Goal: Task Accomplishment & Management: Manage account settings

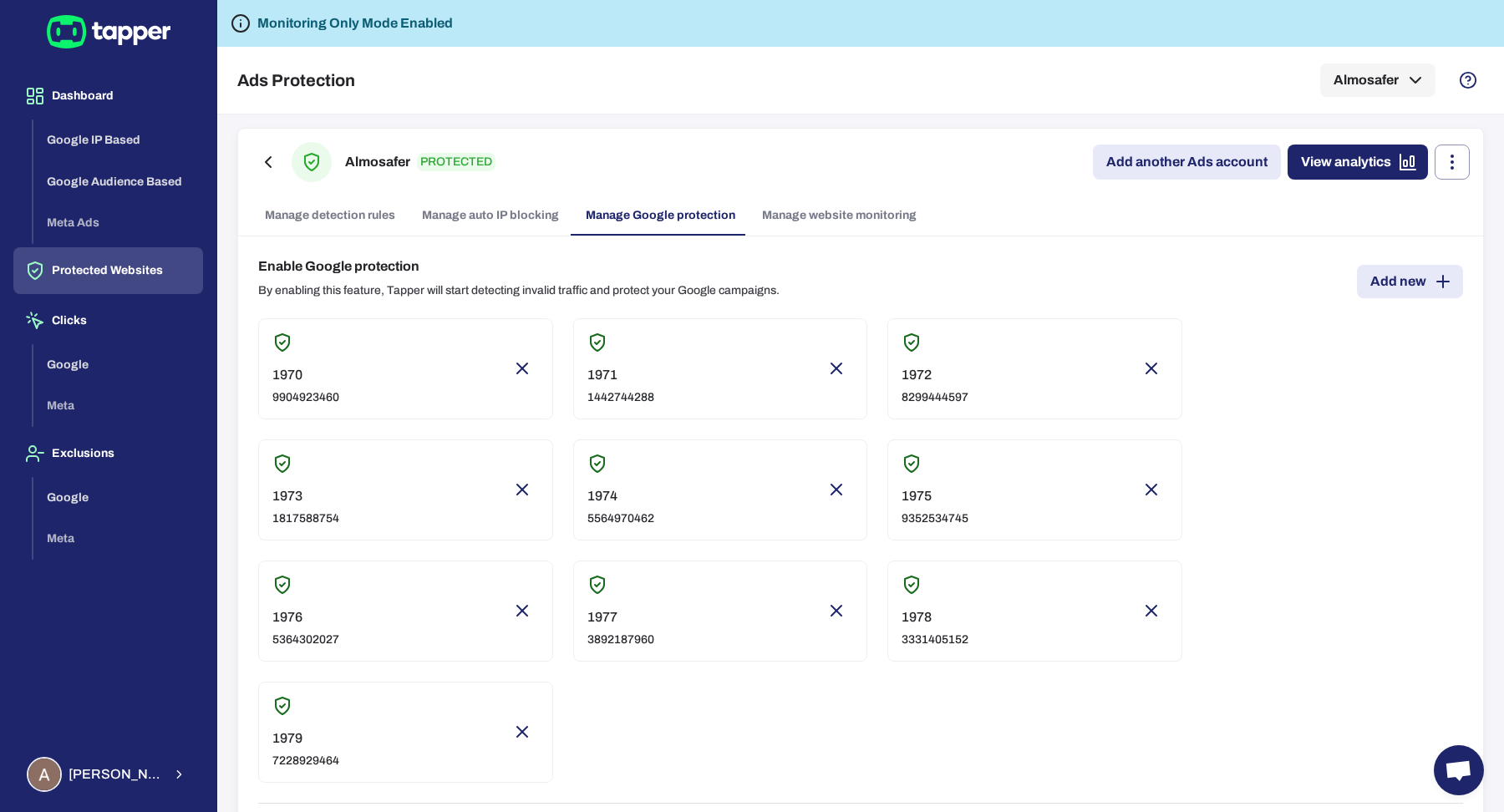
scroll to position [846, 0]
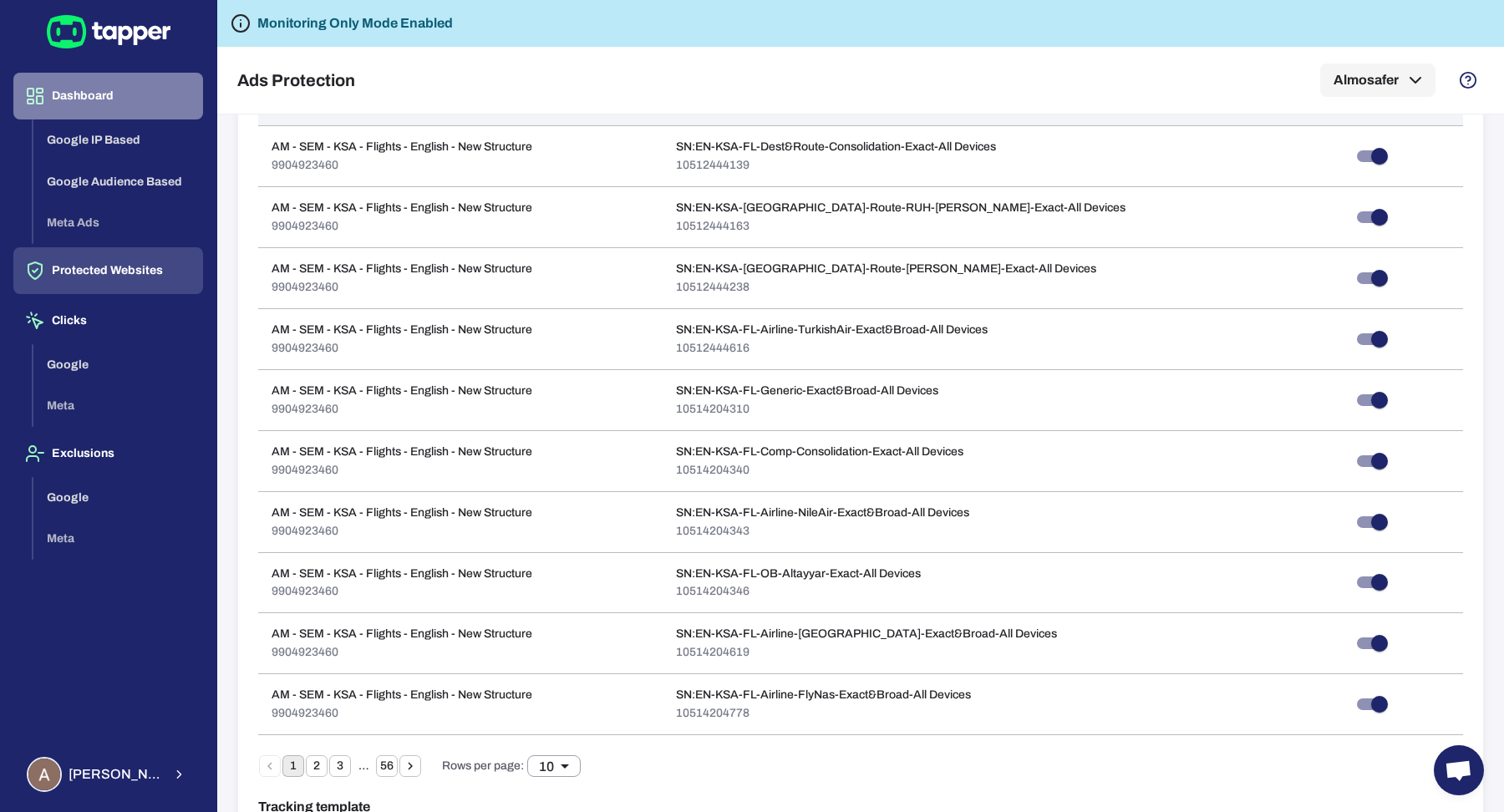
click at [77, 101] on button "Dashboard" at bounding box center [108, 96] width 190 height 47
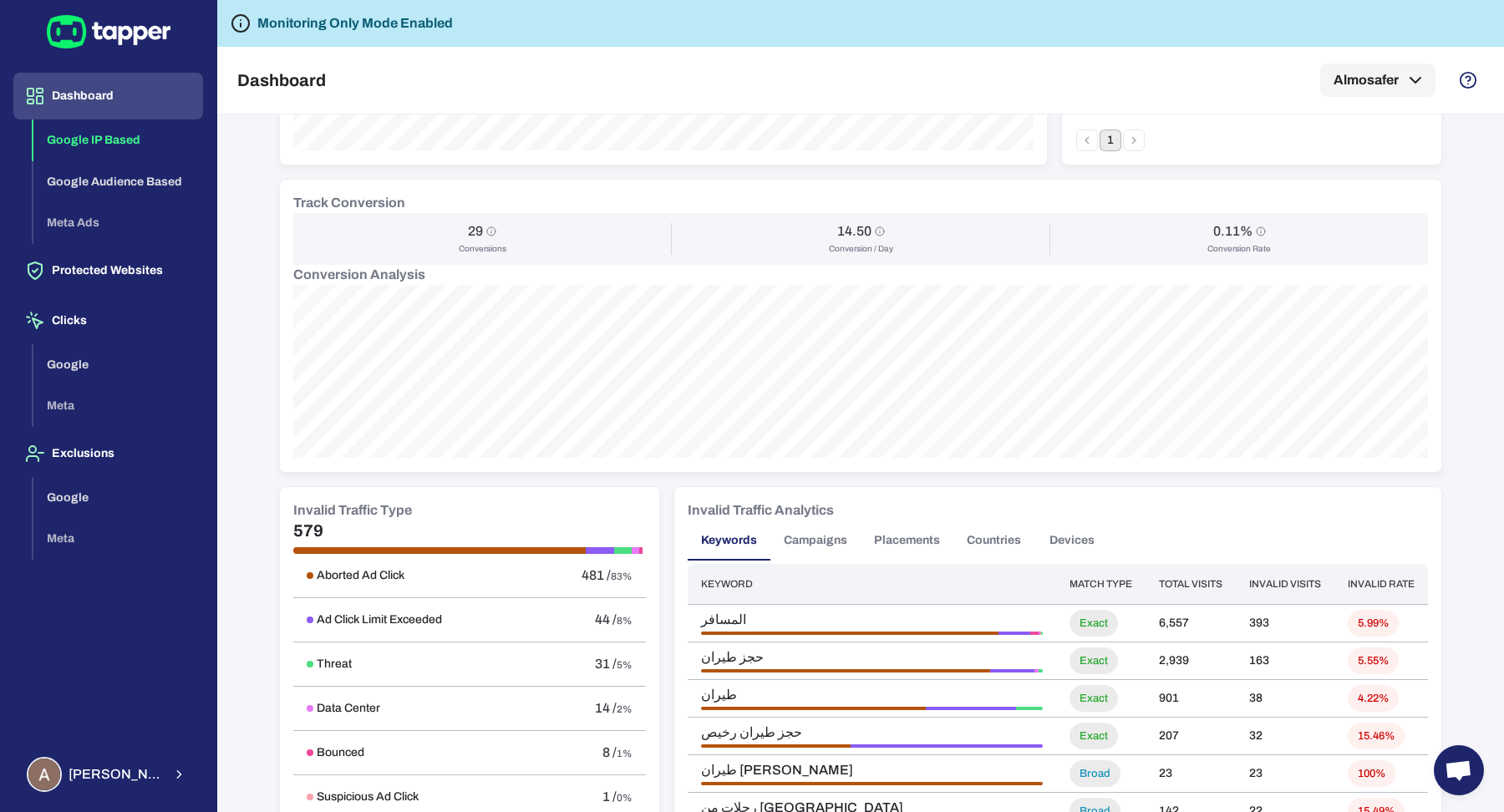
scroll to position [662, 0]
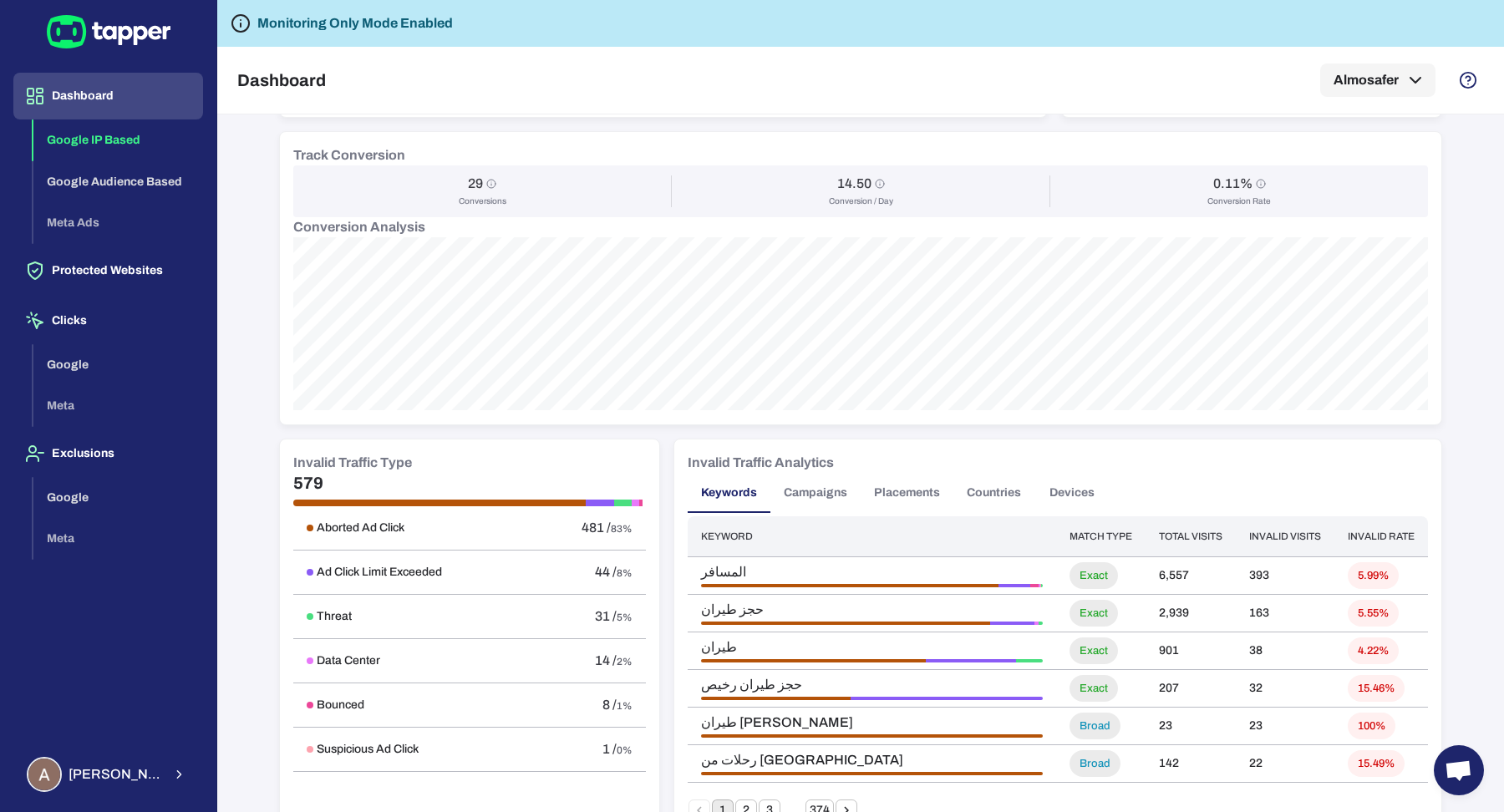
click at [804, 475] on button "Campaigns" at bounding box center [815, 492] width 90 height 40
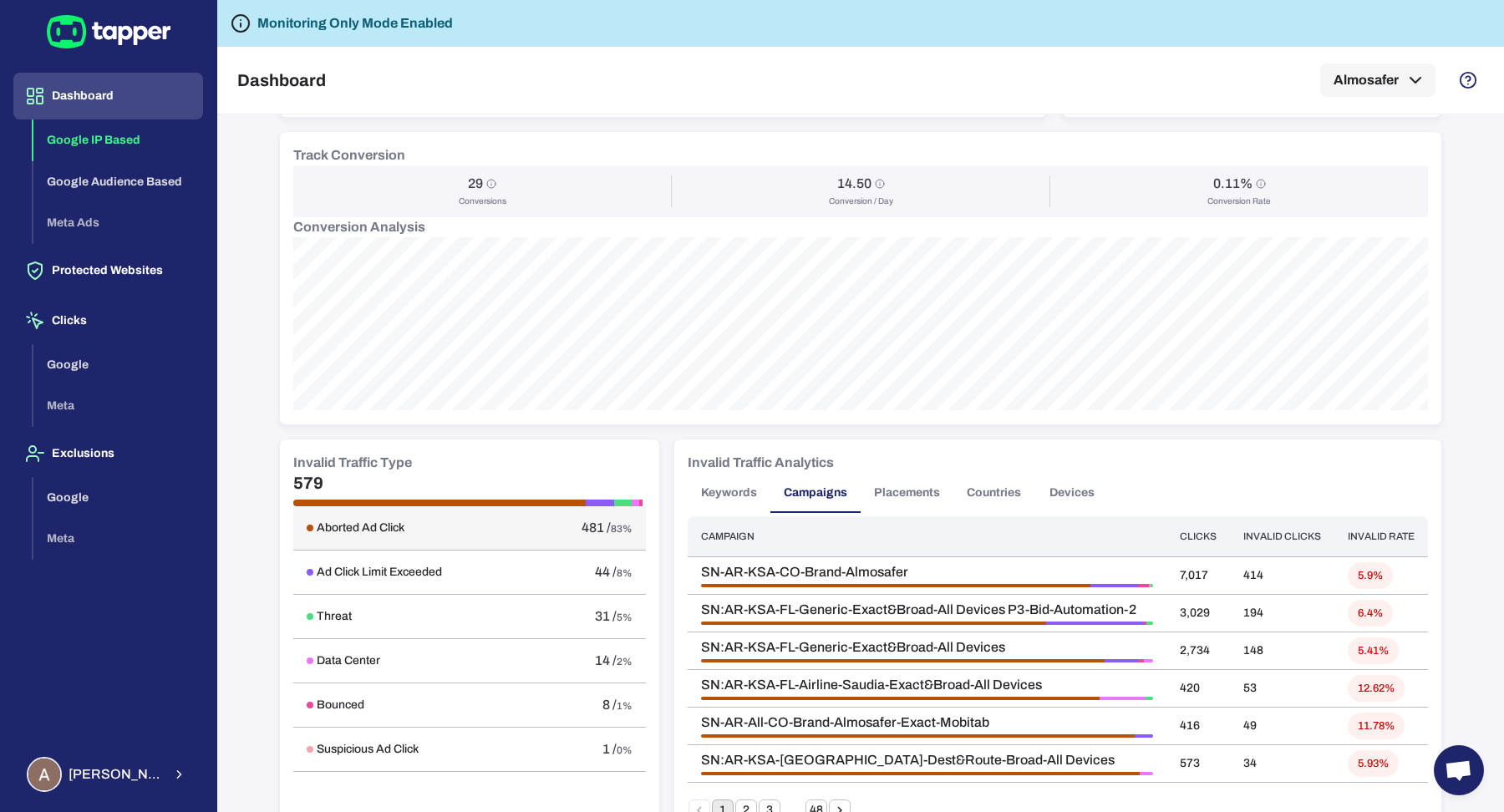
click at [436, 525] on div "Aborted Ad Click" at bounding box center [411, 527] width 211 height 15
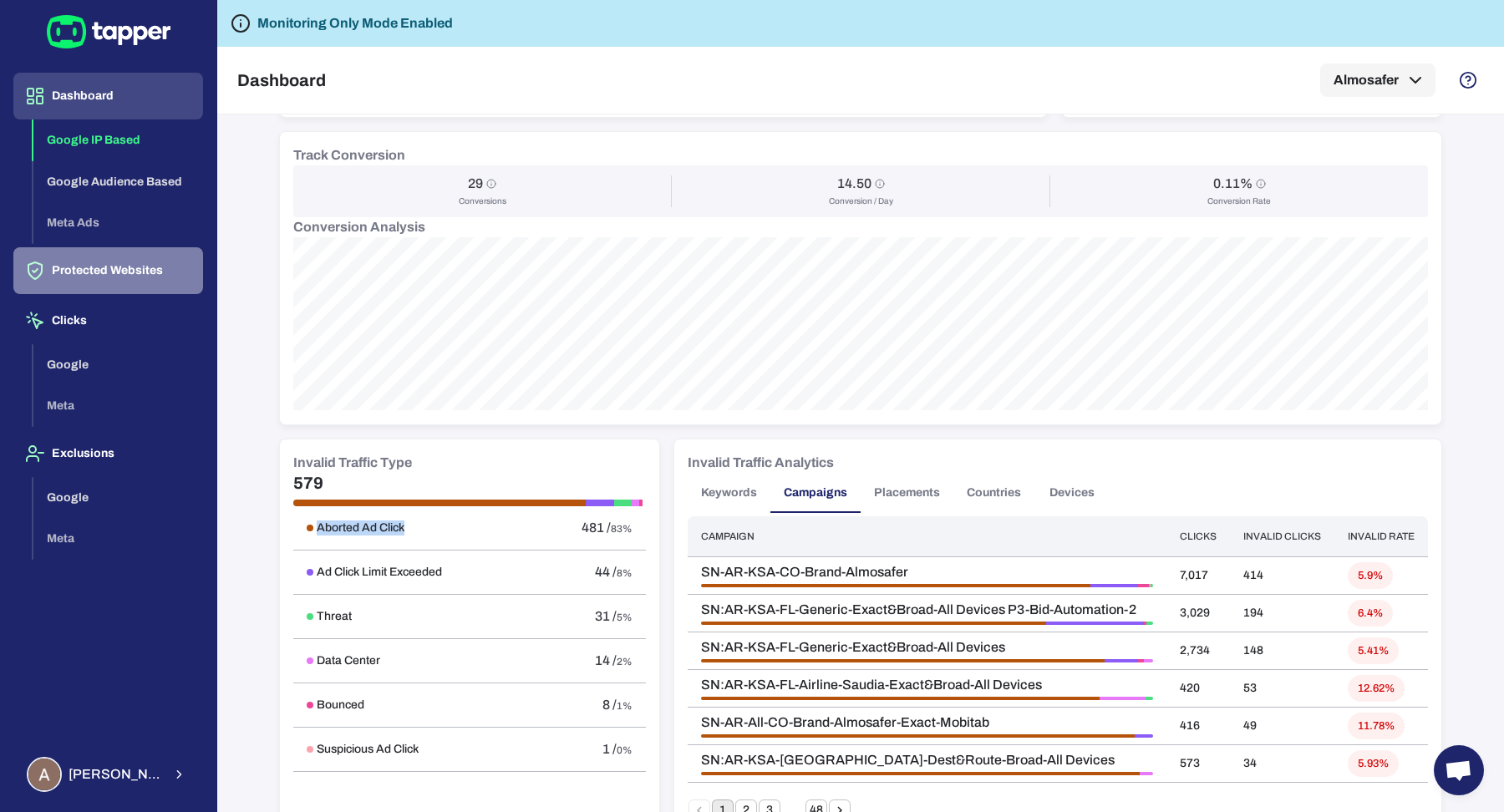
click at [123, 269] on button "Protected Websites" at bounding box center [108, 270] width 190 height 47
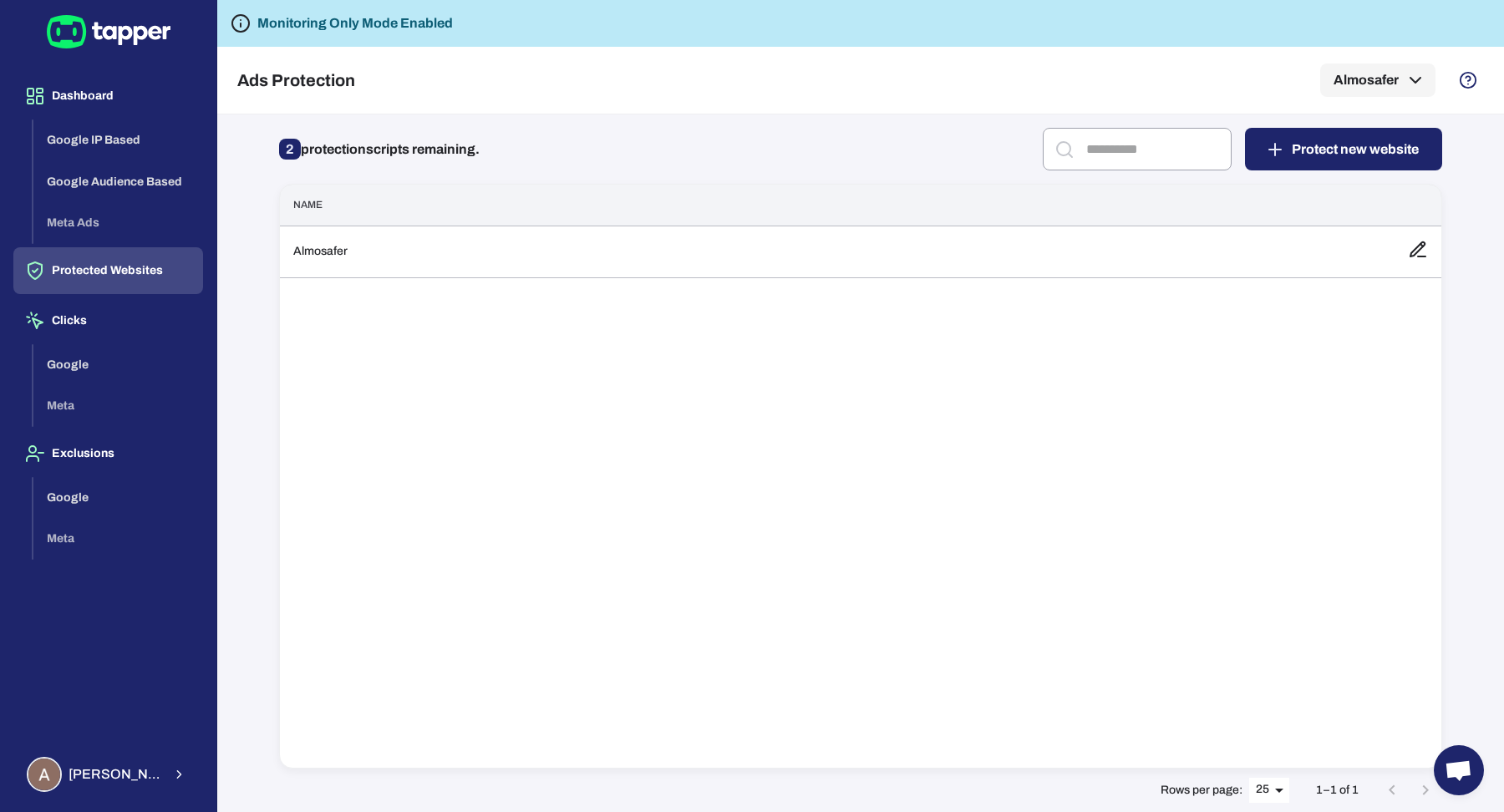
click at [466, 281] on div "Name Almosafer" at bounding box center [861, 476] width 1163 height 585
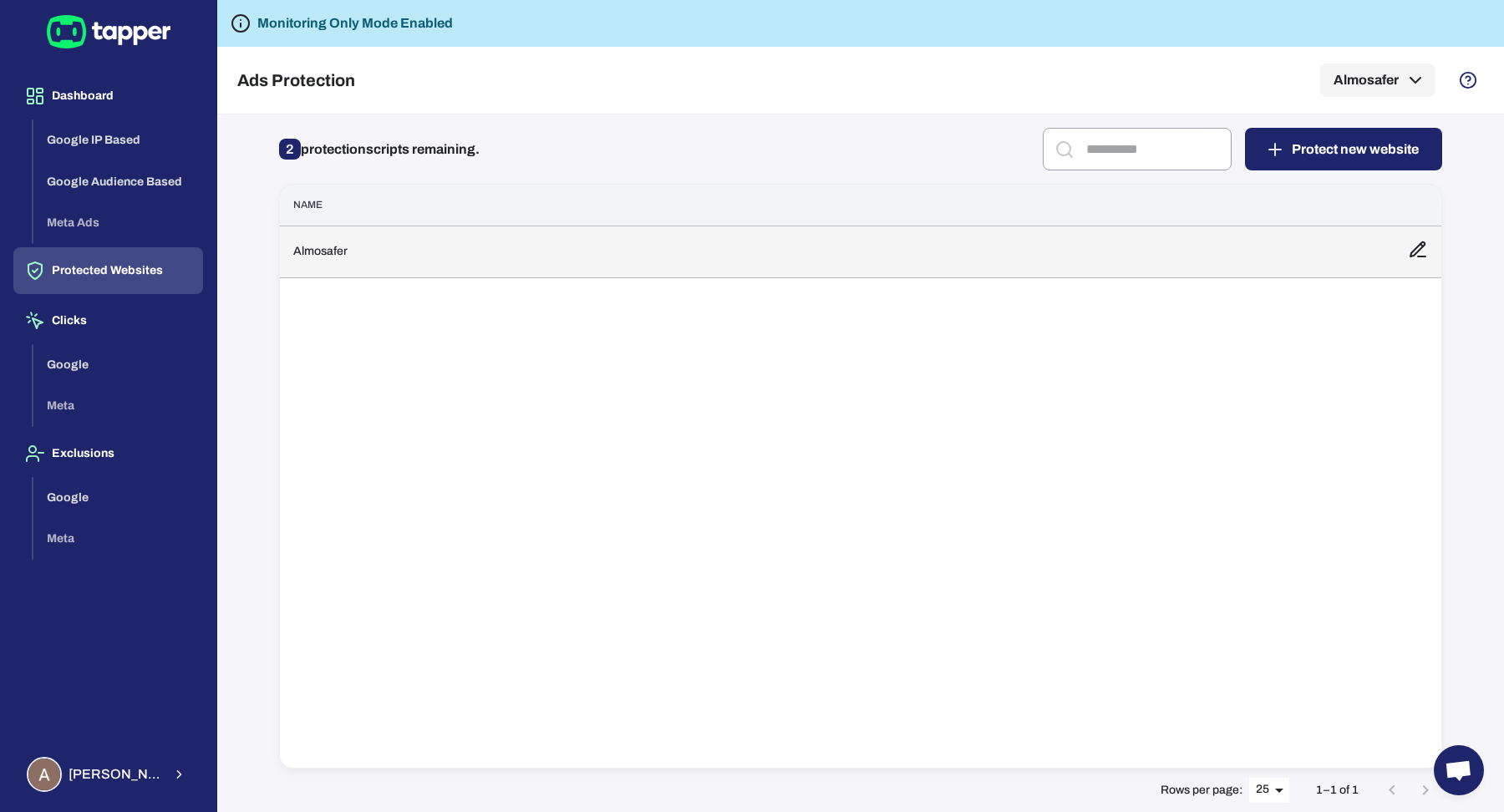
click at [470, 260] on td "Almosafer" at bounding box center [836, 252] width 1114 height 52
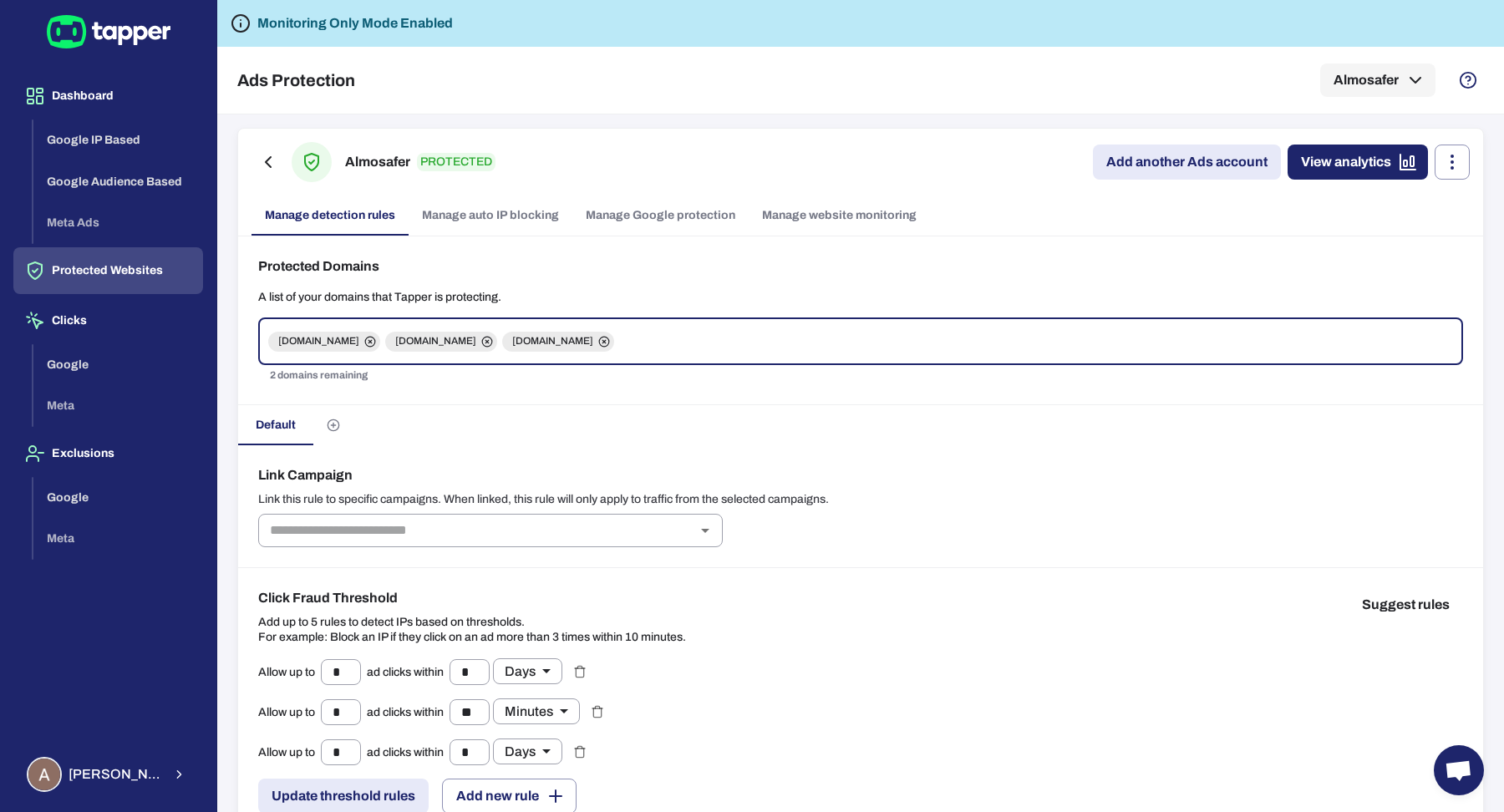
click at [655, 213] on link "Manage Google protection" at bounding box center [660, 216] width 176 height 40
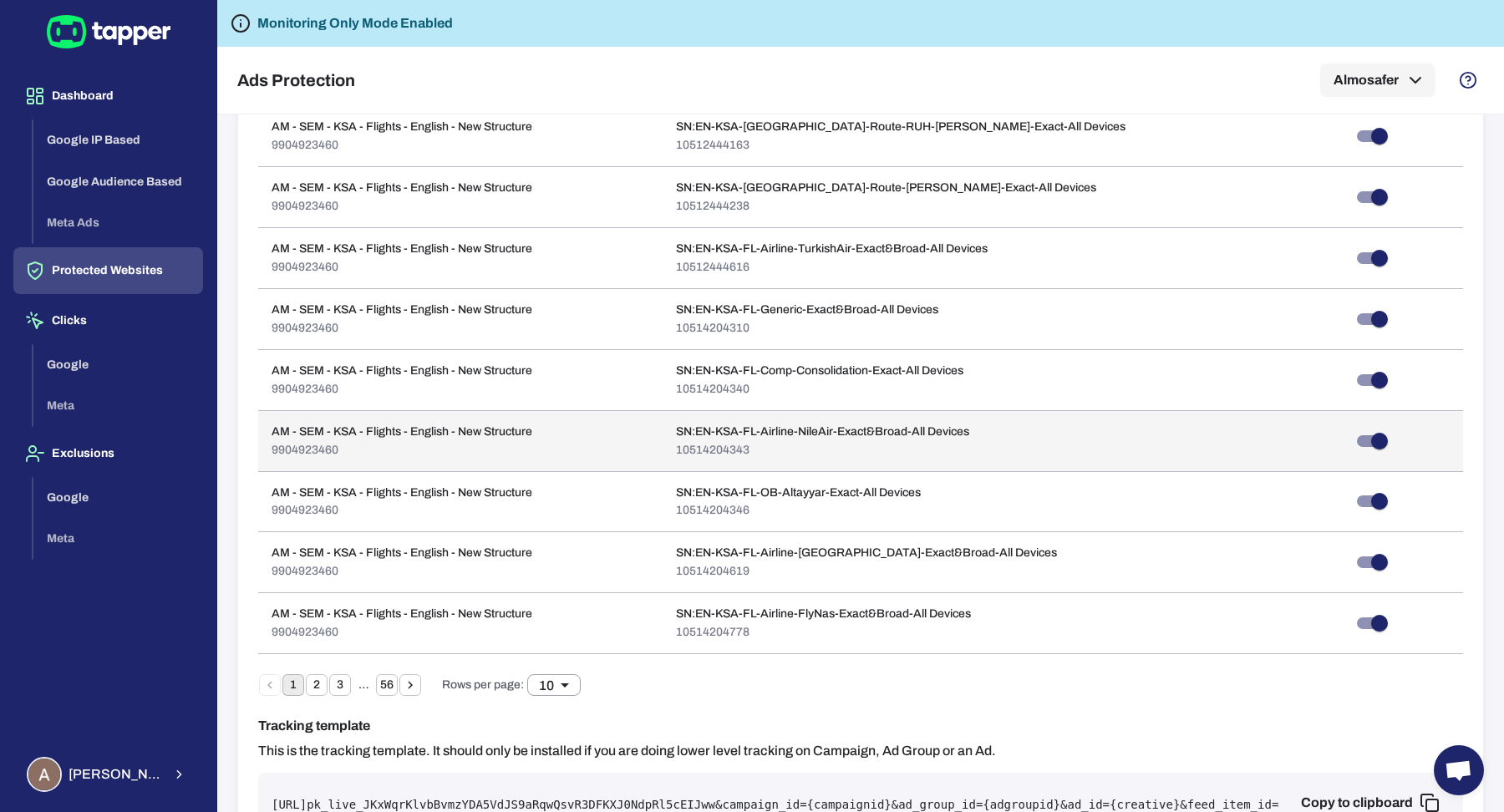
scroll to position [1240, 0]
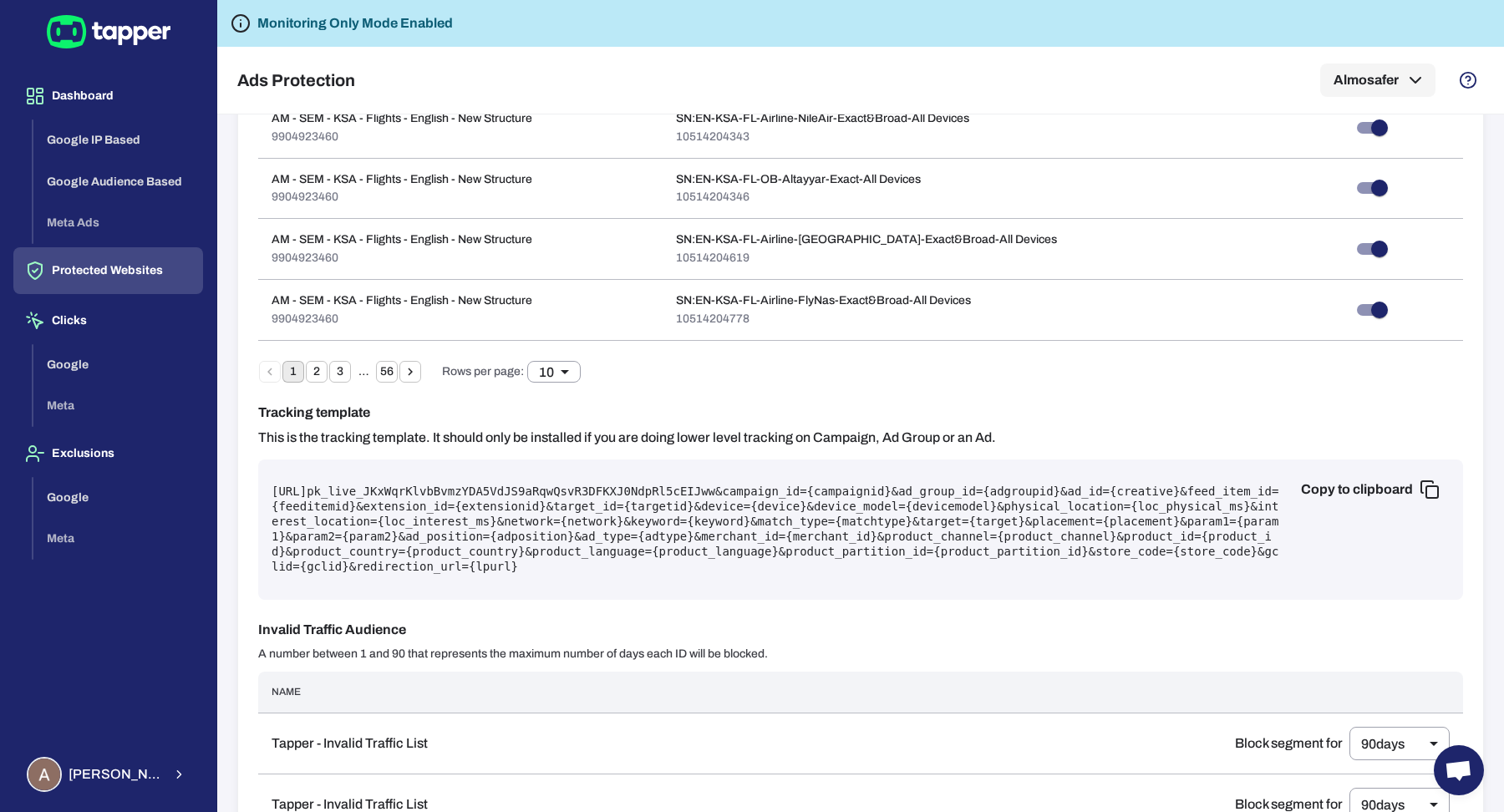
click at [767, 566] on pre "https://protect.tapper.ai/google-ads/click?pk= pk_live_JKxWqrKlvbBvmzYDA5VdJS9a…" at bounding box center [860, 529] width 1178 height 90
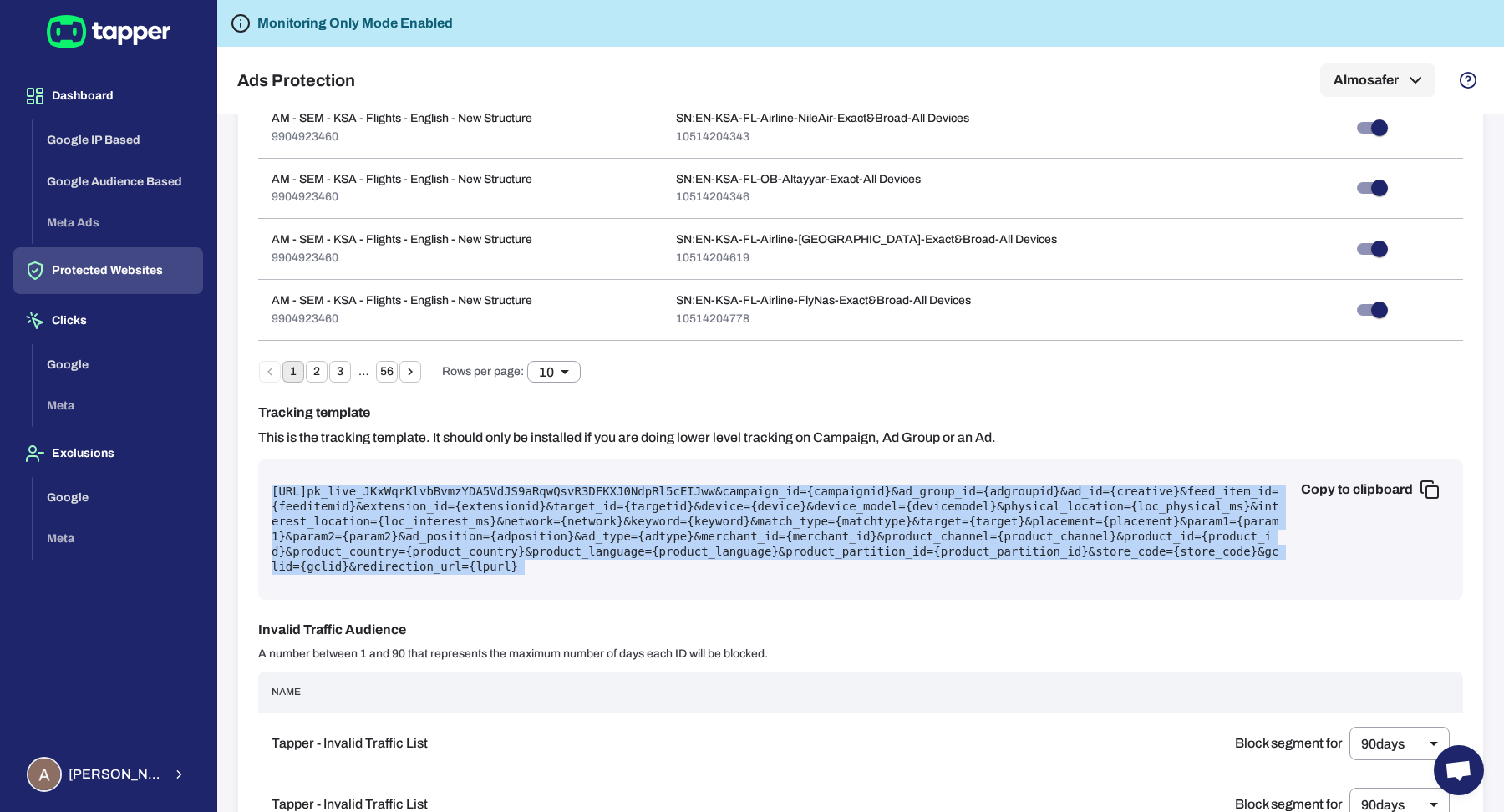
click at [767, 566] on pre "https://protect.tapper.ai/google-ads/click?pk= pk_live_JKxWqrKlvbBvmzYDA5VdJS9a…" at bounding box center [860, 529] width 1178 height 90
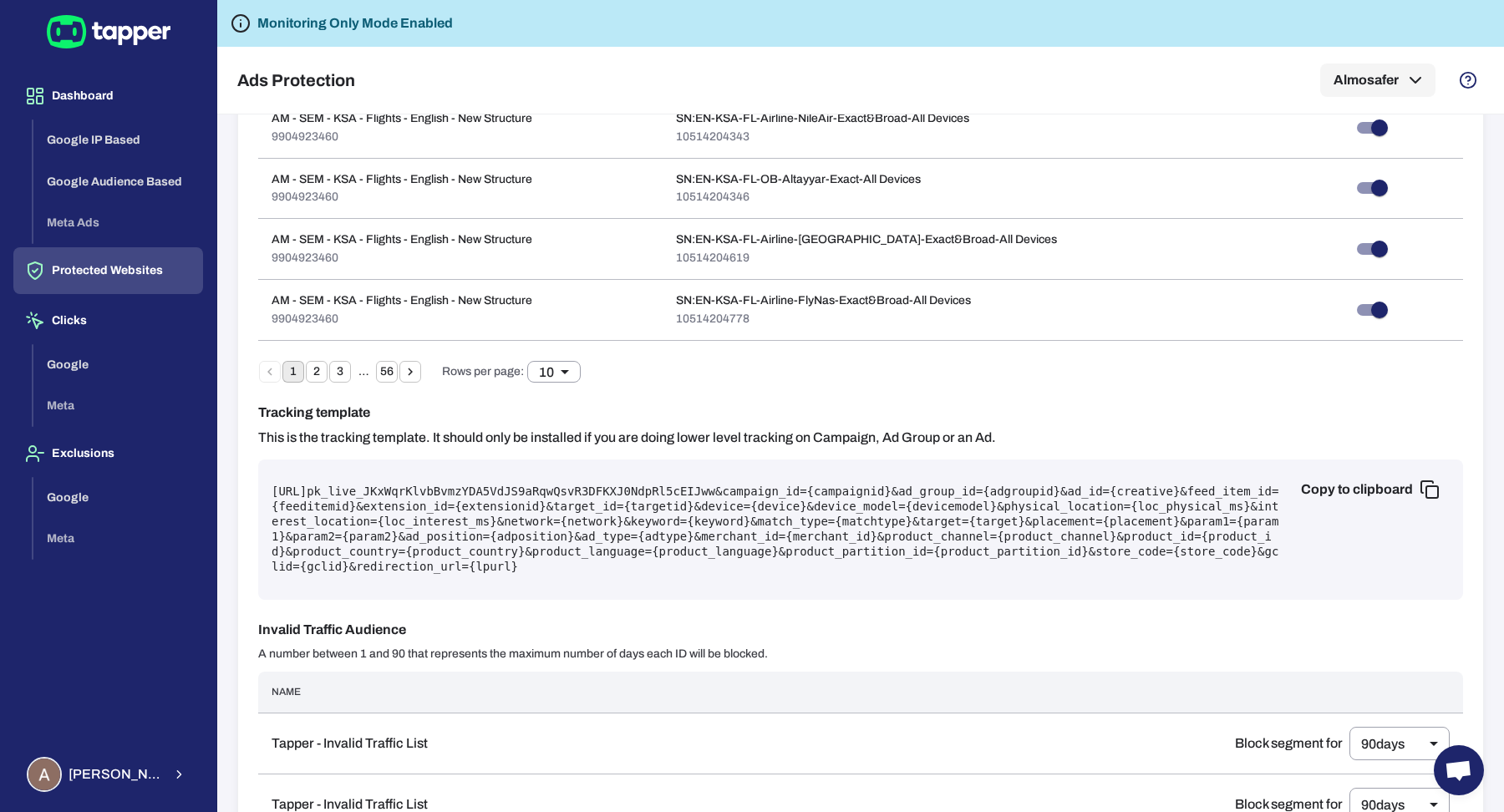
click at [387, 474] on div "Copy to clipboard https://protect.tapper.ai/google-ads/click?pk= pk_live_JKxWqr…" at bounding box center [860, 529] width 1205 height 140
drag, startPoint x: 272, startPoint y: 482, endPoint x: 380, endPoint y: 485, distance: 108.0
click at [380, 485] on pre "https://protect.tapper.ai/google-ads/click?pk= pk_live_JKxWqrKlvbBvmzYDA5VdJS9a…" at bounding box center [860, 529] width 1178 height 90
drag, startPoint x: 267, startPoint y: 481, endPoint x: 632, endPoint y: 487, distance: 365.0
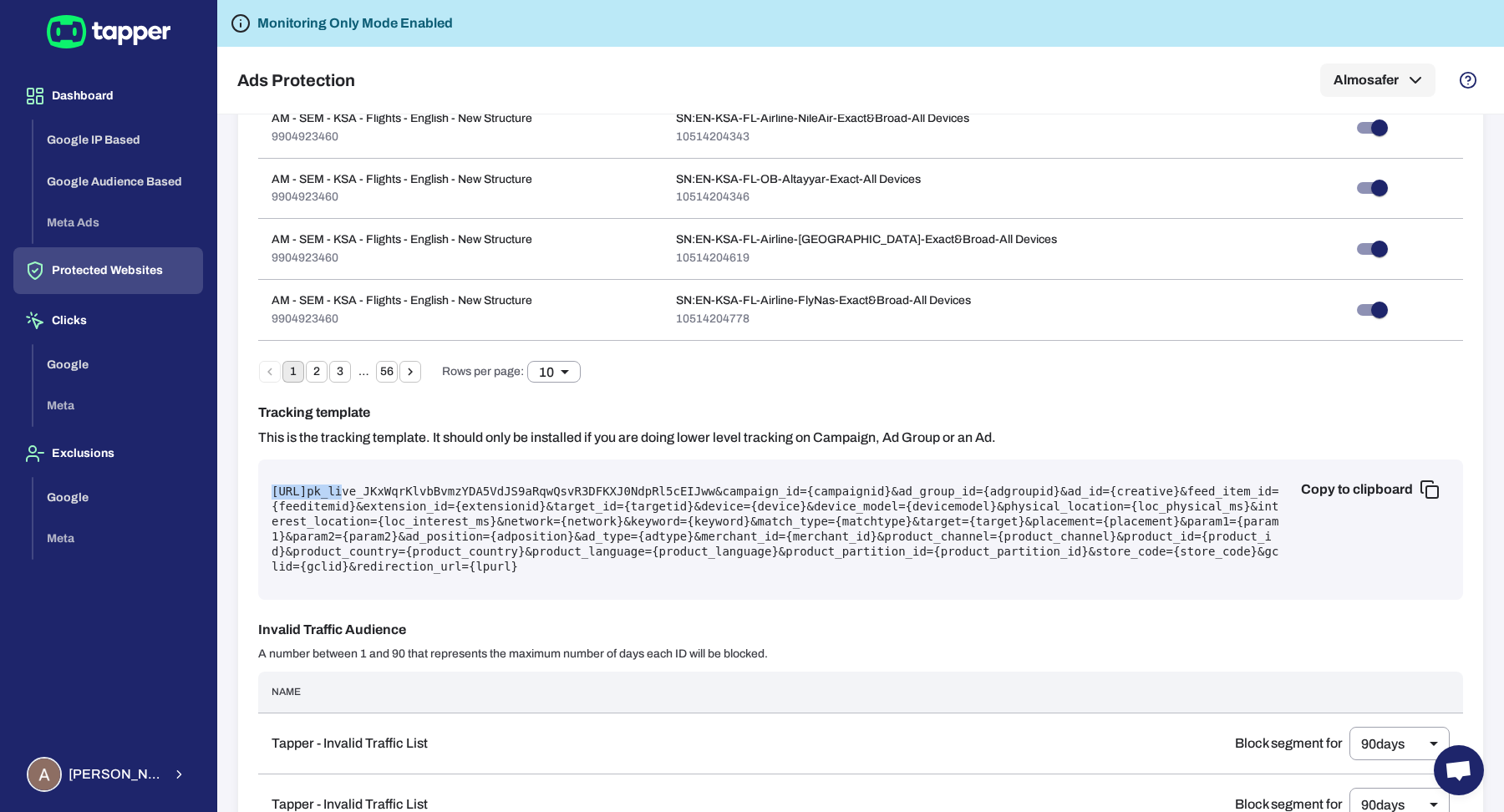
click at [632, 487] on div "Copy to clipboard https://protect.tapper.ai/google-ads/click?pk= pk_live_JKxWqr…" at bounding box center [860, 529] width 1205 height 140
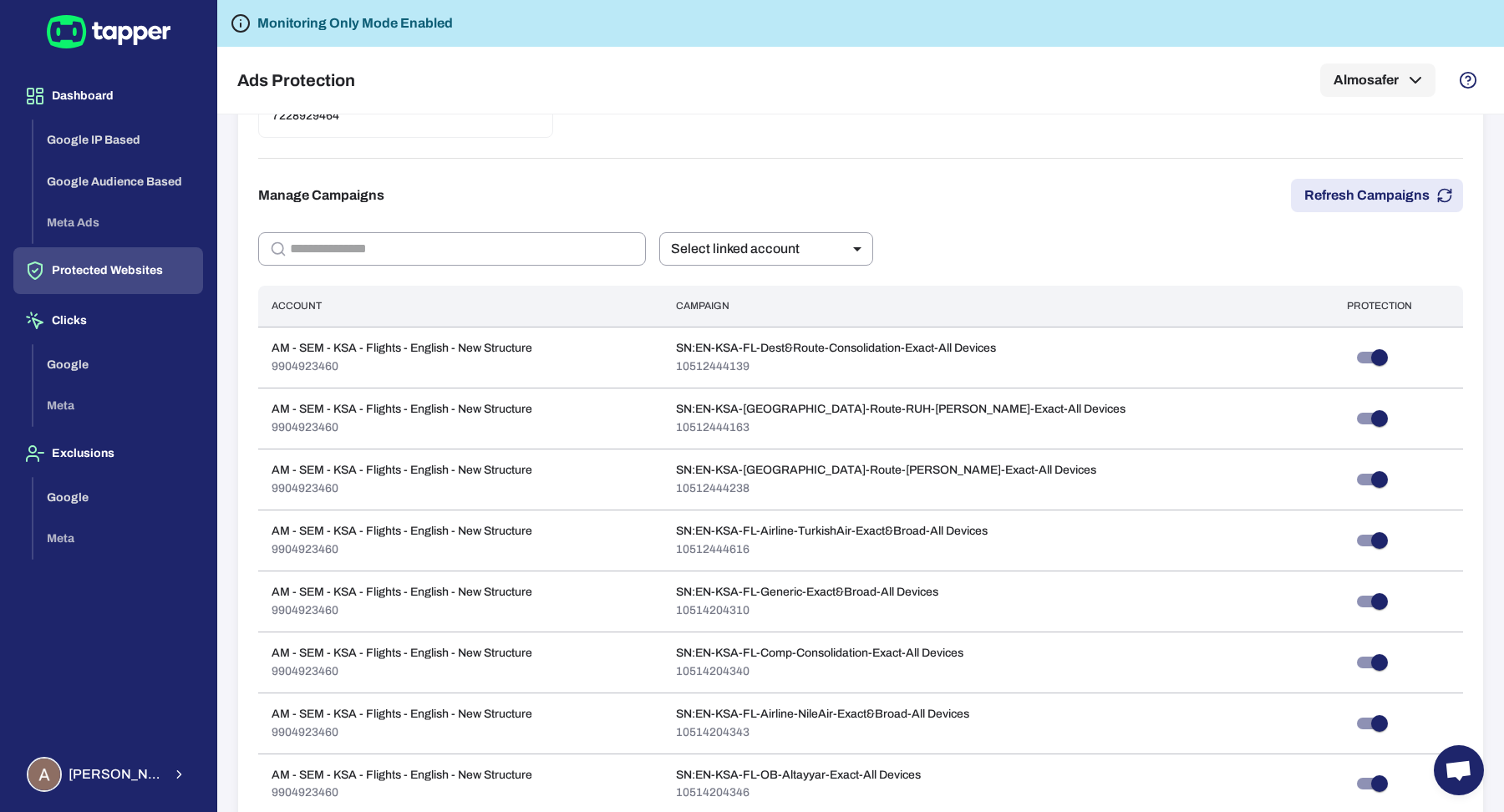
scroll to position [0, 0]
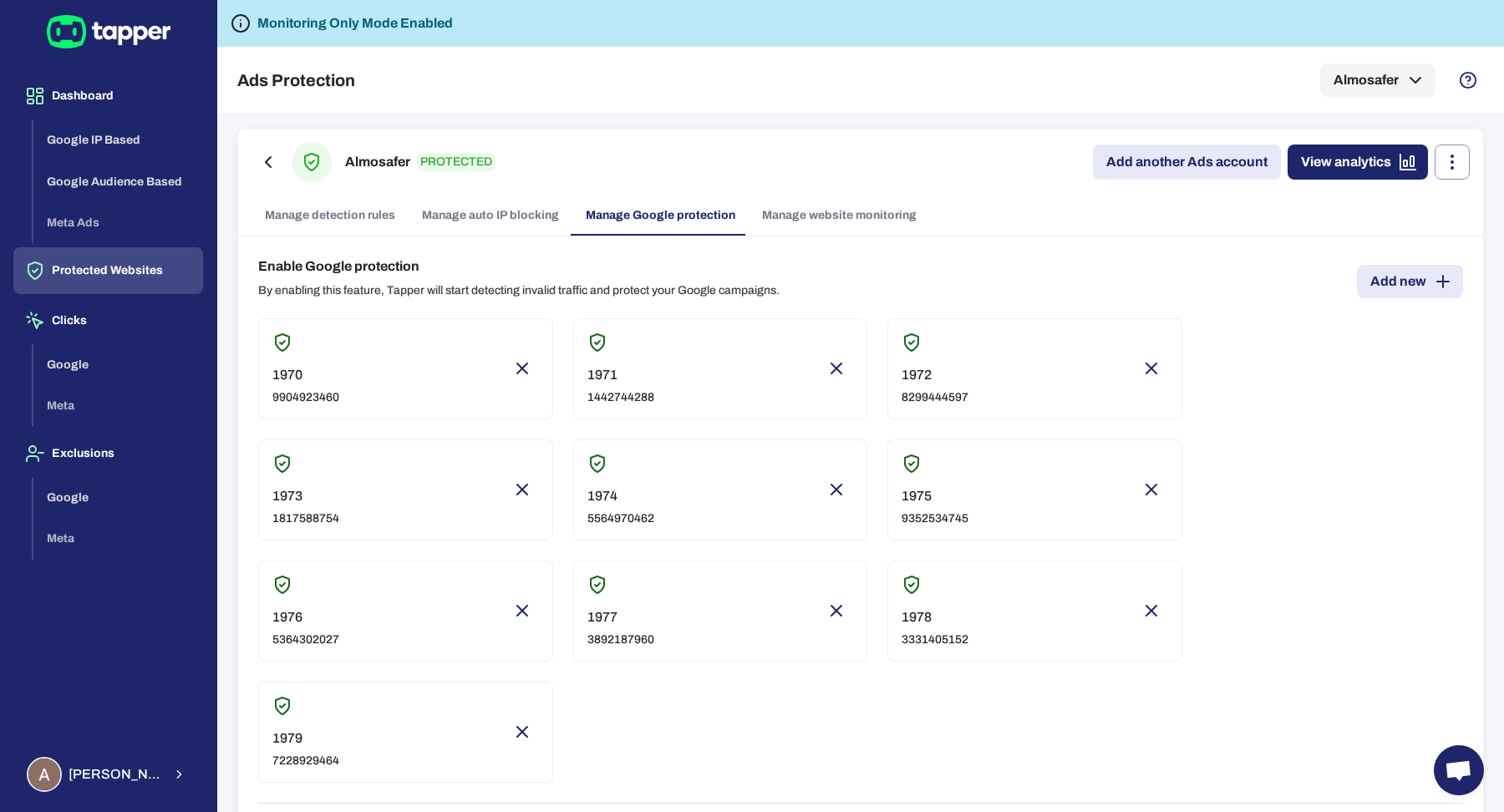
click at [884, 216] on link "Manage website monitoring" at bounding box center [839, 216] width 181 height 40
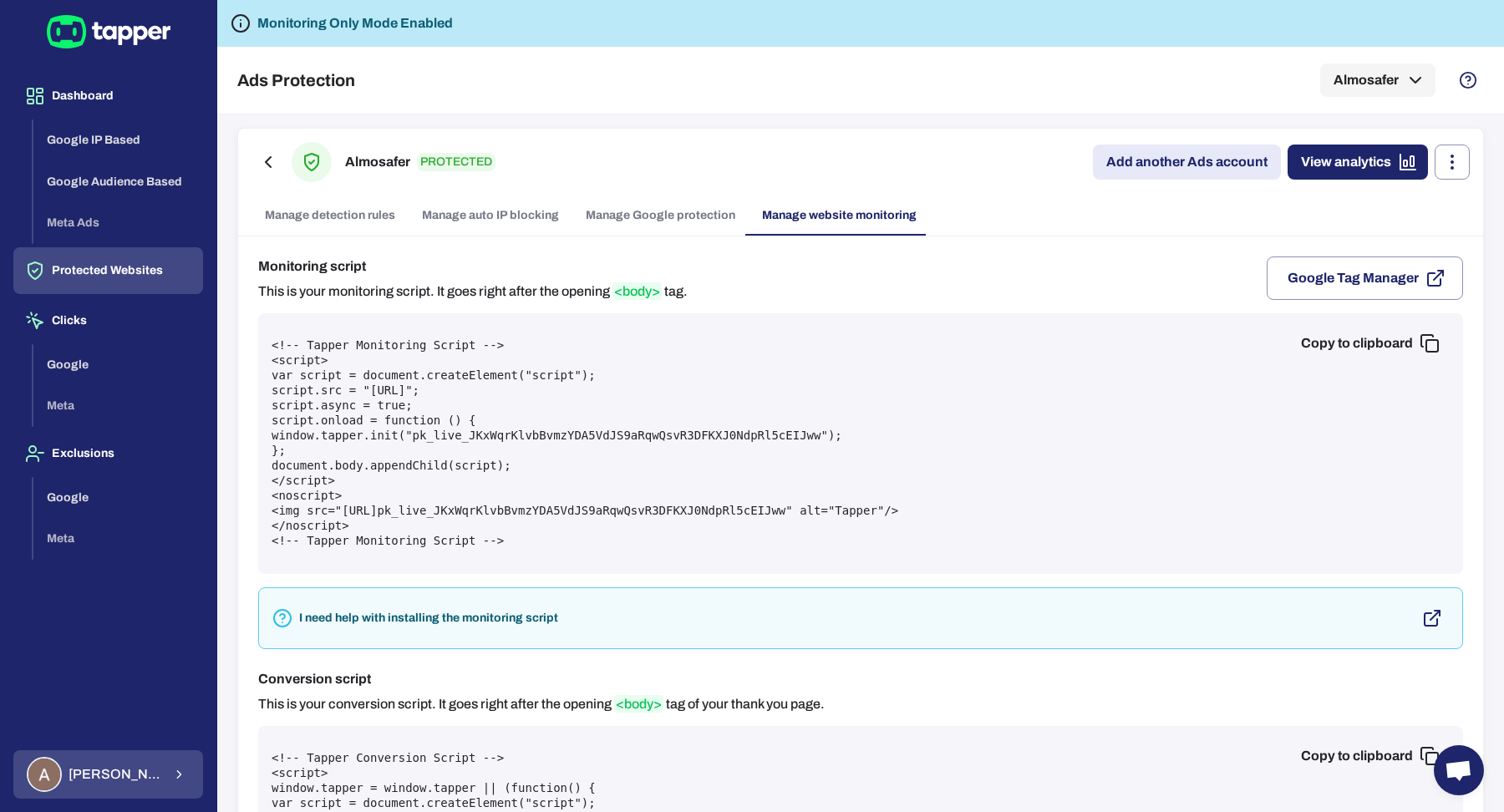
click at [157, 767] on button "Ahmed Sobih" at bounding box center [108, 774] width 190 height 49
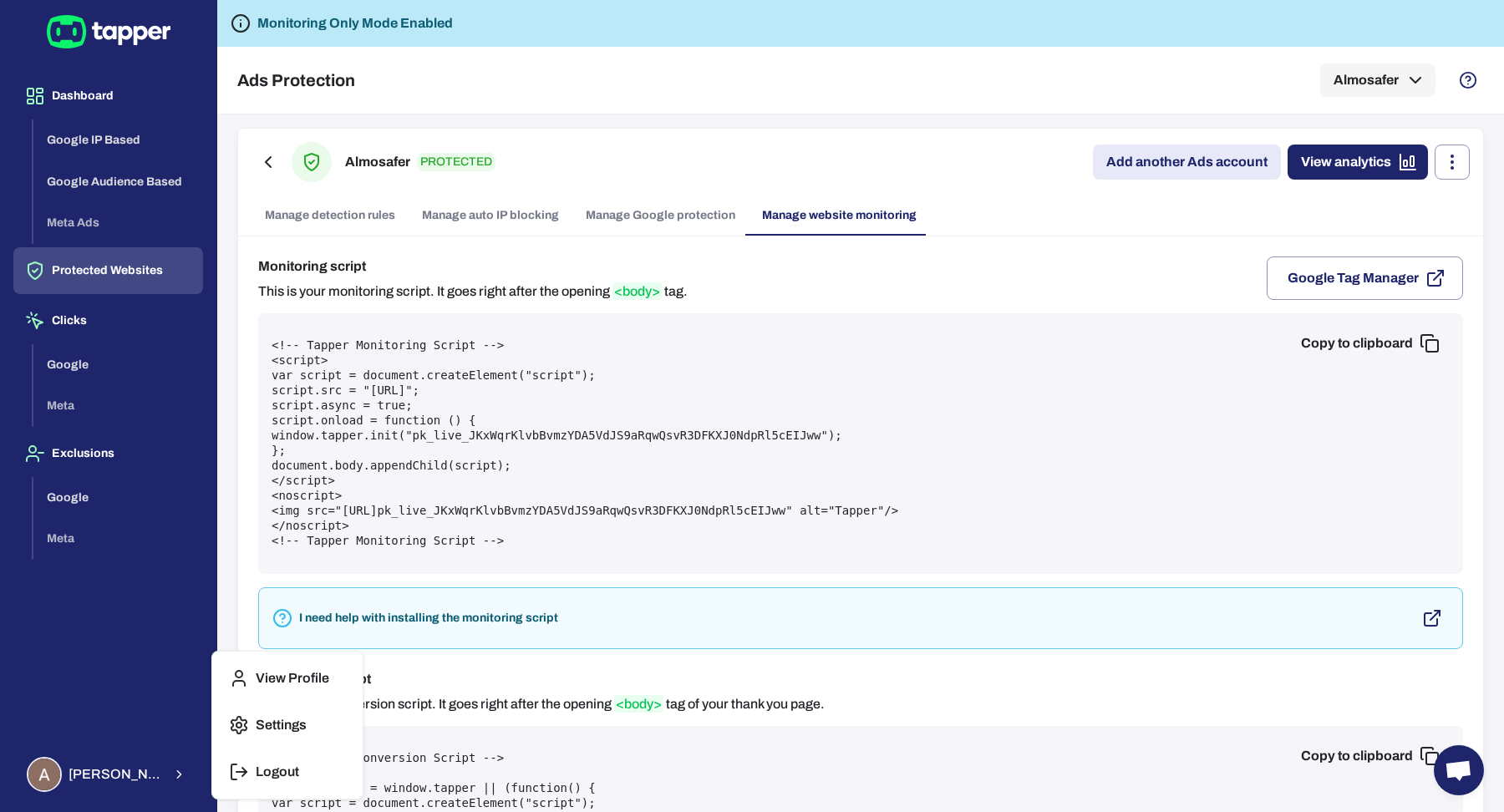
click at [318, 780] on button "Logout" at bounding box center [288, 772] width 137 height 40
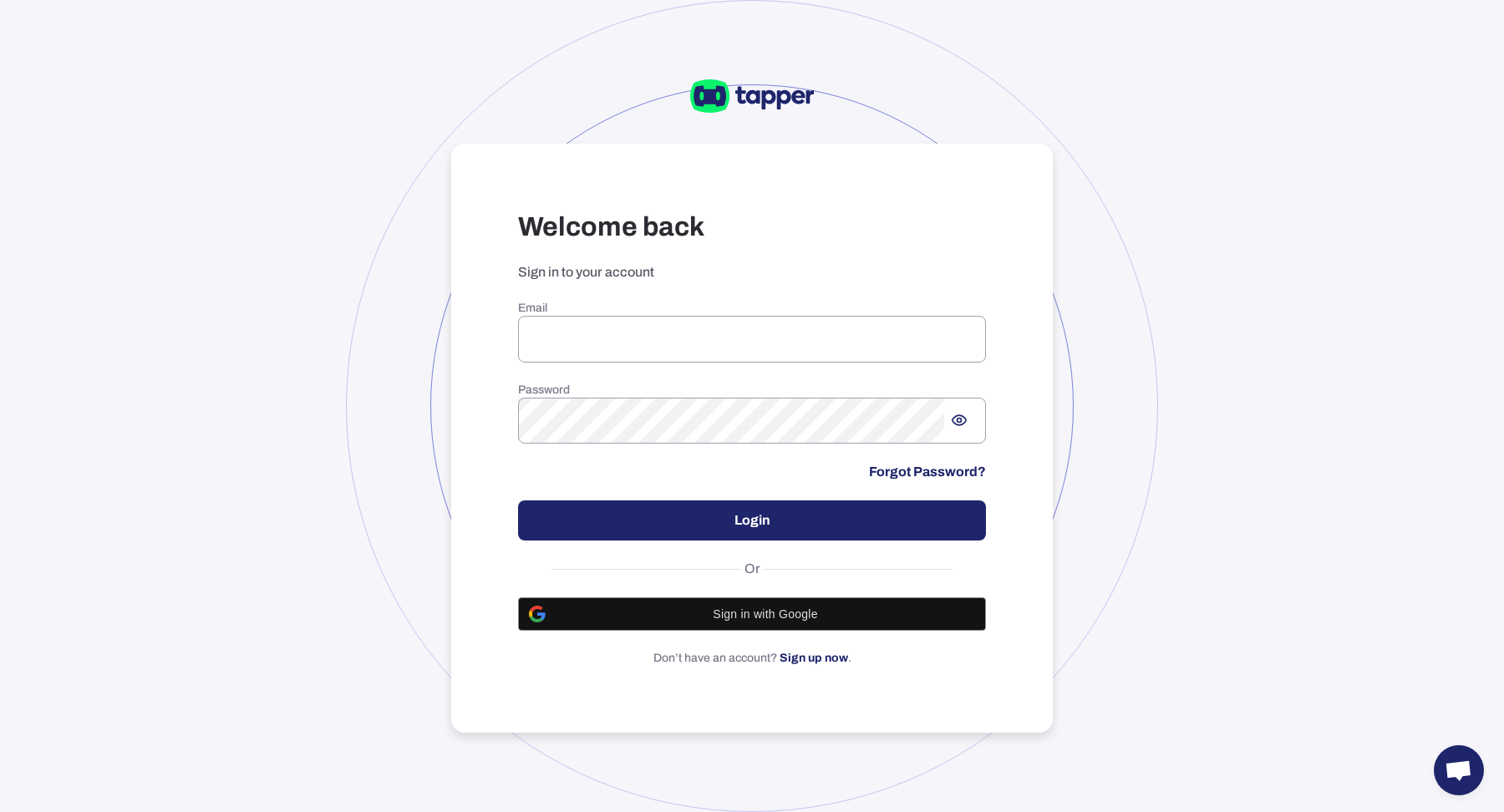
type input "**********"
click at [439, 255] on div at bounding box center [752, 406] width 812 height 812
click at [687, 528] on button "Login" at bounding box center [752, 520] width 468 height 40
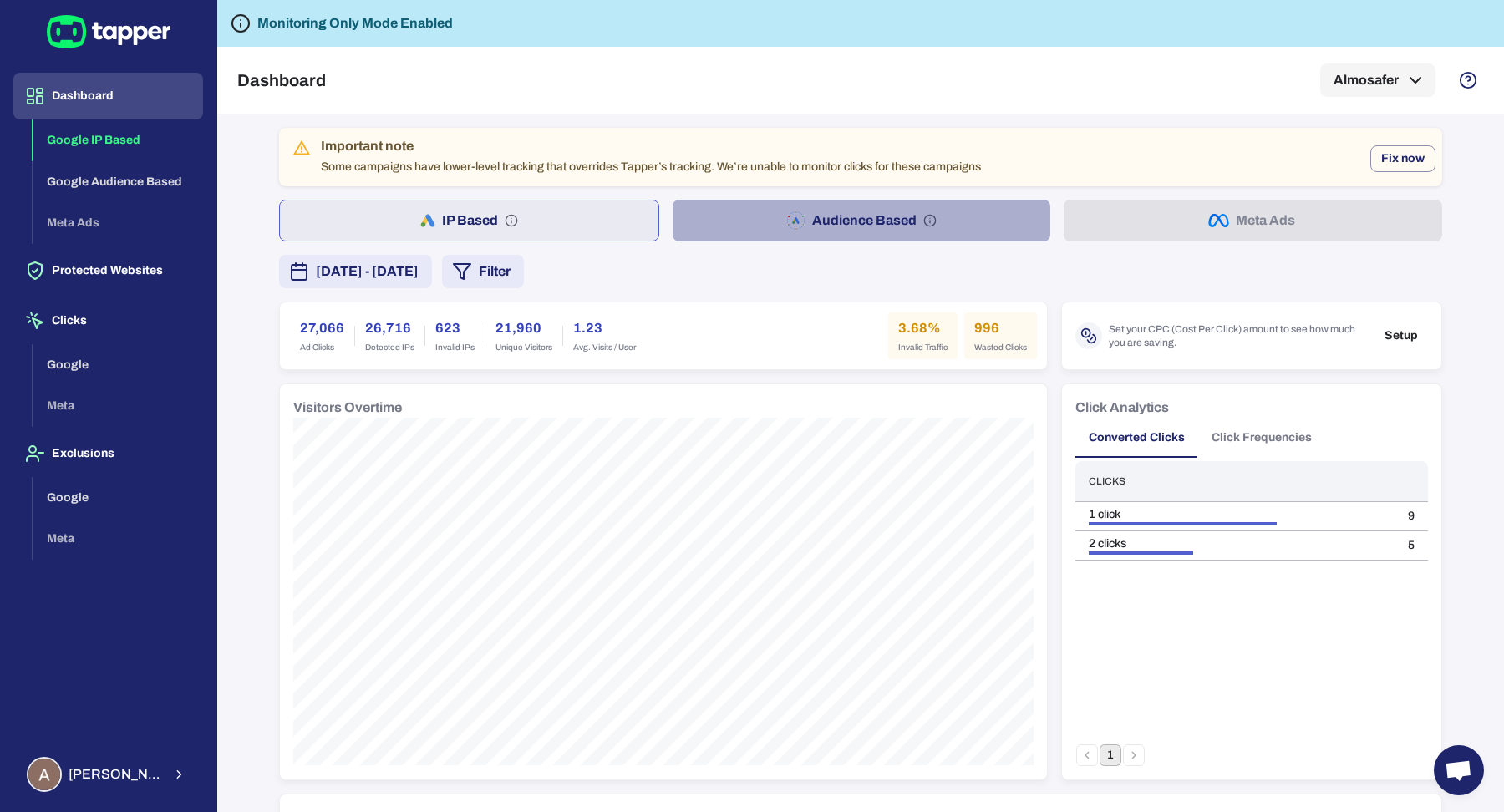
click at [801, 220] on button "Audience Based" at bounding box center [862, 220] width 378 height 41
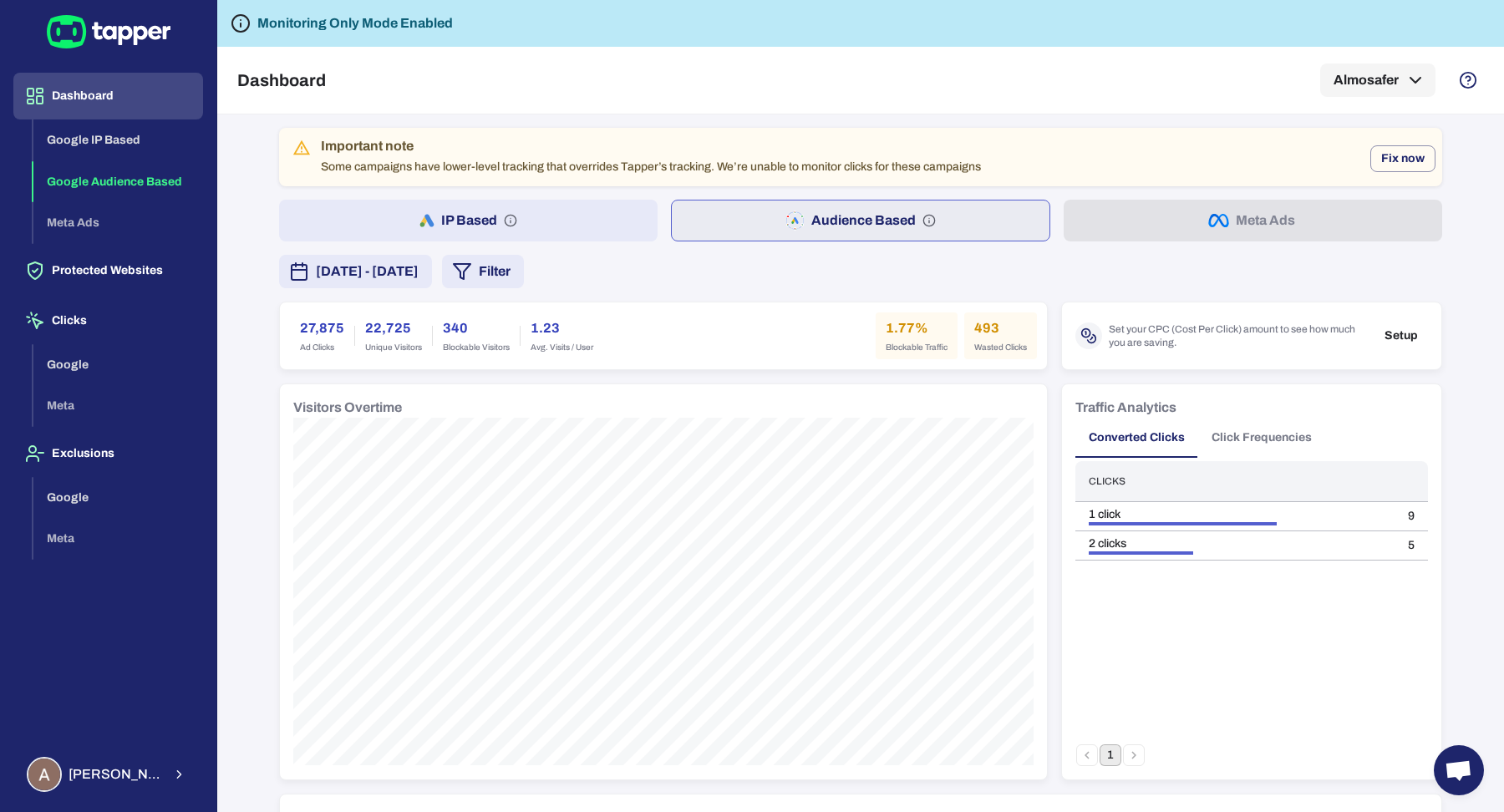
click at [90, 779] on span "Ahmed Sobih" at bounding box center [115, 774] width 93 height 17
click at [314, 763] on button "Logout" at bounding box center [288, 772] width 137 height 40
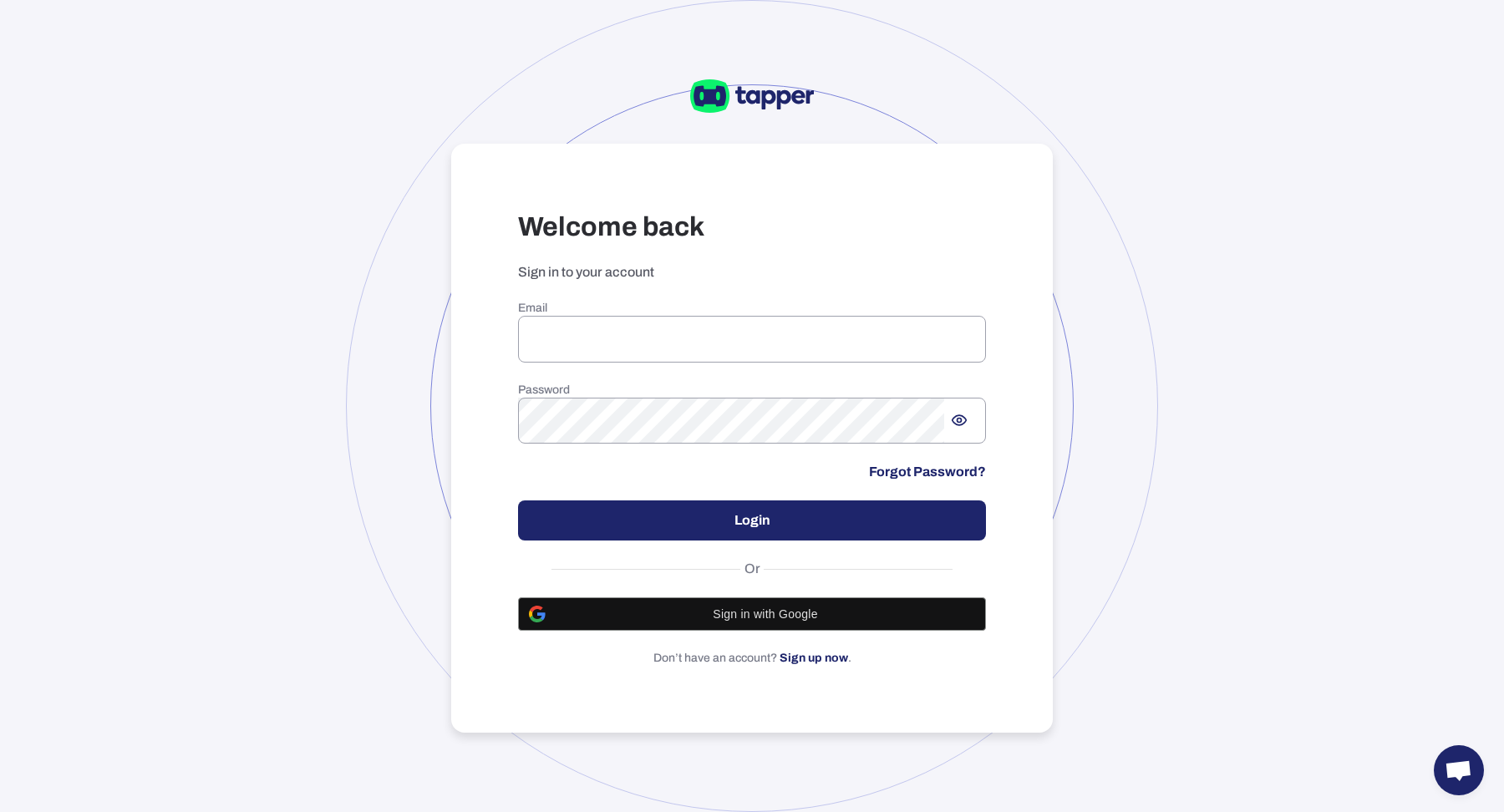
type input "**********"
drag, startPoint x: 363, startPoint y: 378, endPoint x: 482, endPoint y: 382, distance: 119.1
click at [363, 378] on div at bounding box center [752, 406] width 812 height 812
click at [727, 510] on button "Login" at bounding box center [752, 520] width 468 height 40
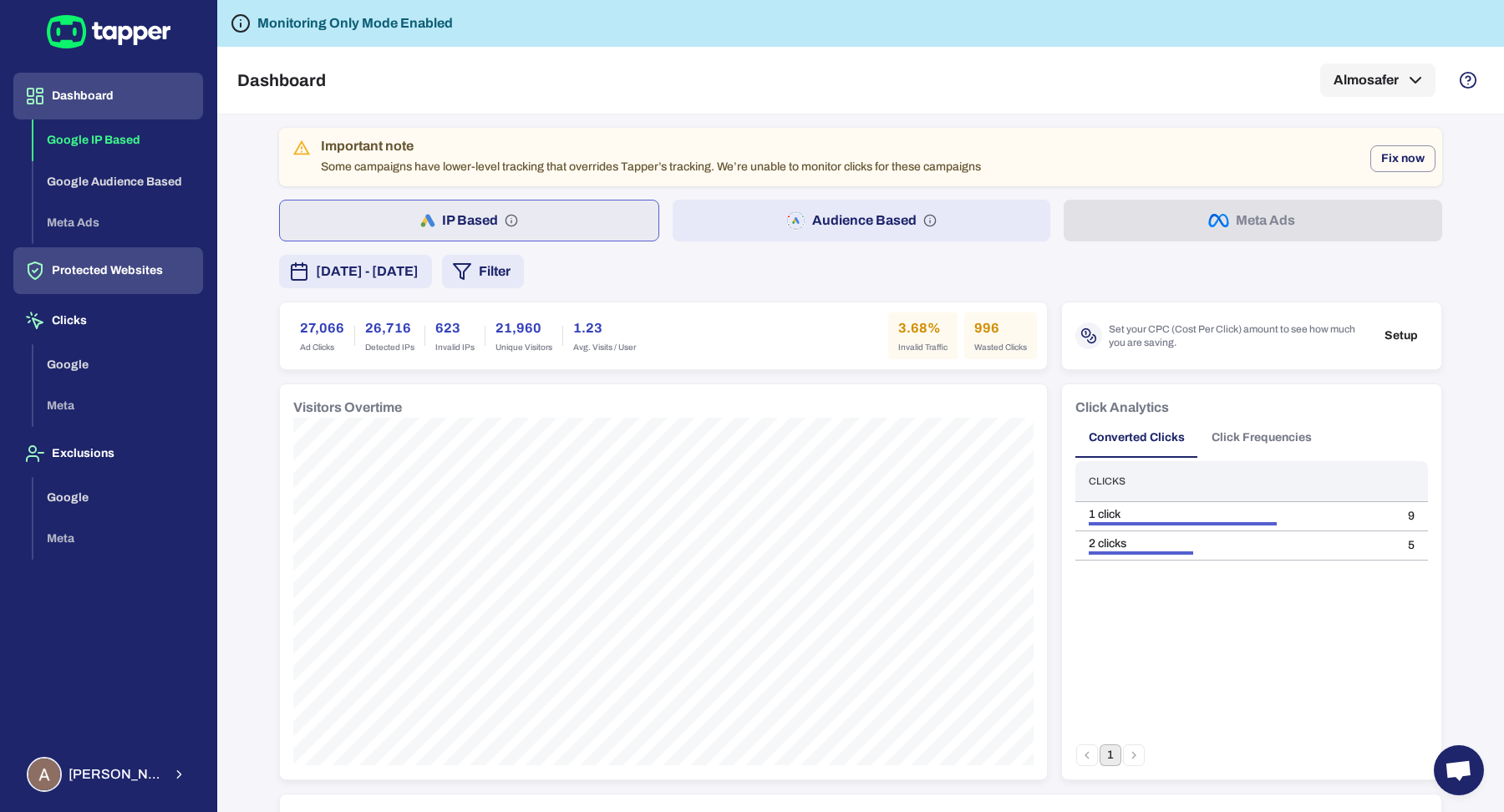
click at [190, 278] on button "Protected Websites" at bounding box center [108, 270] width 190 height 47
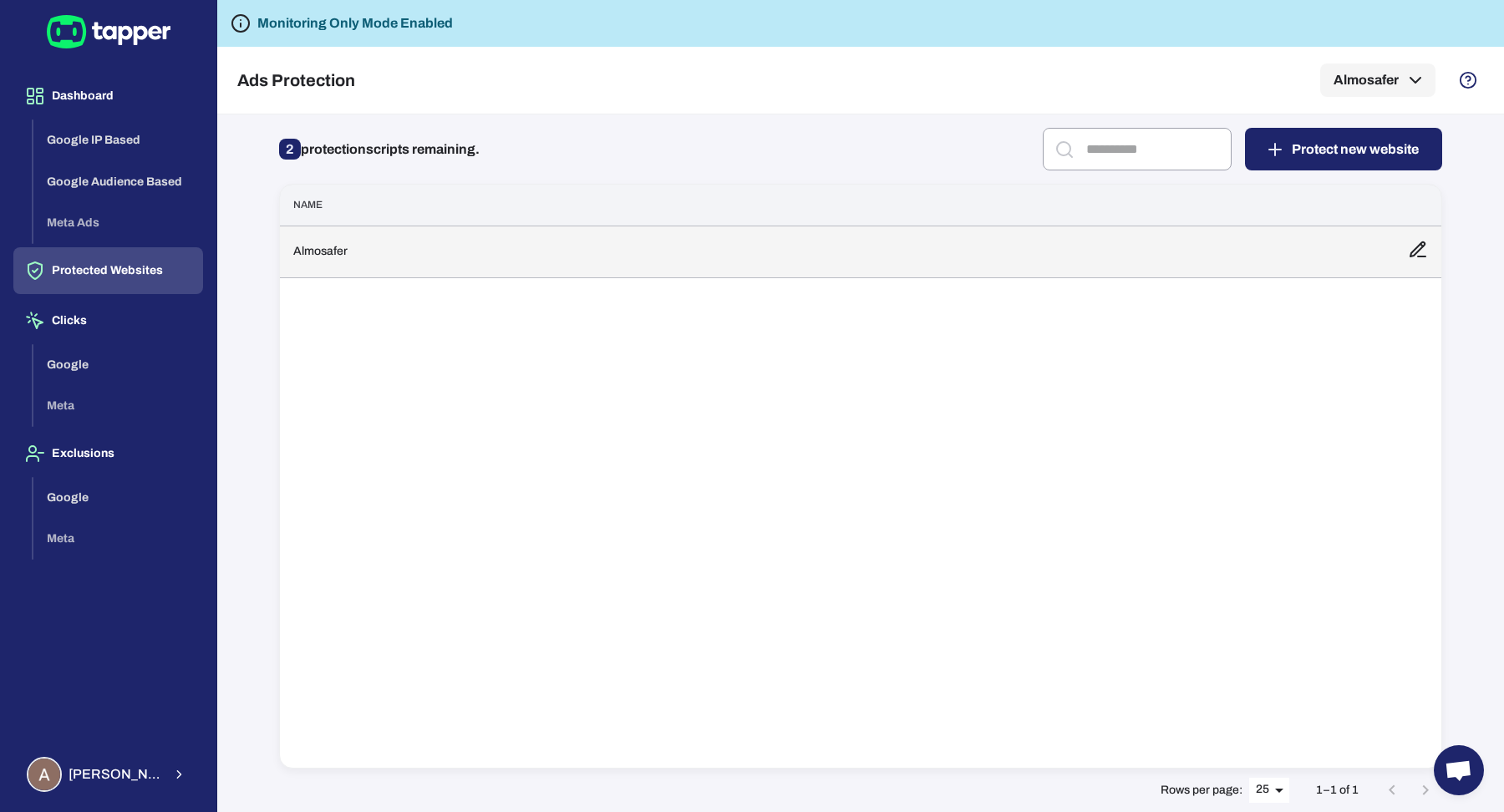
click at [601, 253] on td "Almosafer" at bounding box center [836, 252] width 1114 height 52
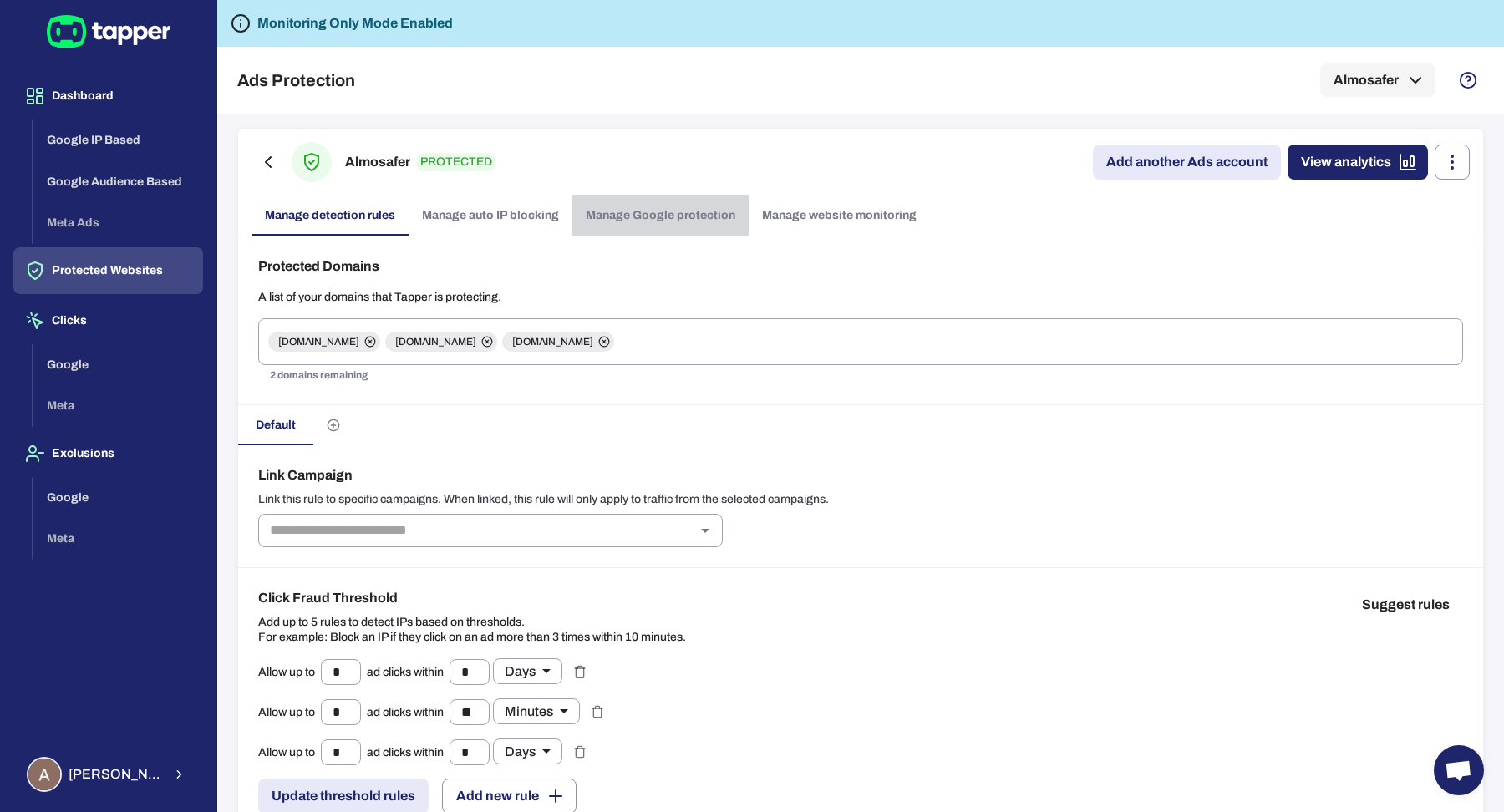
click at [696, 207] on link "Manage Google protection" at bounding box center [660, 216] width 176 height 40
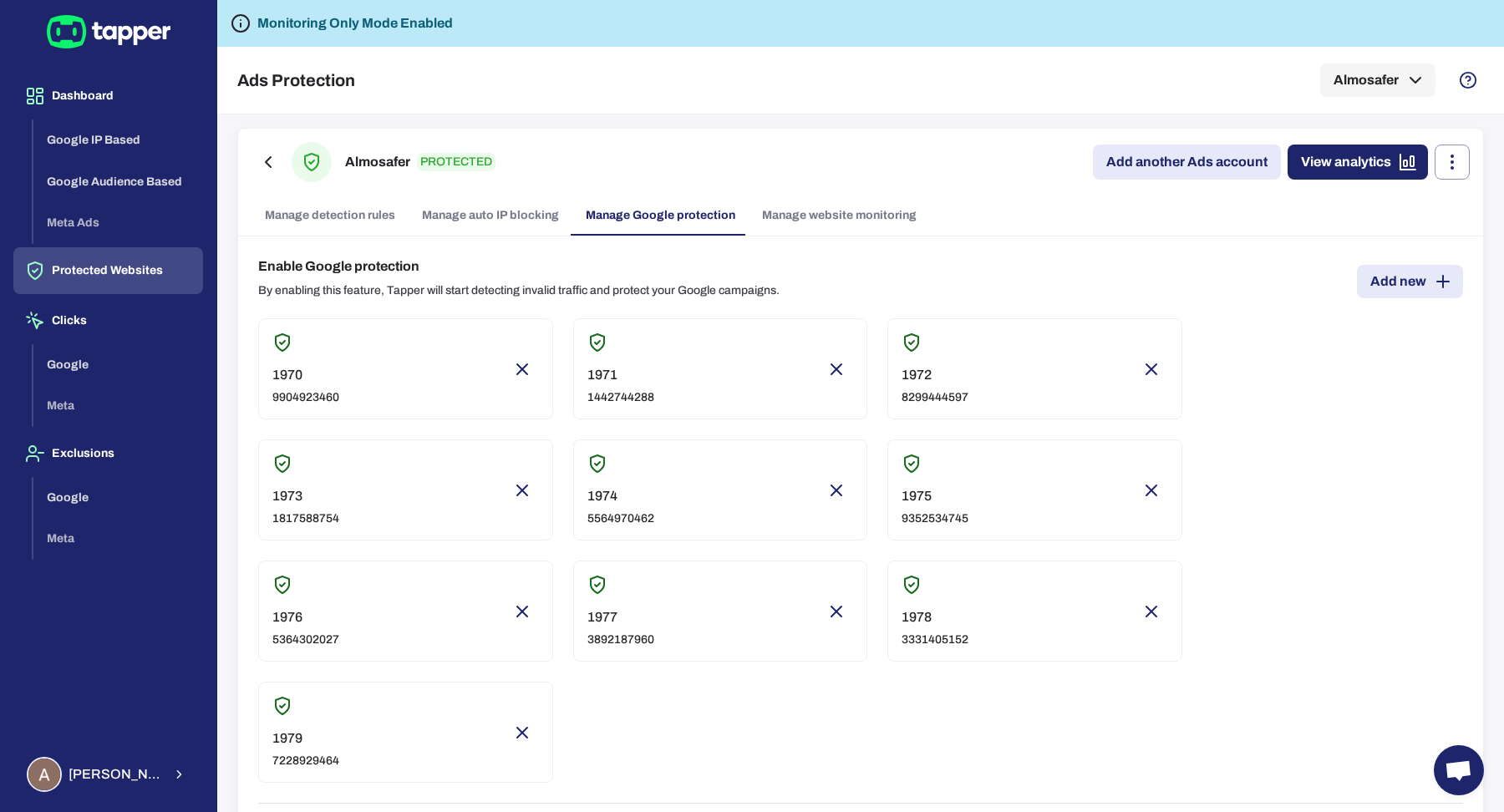
click at [317, 208] on link "Manage detection rules" at bounding box center [330, 216] width 157 height 40
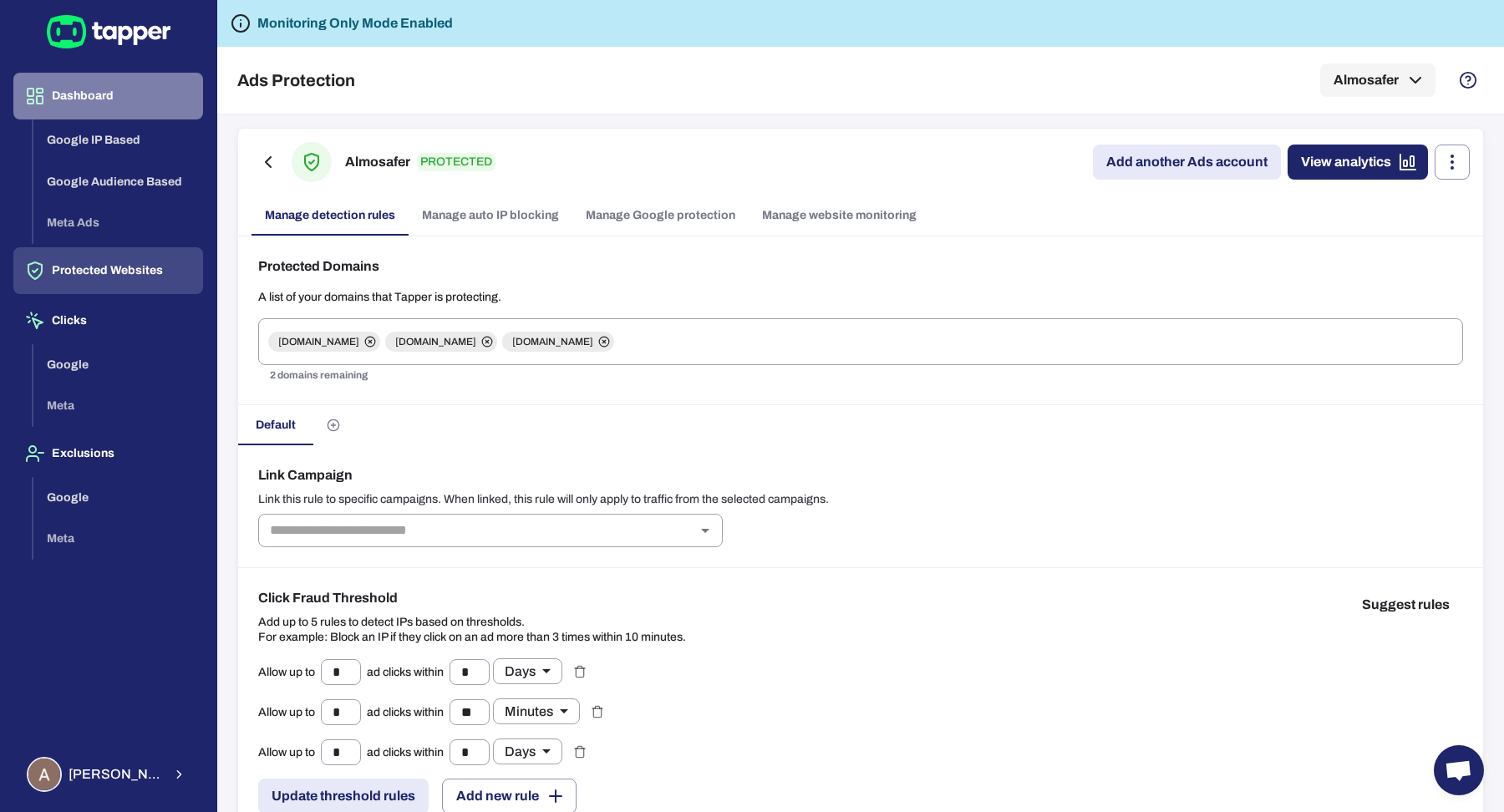
click at [107, 109] on button "Dashboard" at bounding box center [108, 96] width 190 height 47
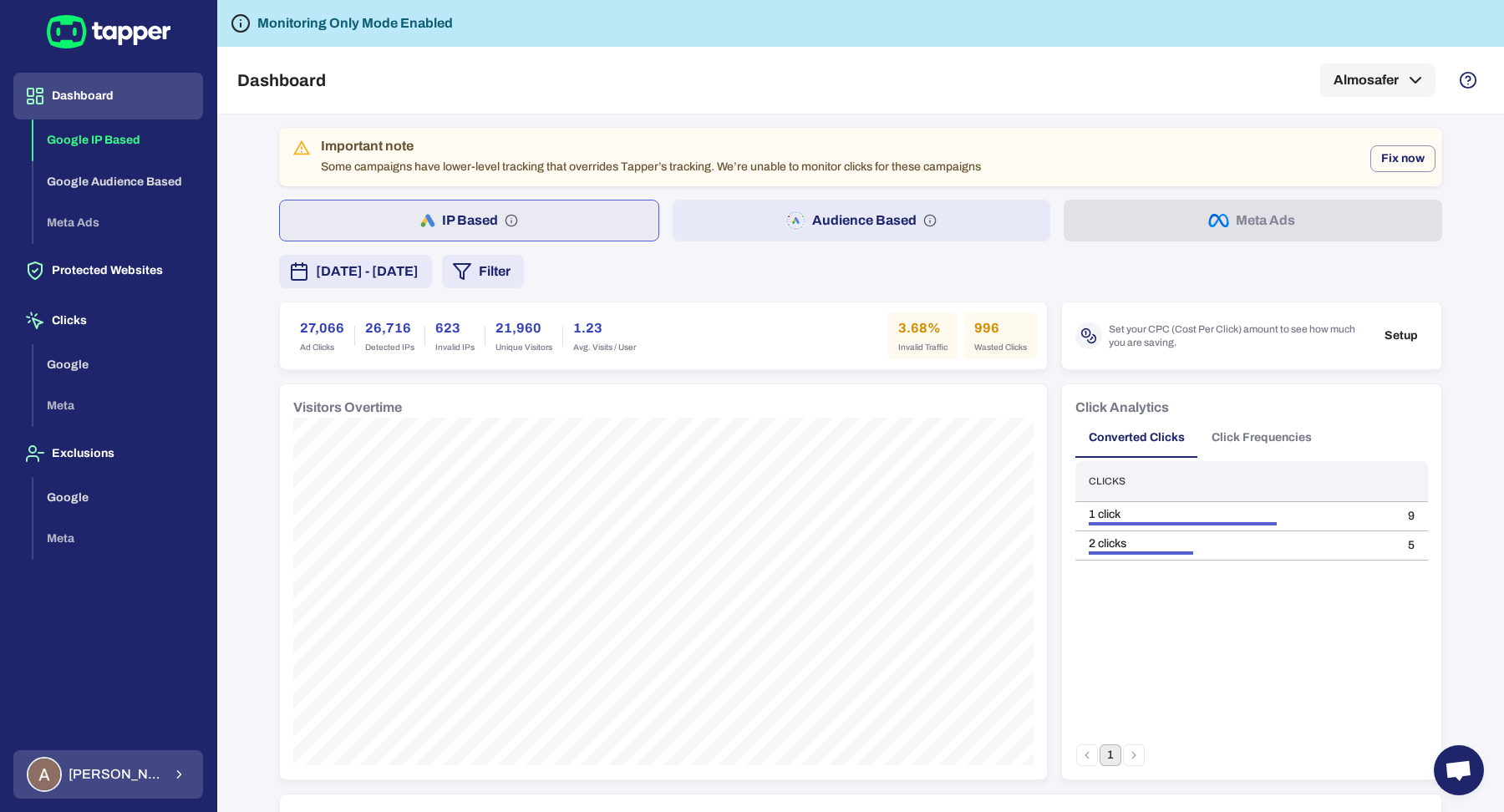
click at [143, 780] on span "Ahmed Sobih" at bounding box center [115, 774] width 93 height 17
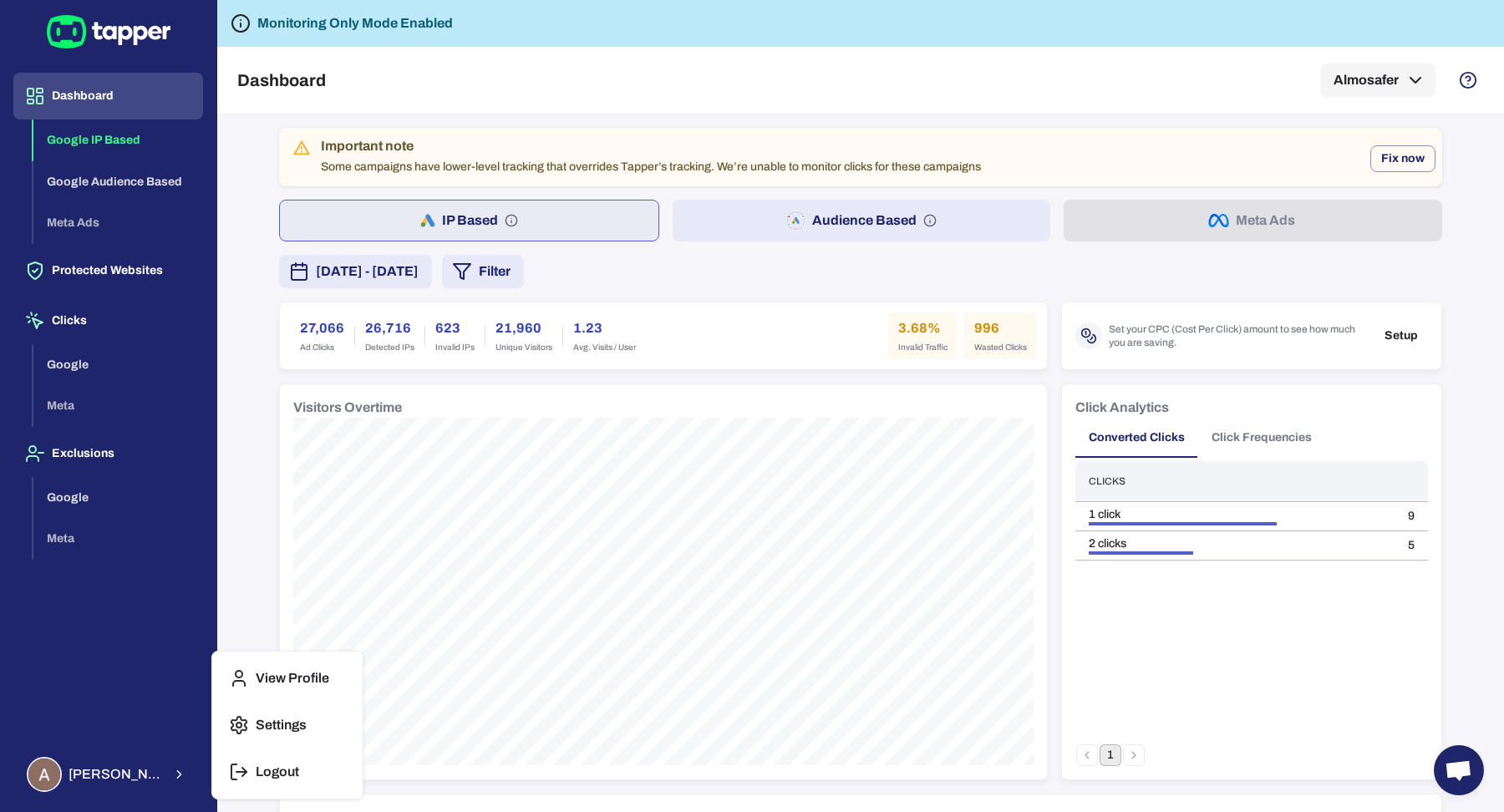
click at [356, 772] on div "View Profile Settings Logout" at bounding box center [287, 725] width 150 height 147
click at [341, 772] on button "Logout" at bounding box center [288, 772] width 137 height 40
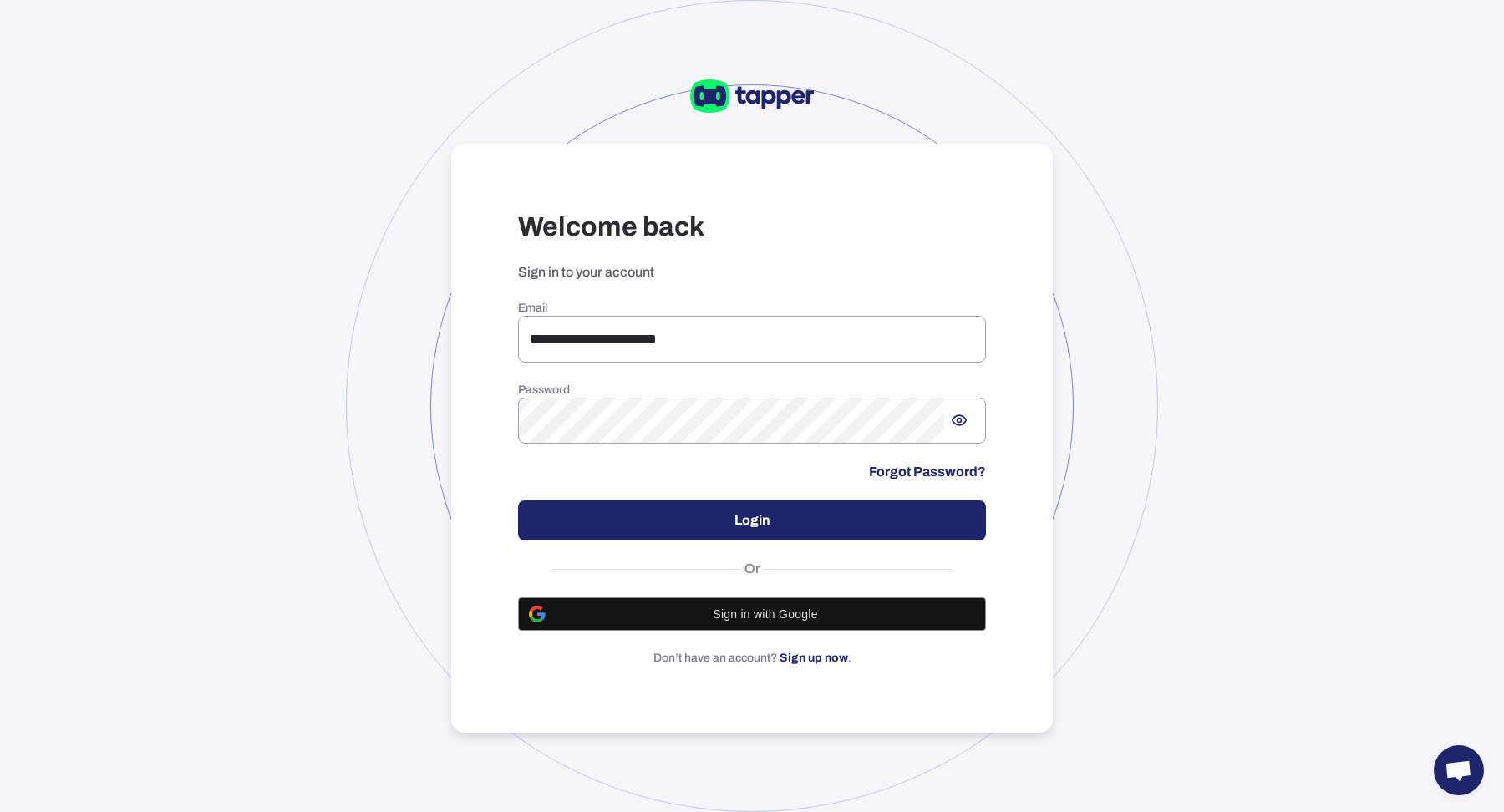
click at [399, 363] on div at bounding box center [752, 406] width 812 height 812
click at [676, 336] on input "**********" at bounding box center [752, 339] width 468 height 47
click at [333, 208] on div "**********" at bounding box center [752, 406] width 1504 height 812
click at [623, 351] on input "**********" at bounding box center [752, 339] width 468 height 47
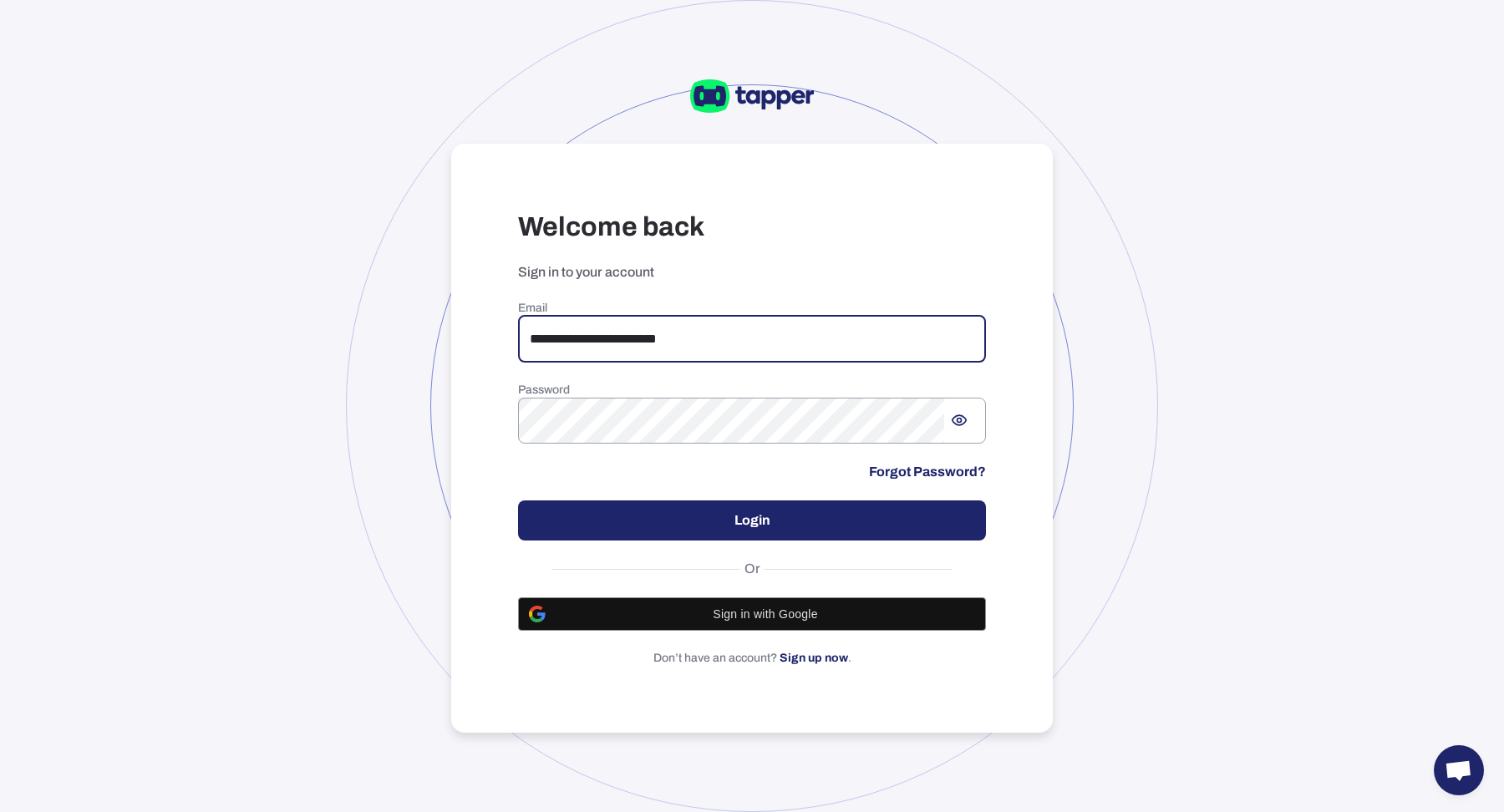
click at [623, 351] on input "**********" at bounding box center [752, 339] width 468 height 47
paste input "*****"
type input "**********"
click at [637, 526] on button "Login" at bounding box center [752, 520] width 468 height 40
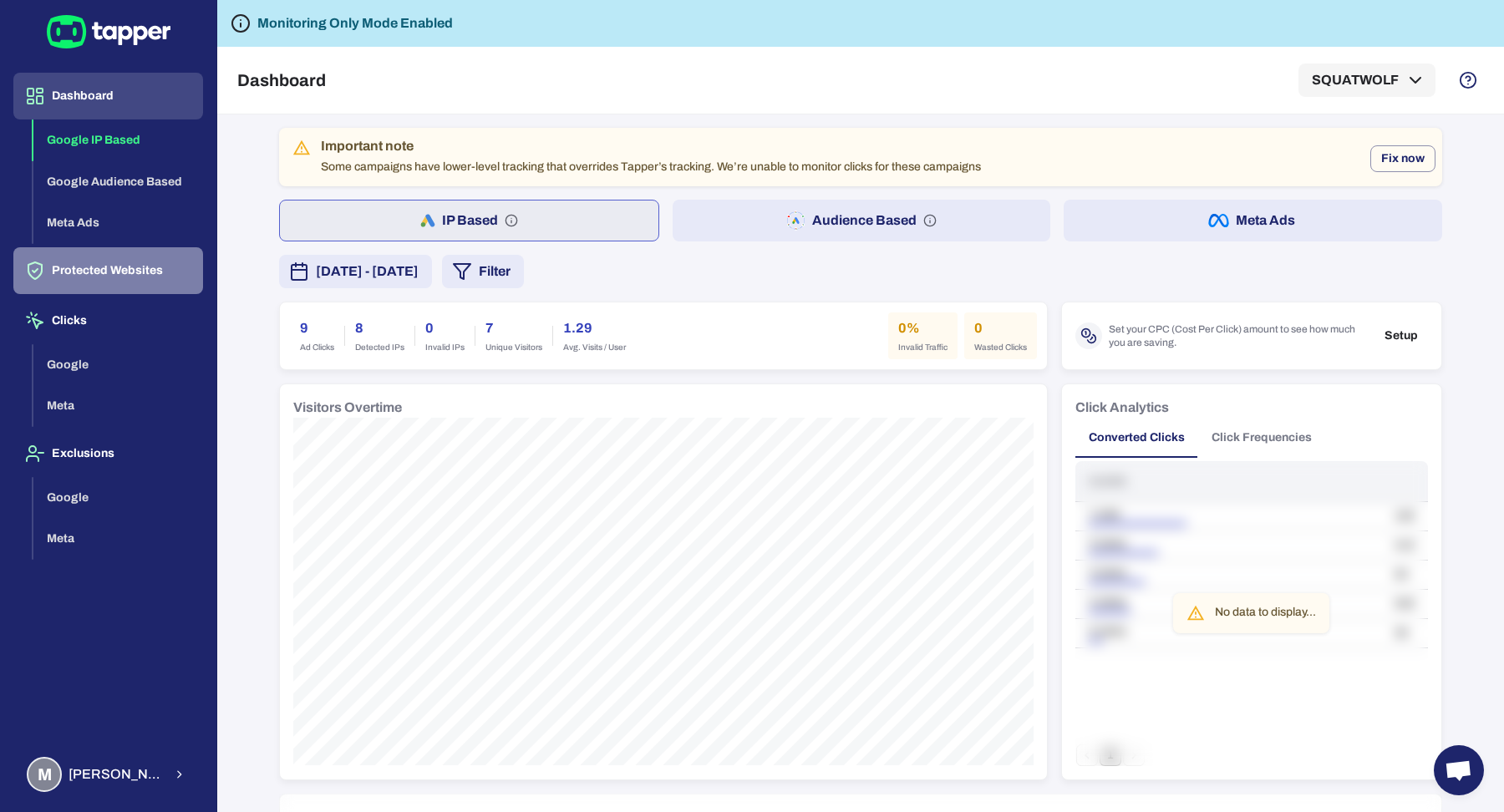
click at [83, 284] on button "Protected Websites" at bounding box center [108, 270] width 190 height 47
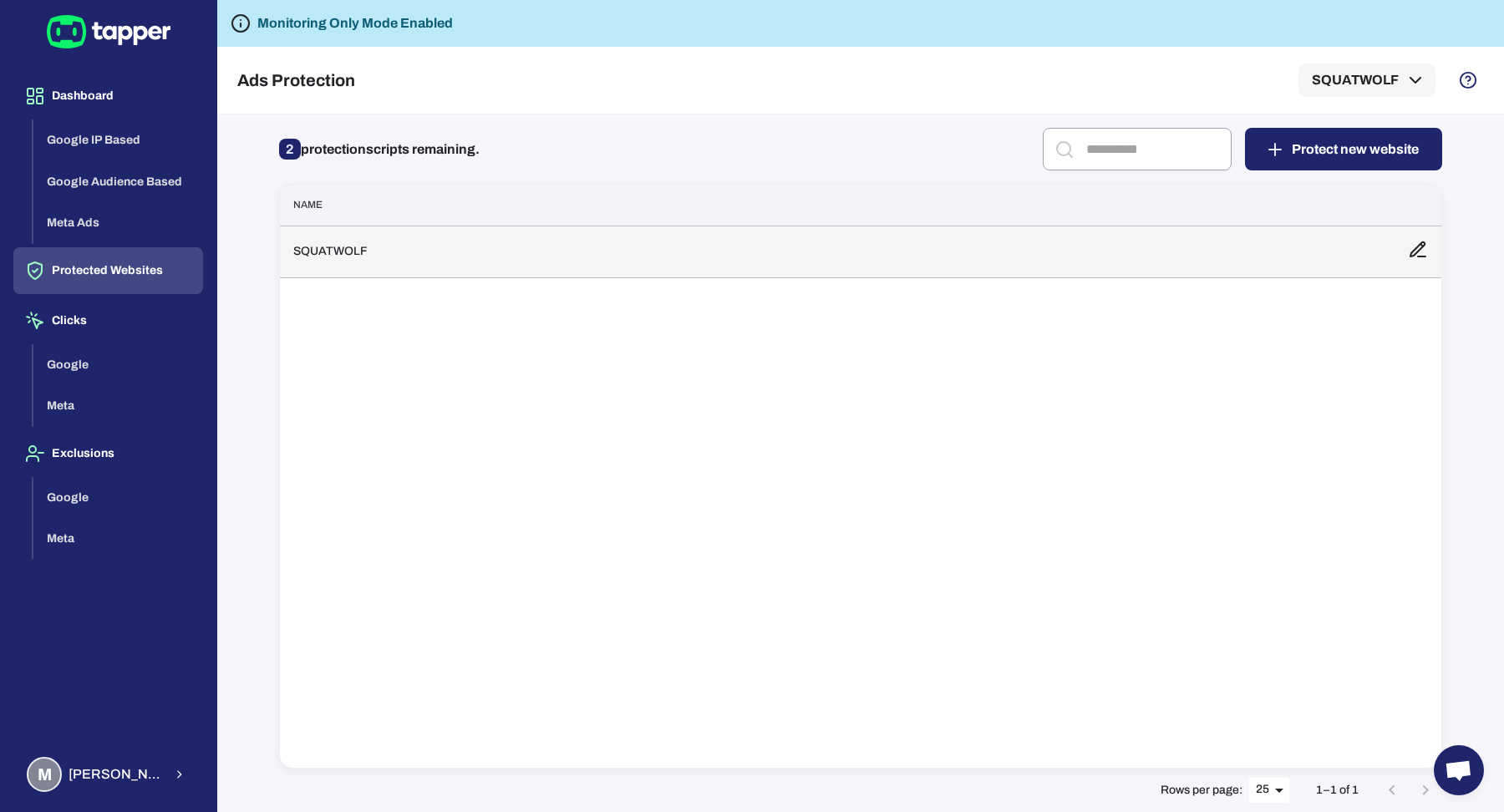
click at [841, 260] on td "SQUATWOLF" at bounding box center [836, 252] width 1114 height 52
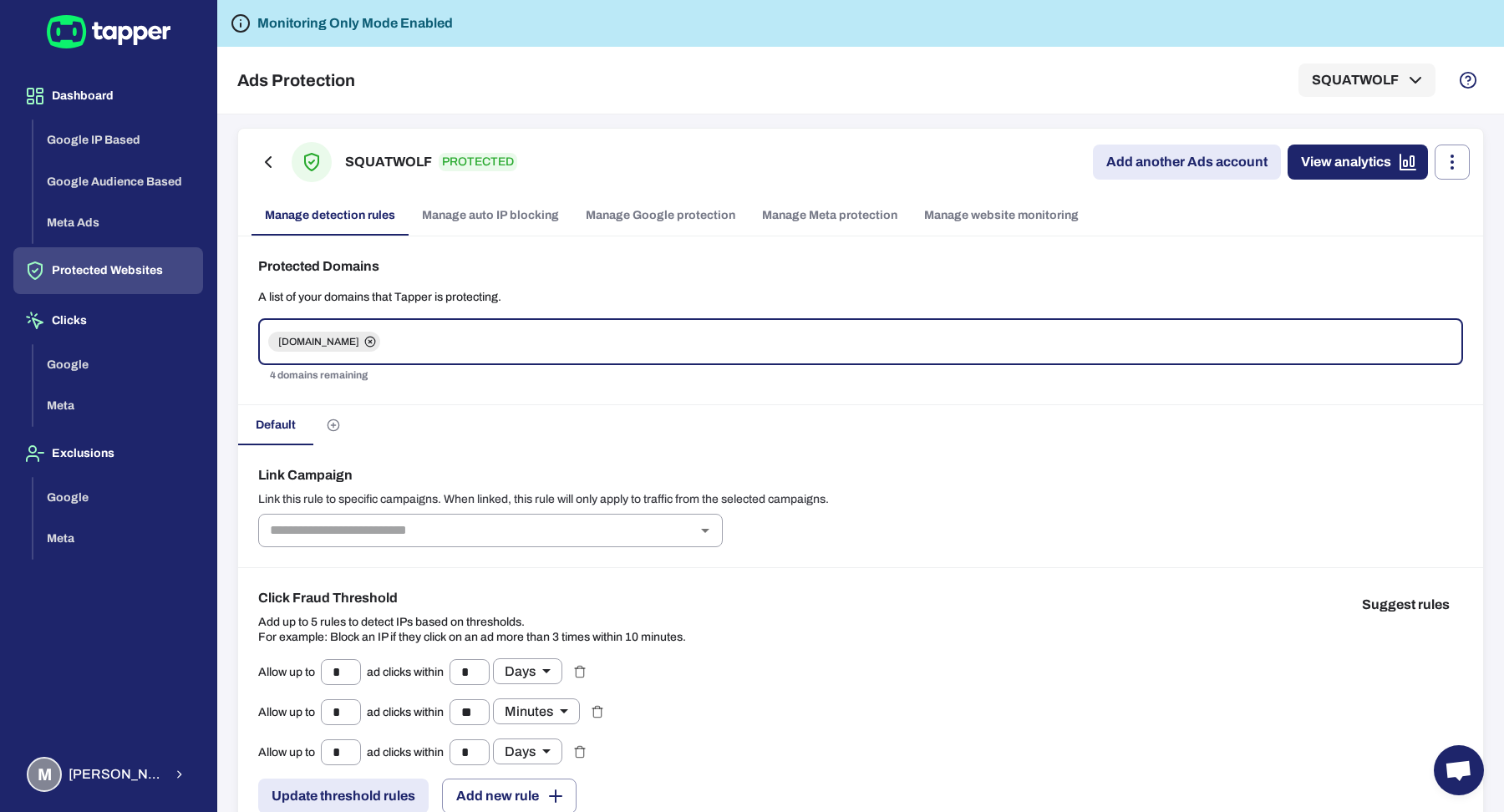
click at [673, 228] on link "Manage Google protection" at bounding box center [660, 216] width 176 height 40
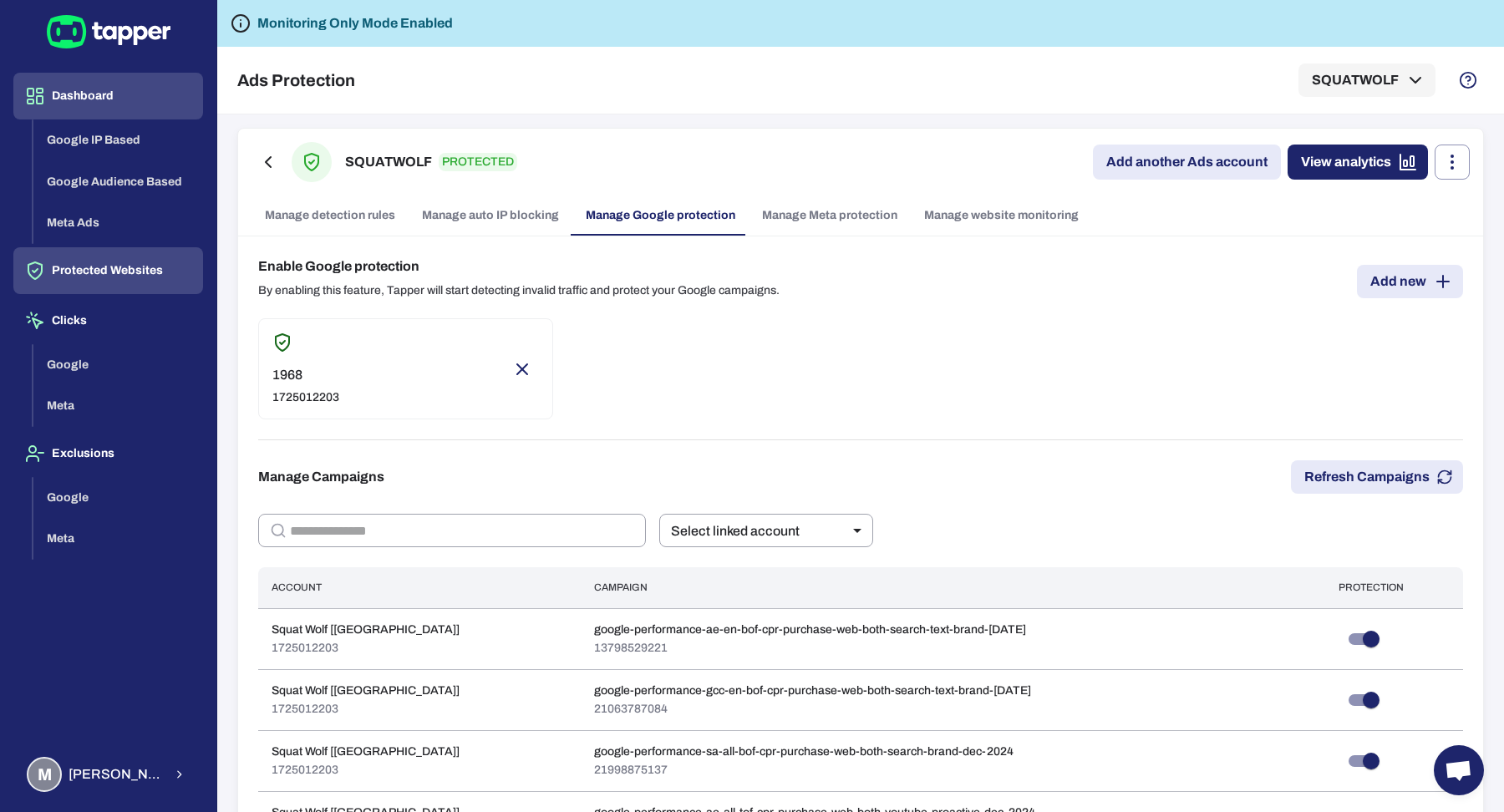
click at [158, 100] on button "Dashboard" at bounding box center [108, 96] width 190 height 47
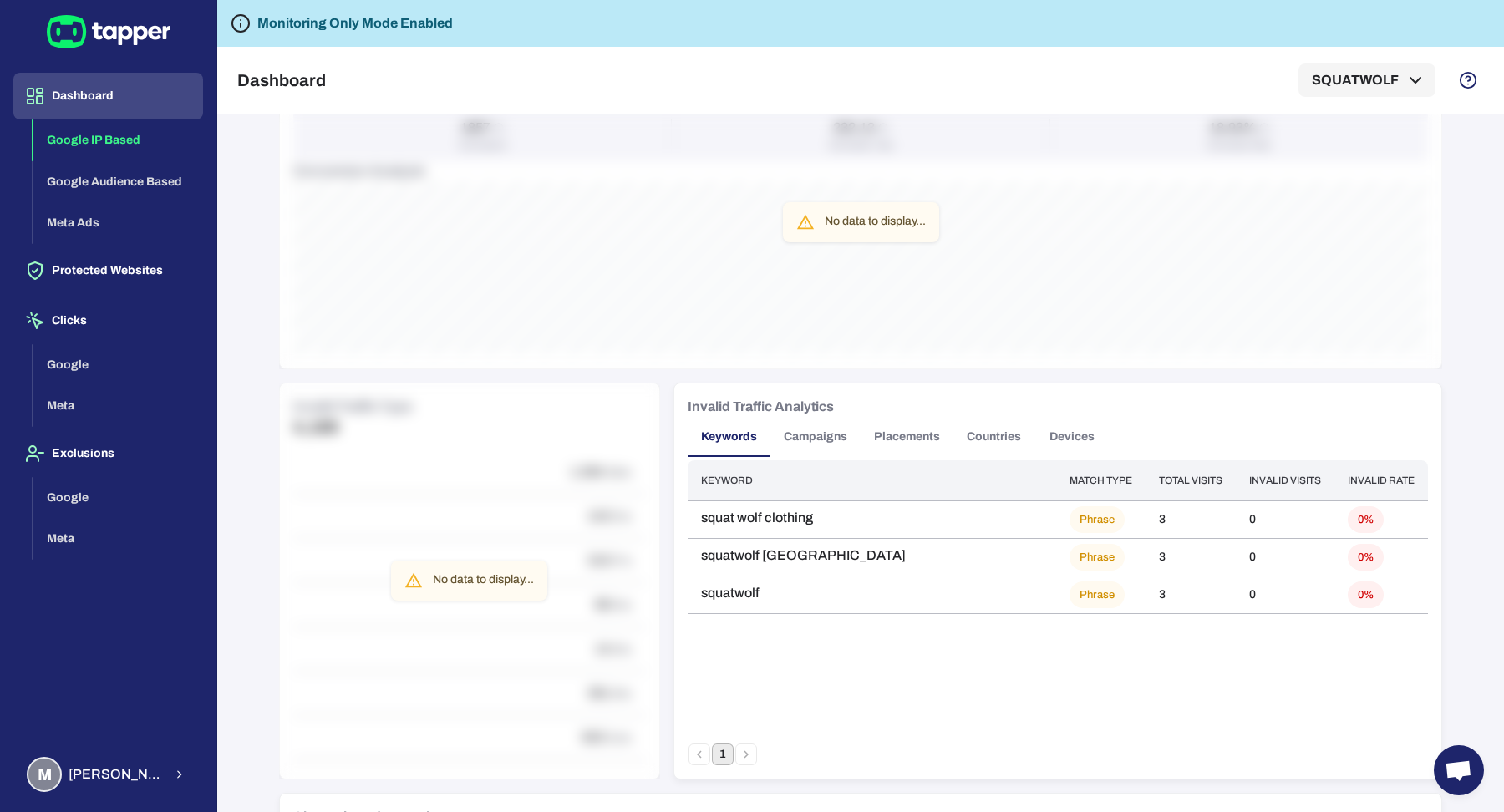
scroll to position [719, 0]
click at [816, 443] on button "Campaigns" at bounding box center [815, 436] width 90 height 40
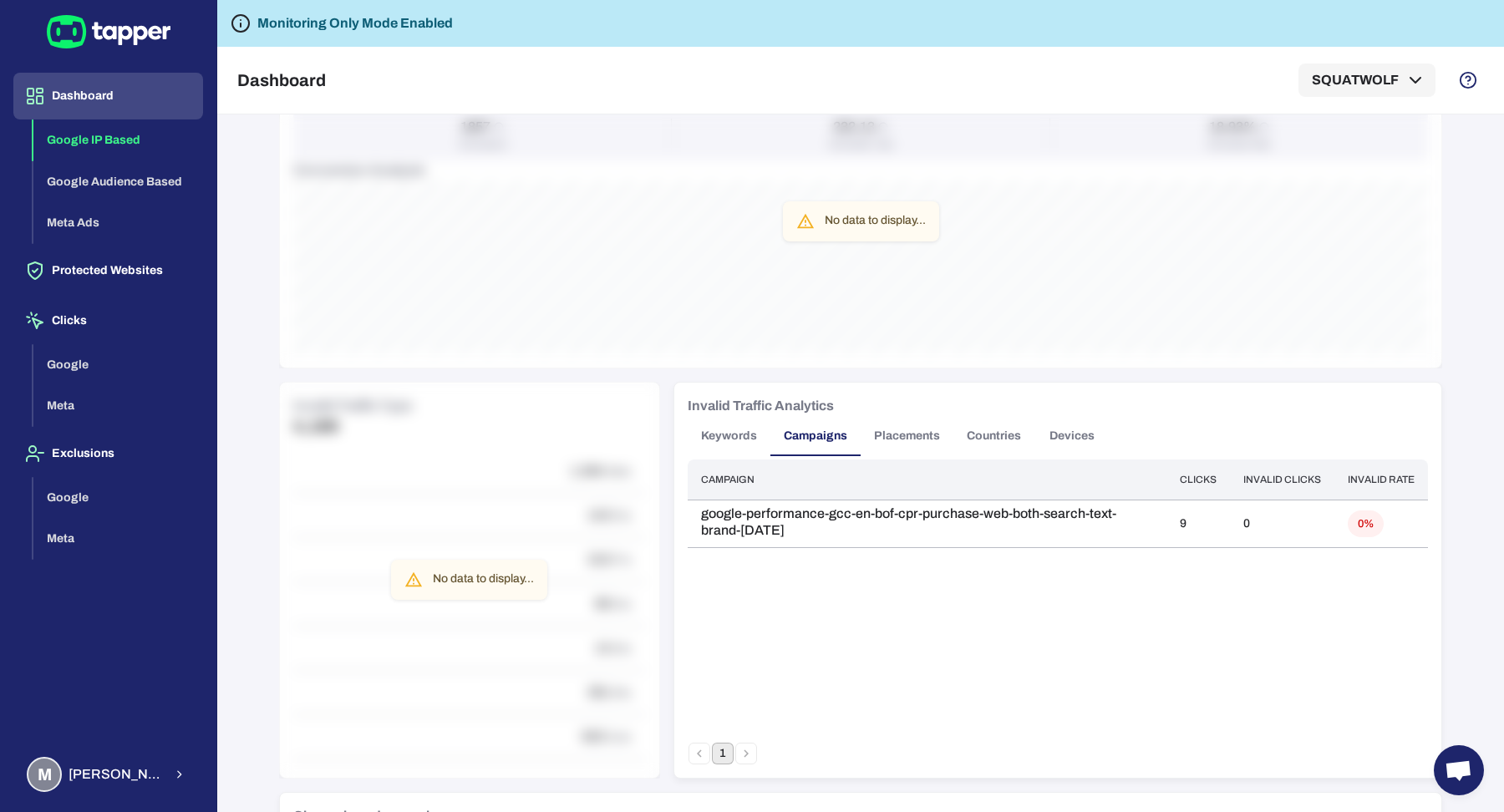
click at [925, 443] on button "Placements" at bounding box center [907, 436] width 93 height 40
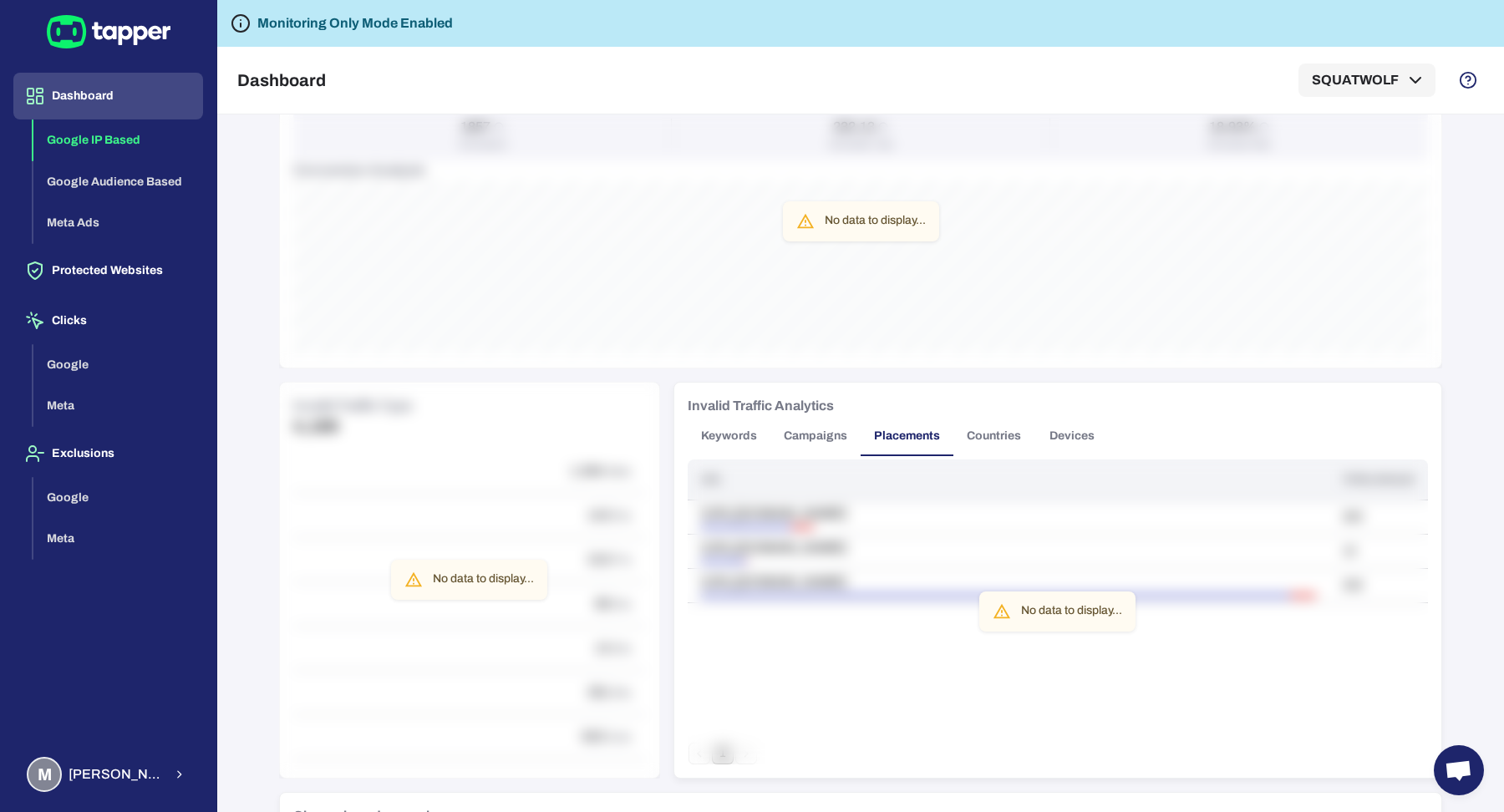
click at [987, 437] on button "Countries" at bounding box center [994, 436] width 81 height 40
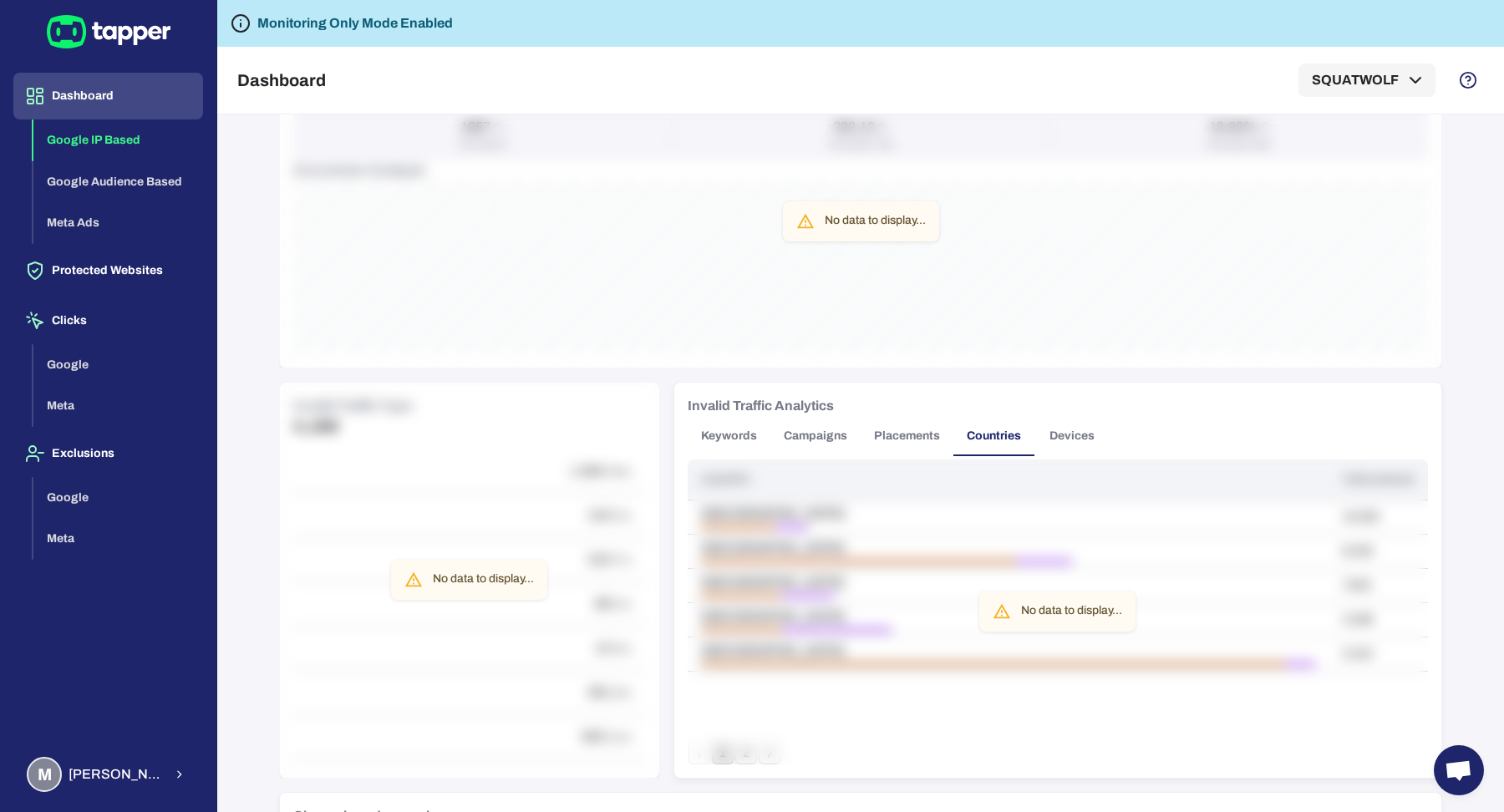
click at [1059, 432] on button "Devices" at bounding box center [1072, 436] width 75 height 40
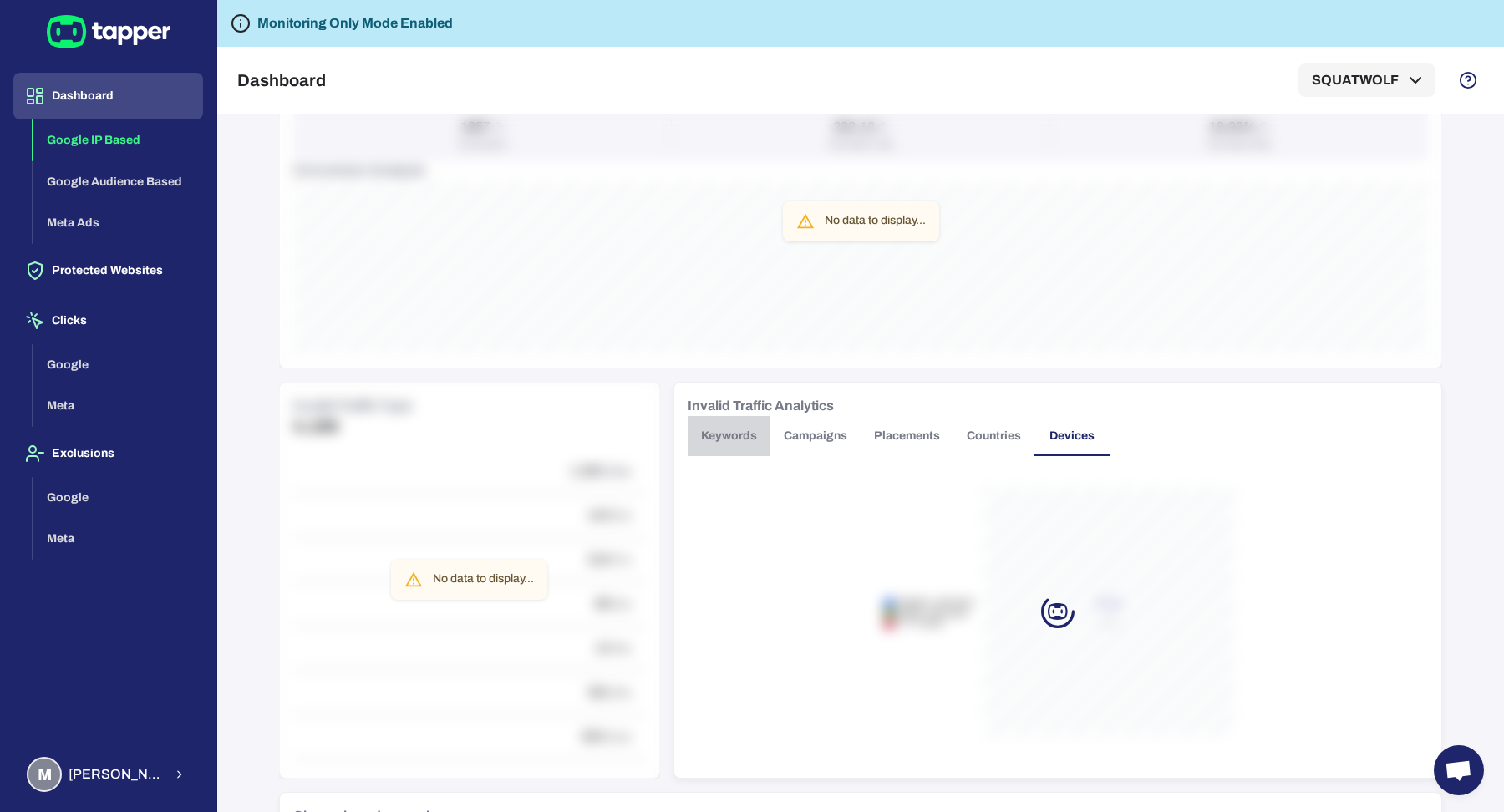
click at [748, 443] on button "Keywords" at bounding box center [729, 436] width 83 height 40
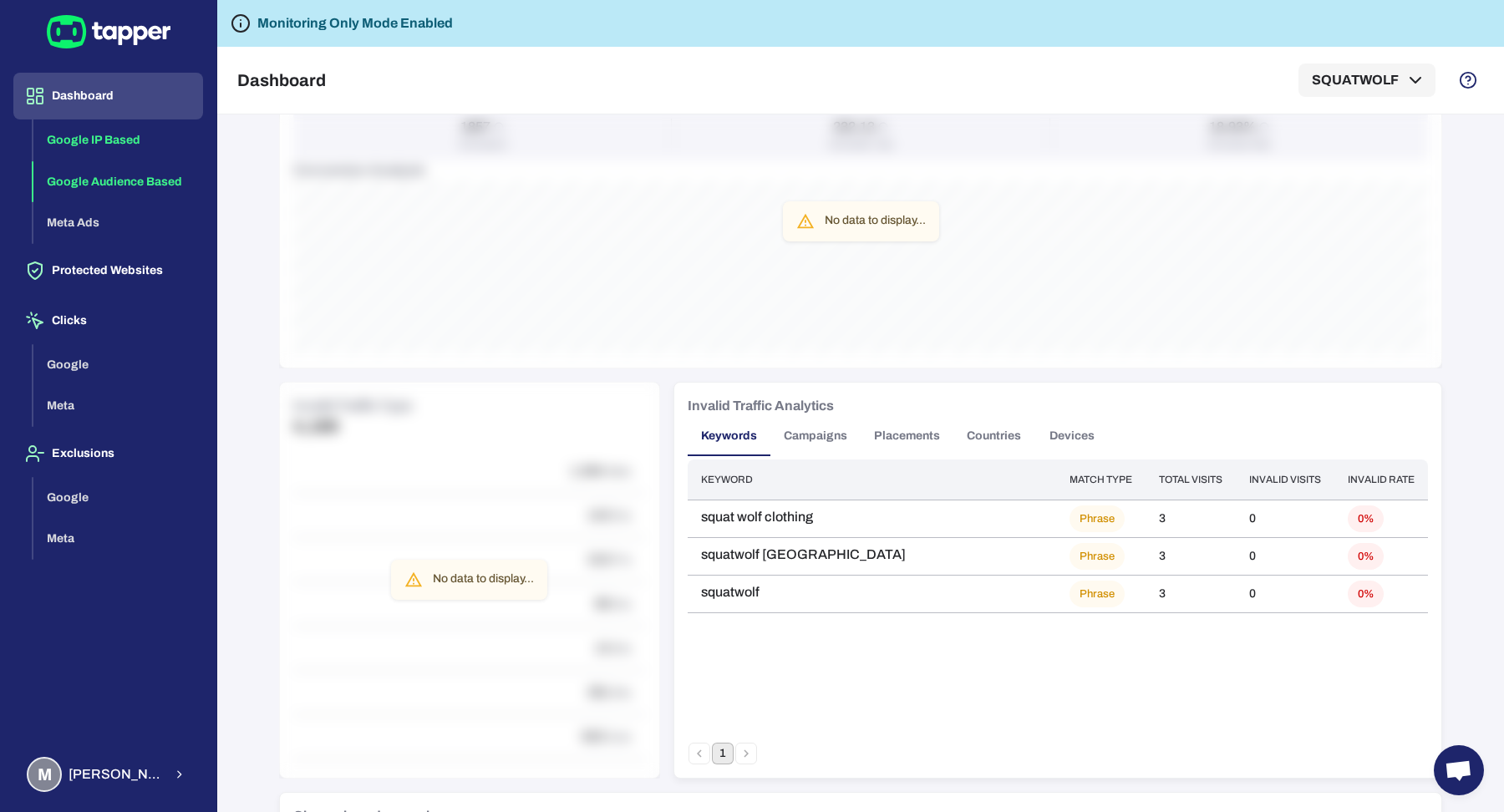
click at [122, 179] on button "Google Audience Based" at bounding box center [118, 181] width 170 height 41
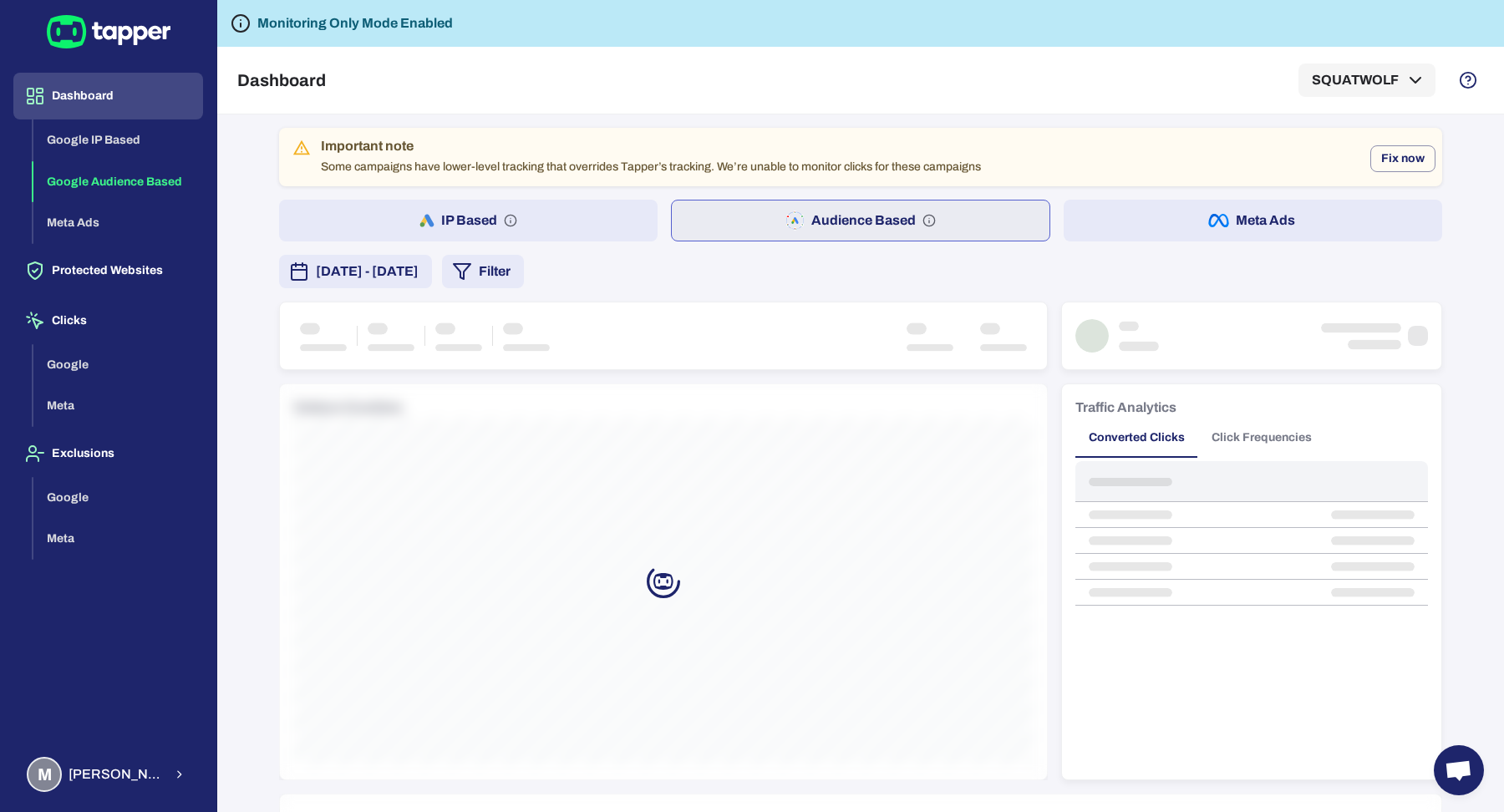
click at [120, 245] on div "Dashboard Google IP Based Google Audience Based Meta Ads Protected Websites Cli…" at bounding box center [108, 402] width 190 height 658
click at [123, 256] on button "Protected Websites" at bounding box center [108, 270] width 190 height 47
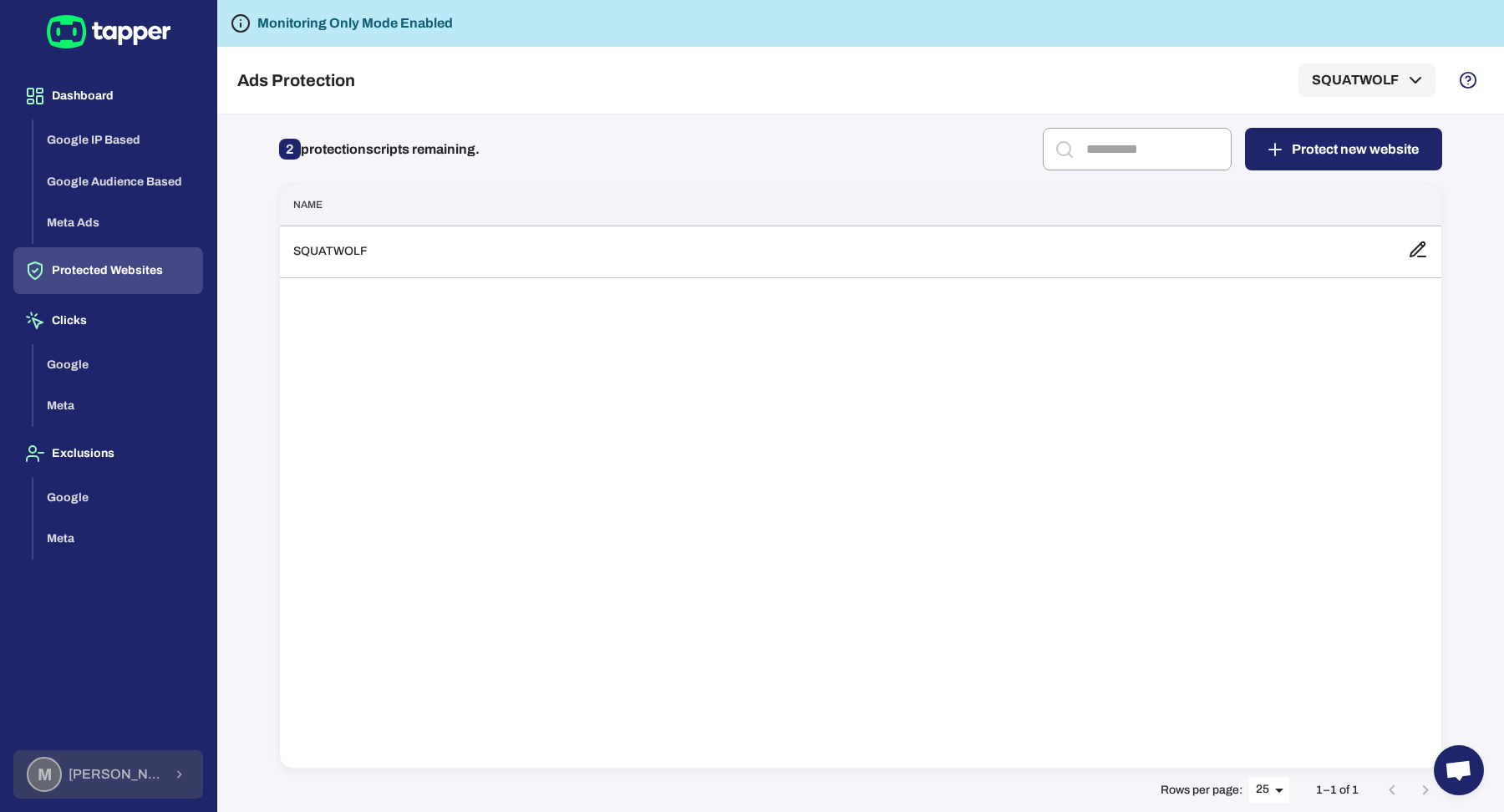
click at [130, 756] on button "M Muhammad Hamza Muzaffar" at bounding box center [108, 774] width 190 height 49
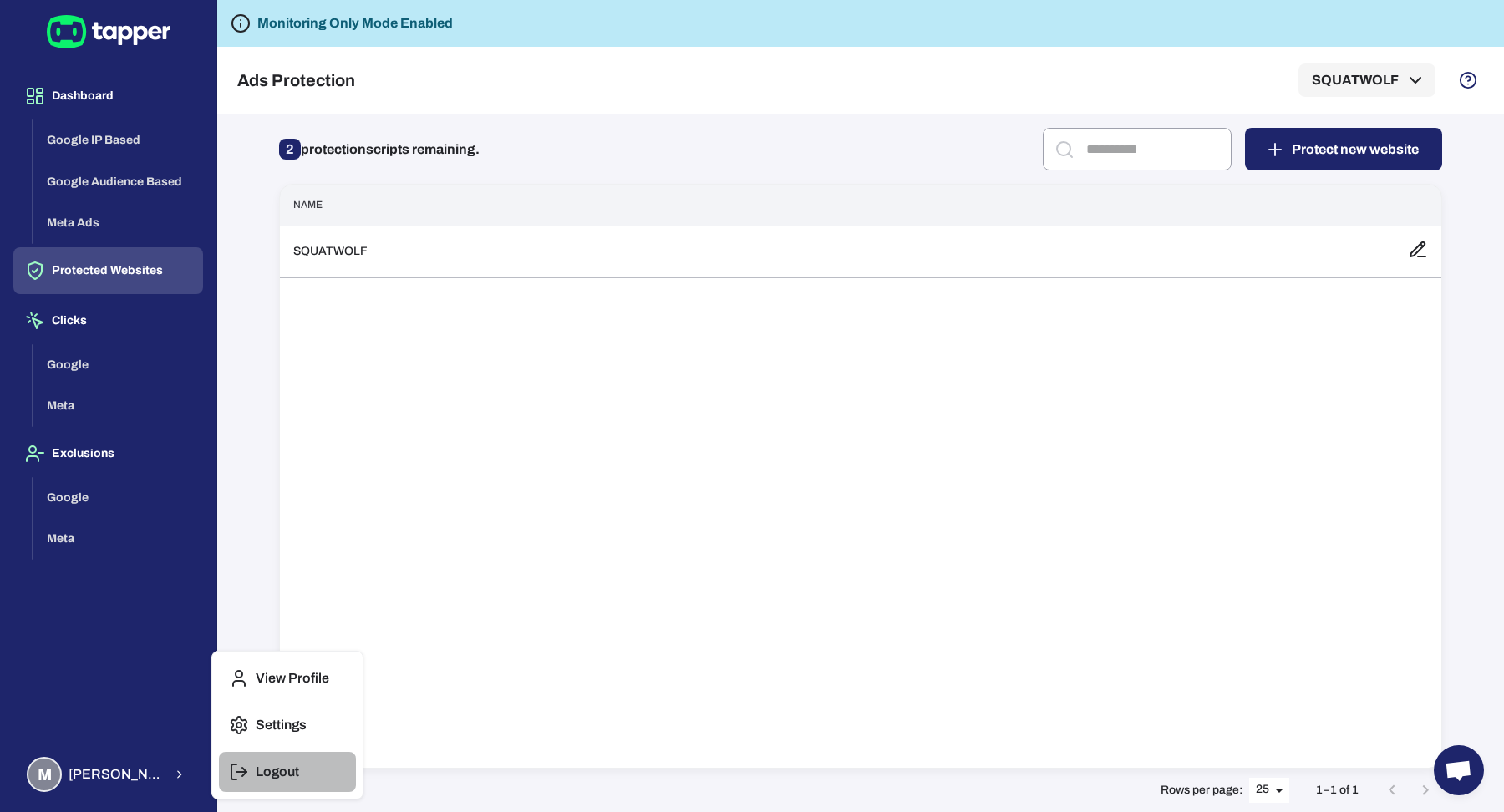
click at [254, 759] on button "Logout" at bounding box center [288, 772] width 137 height 40
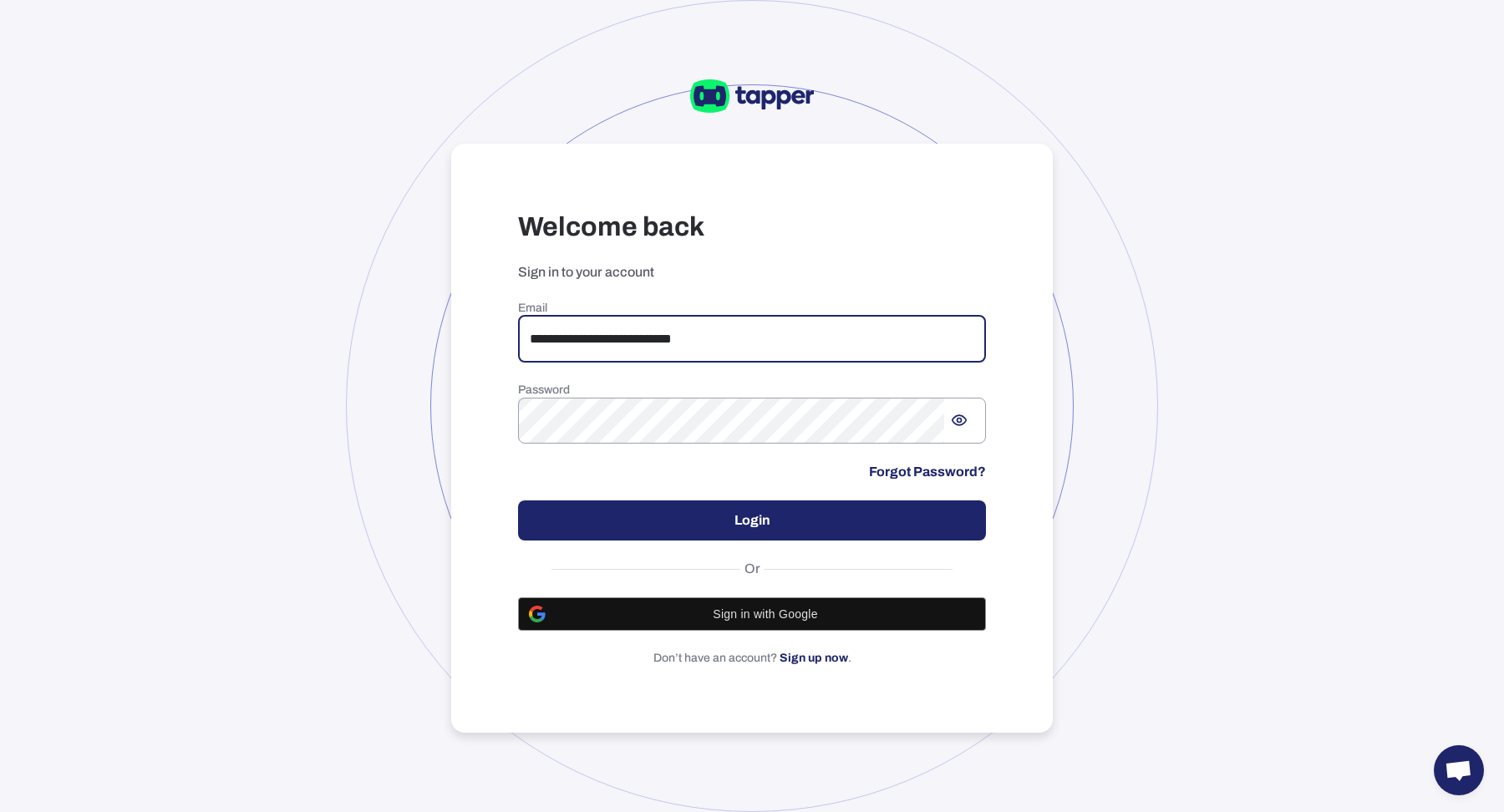
click at [627, 333] on input "**********" at bounding box center [752, 339] width 468 height 47
type input "**********"
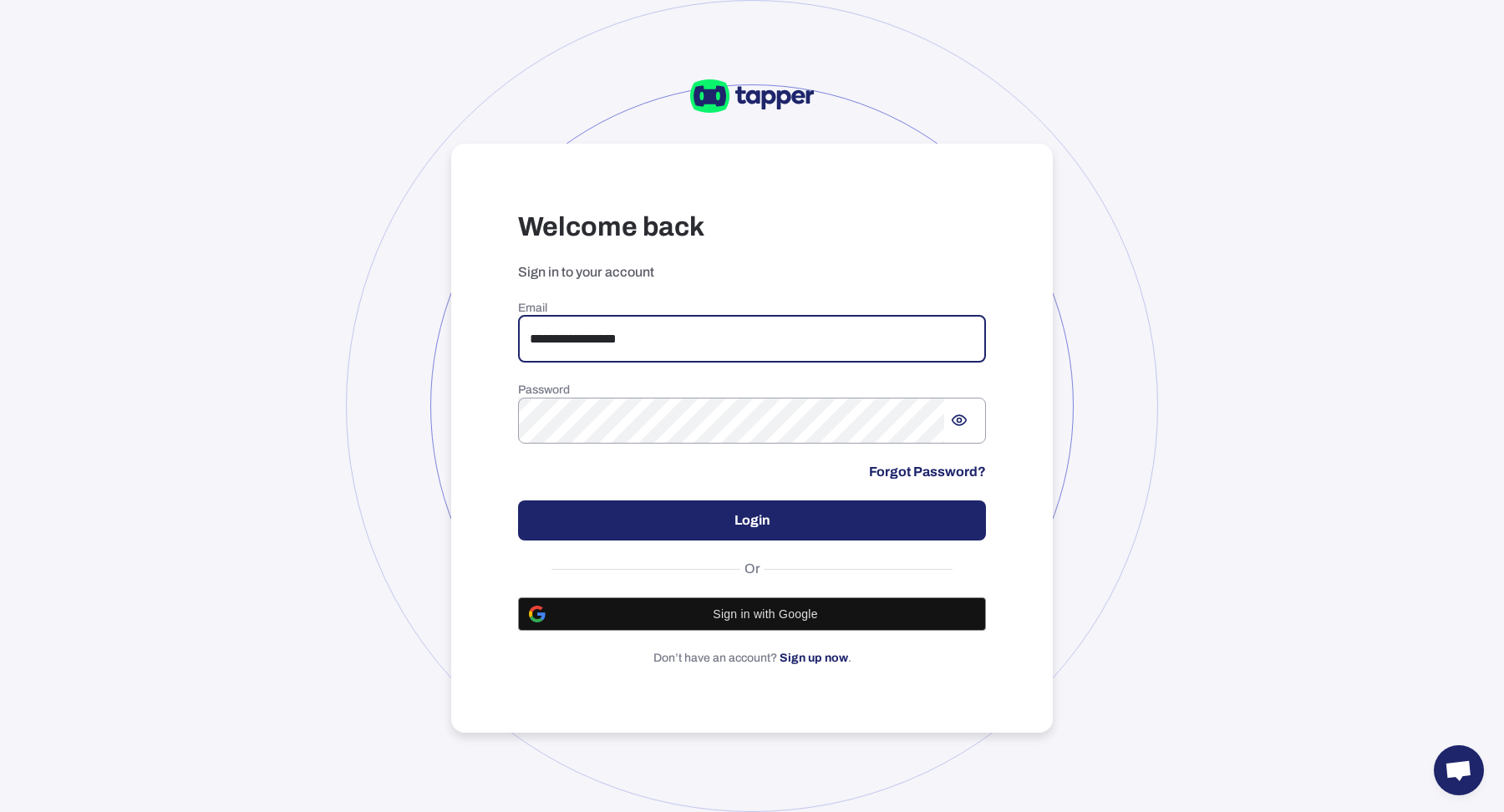
click at [710, 517] on button "Login" at bounding box center [752, 520] width 468 height 40
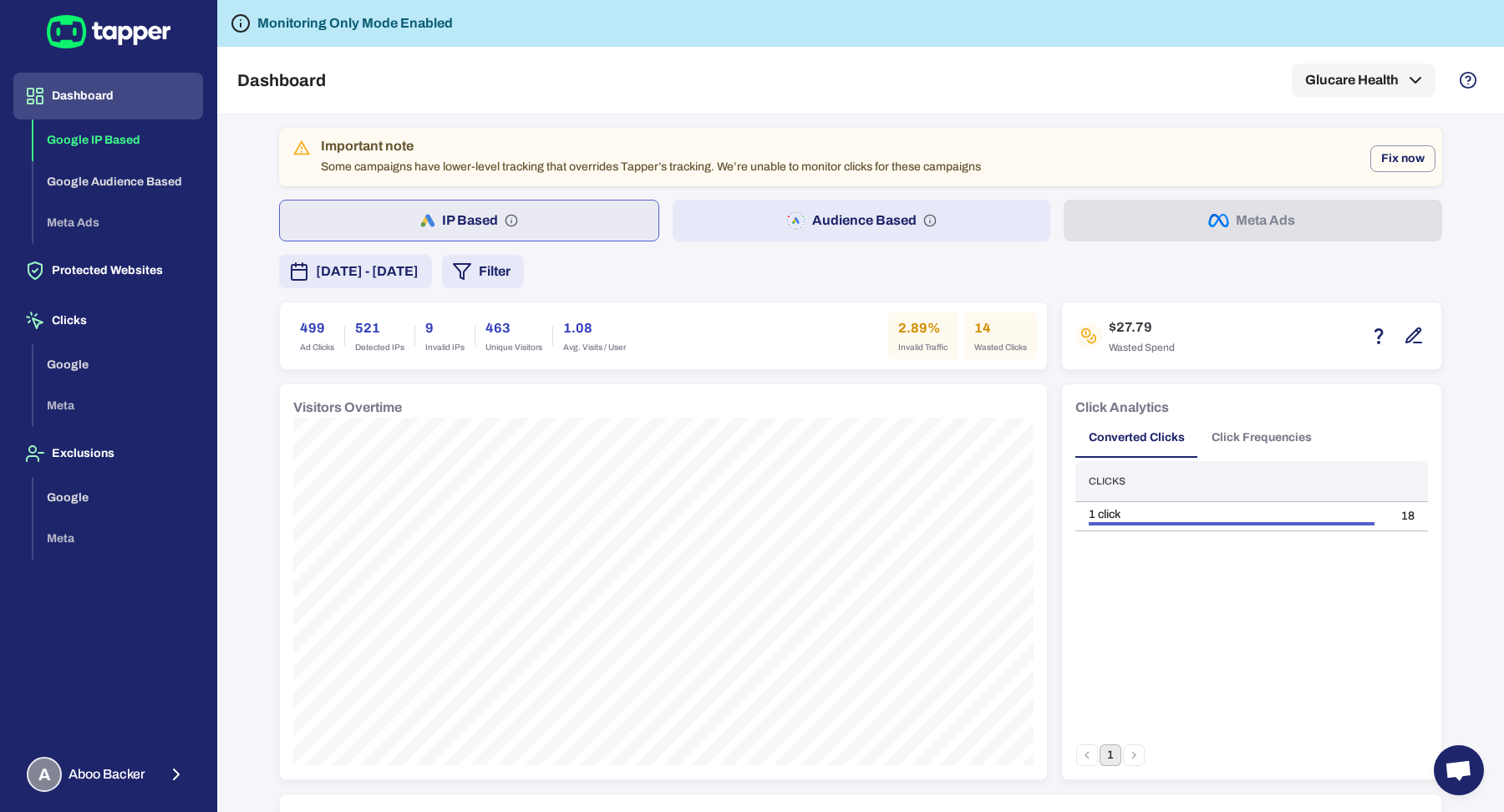
click at [818, 200] on button "Audience Based" at bounding box center [862, 220] width 378 height 41
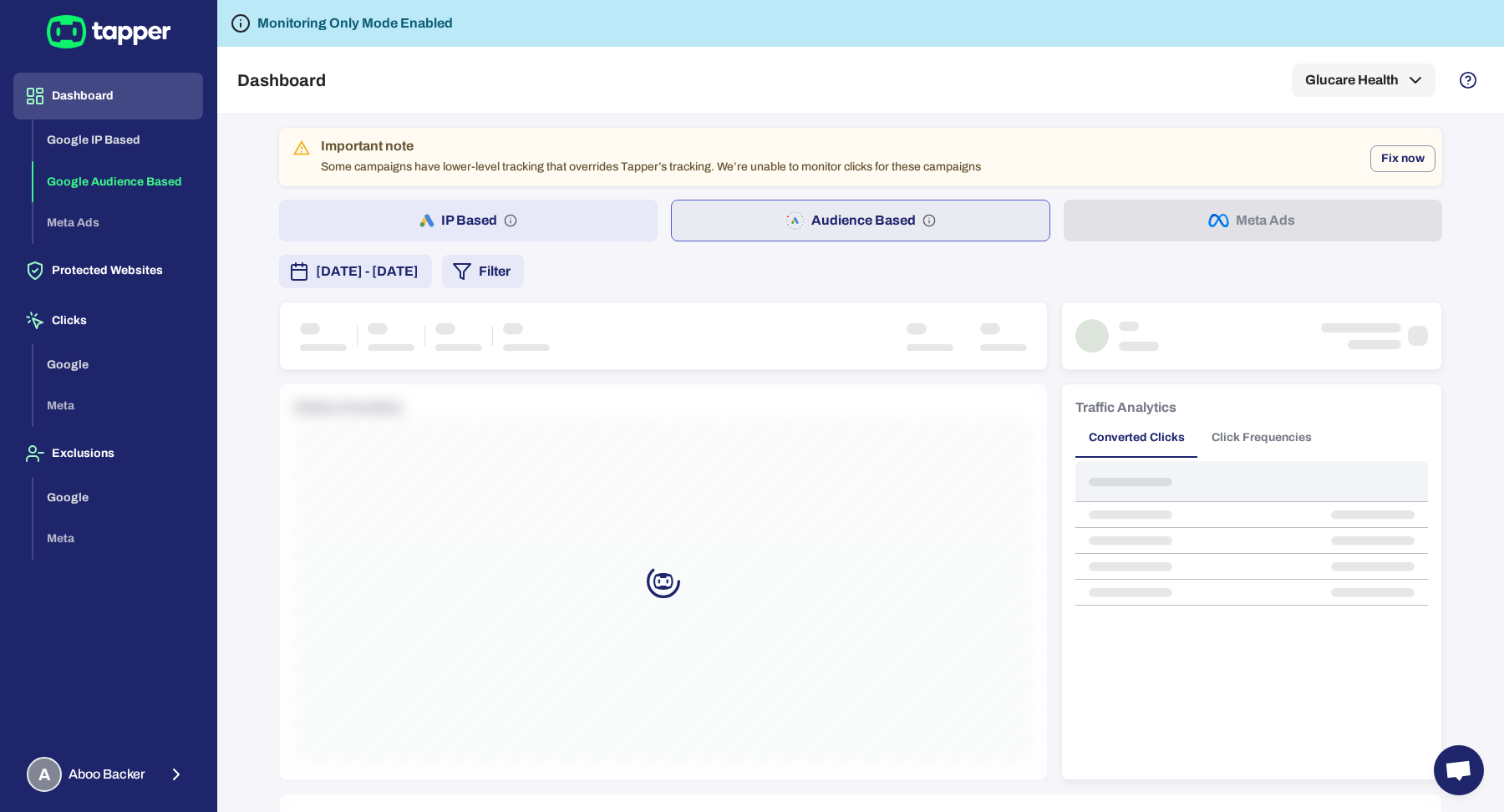
click at [401, 267] on span "[DATE] - [DATE]" at bounding box center [367, 271] width 102 height 20
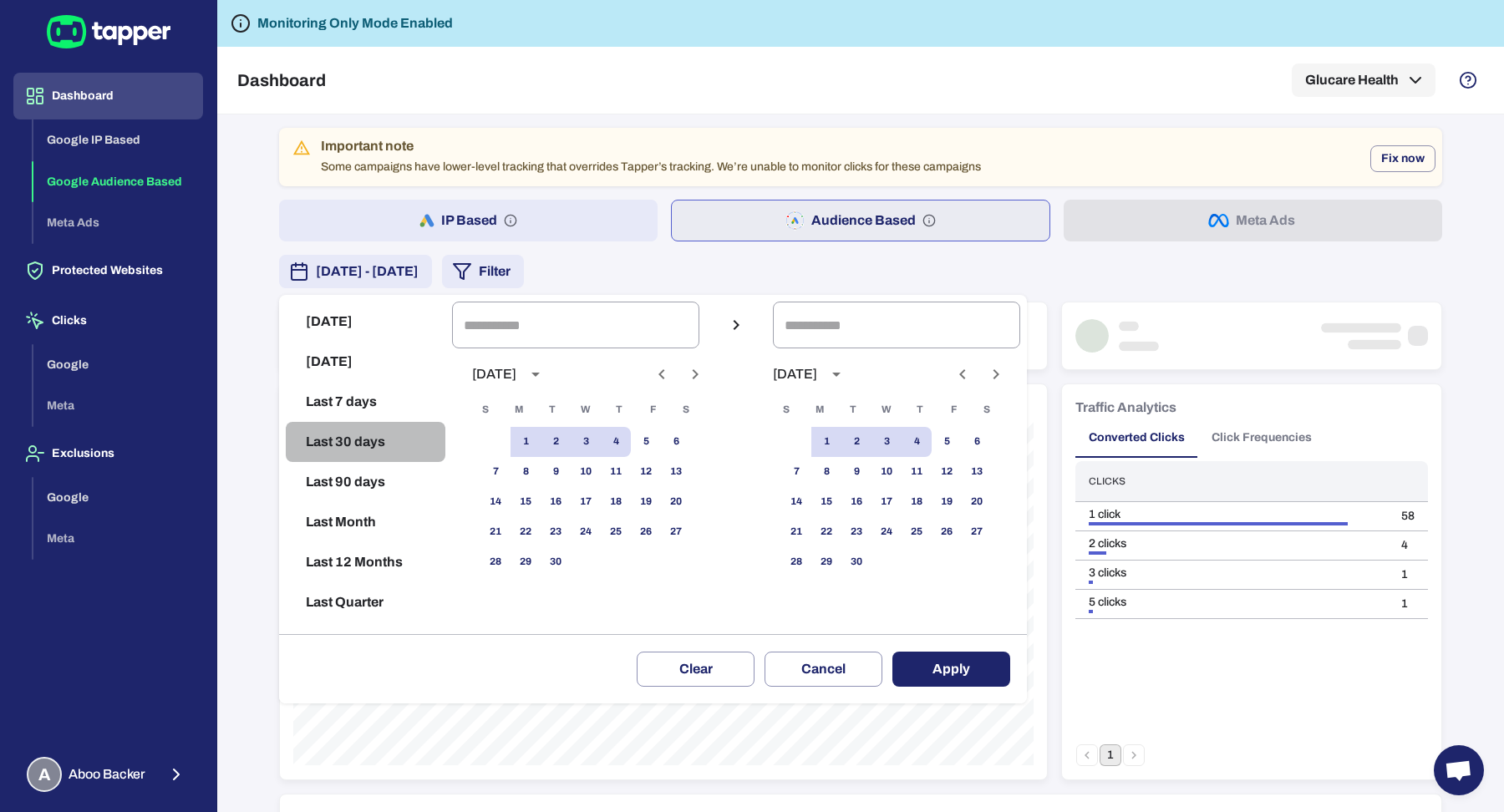
click at [344, 444] on button "Last 30 days" at bounding box center [366, 442] width 160 height 40
type input "**********"
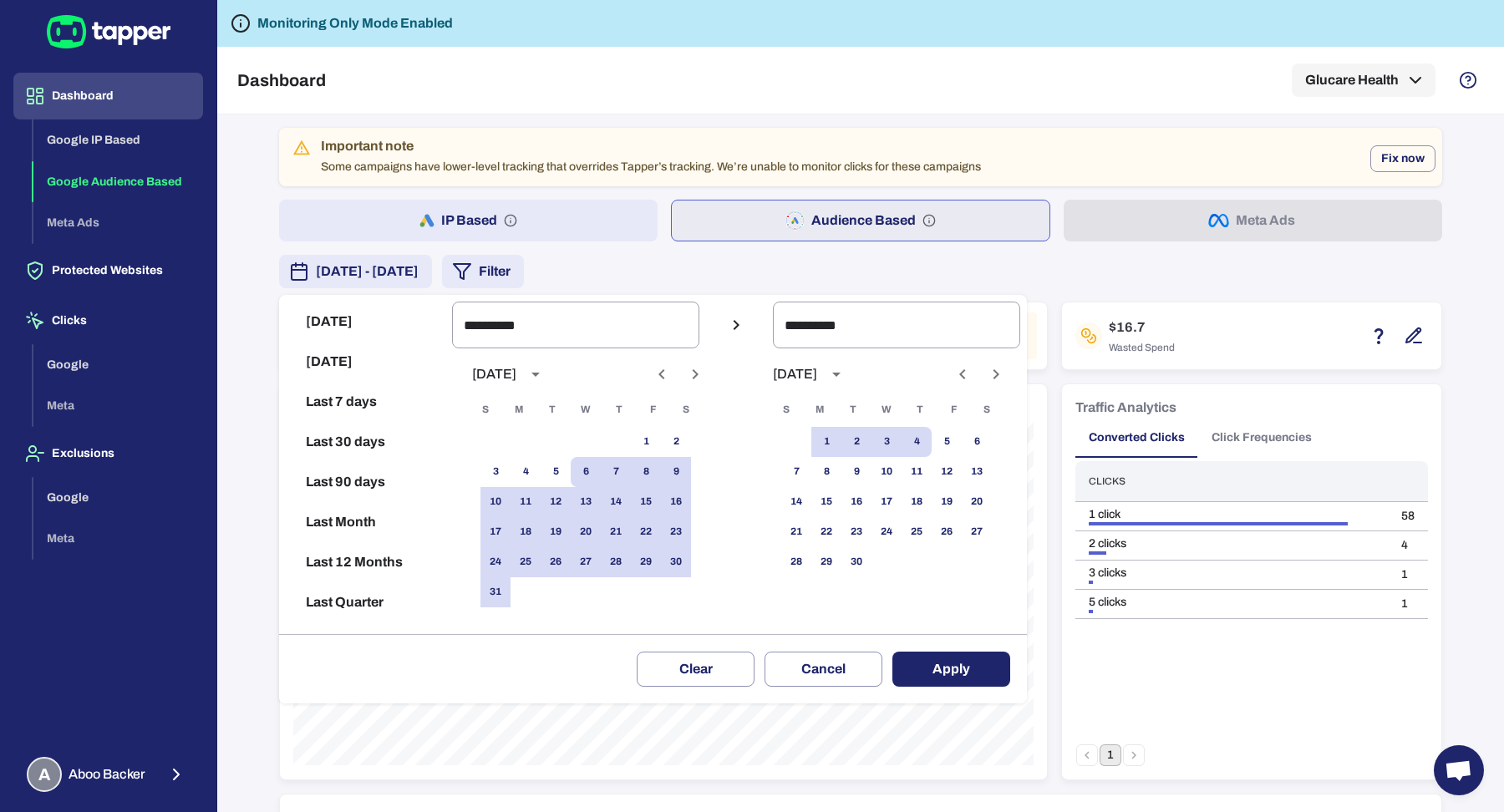
click at [919, 663] on button "Apply" at bounding box center [951, 668] width 118 height 35
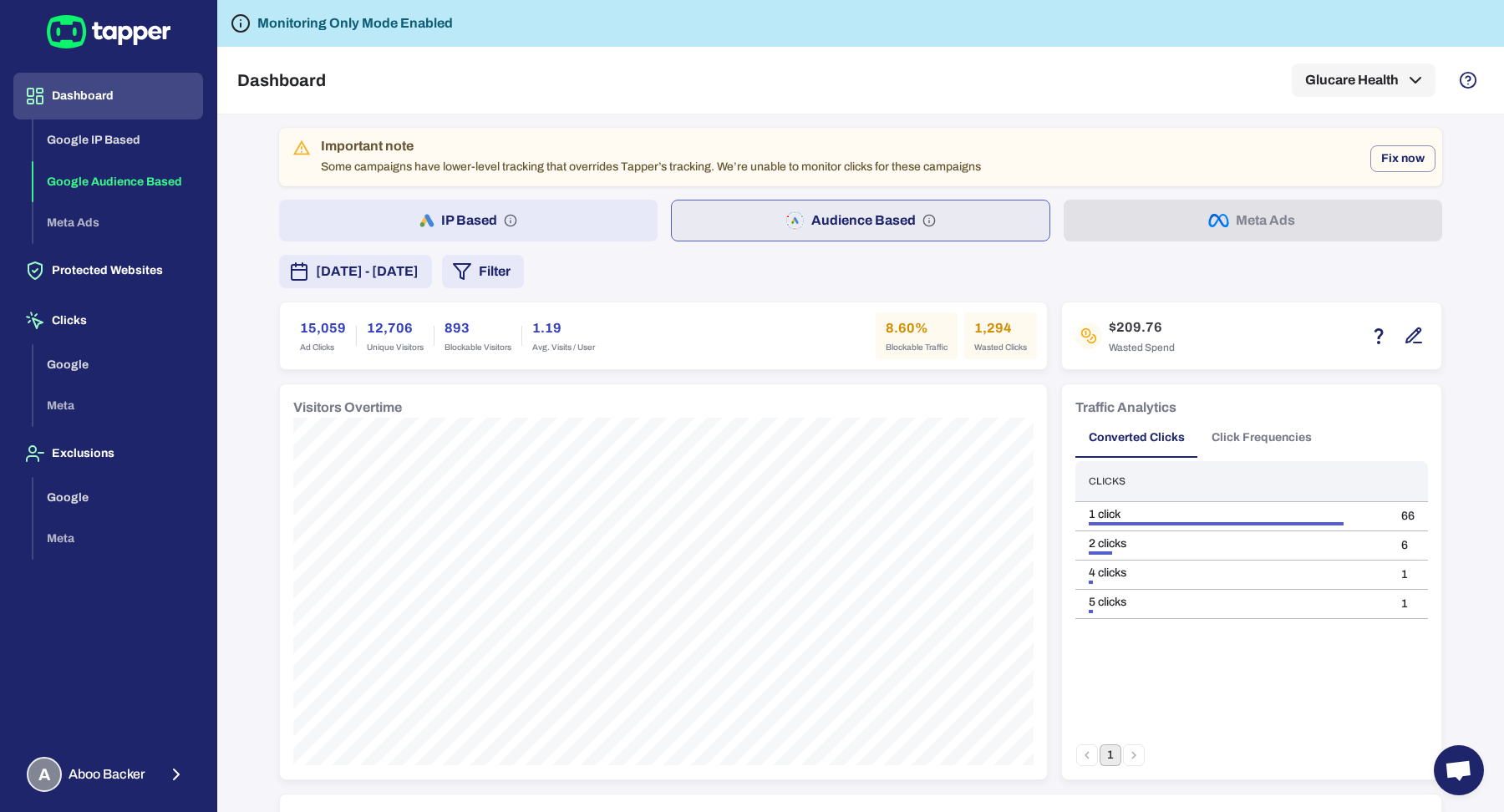
click at [340, 341] on span "Ad Clicks" at bounding box center [323, 347] width 46 height 12
click at [221, 375] on div "Important note Some campaigns have lower-level tracking that overrides Tapper’s…" at bounding box center [861, 463] width 1287 height 697
click at [1411, 161] on button "Fix now" at bounding box center [1402, 159] width 66 height 27
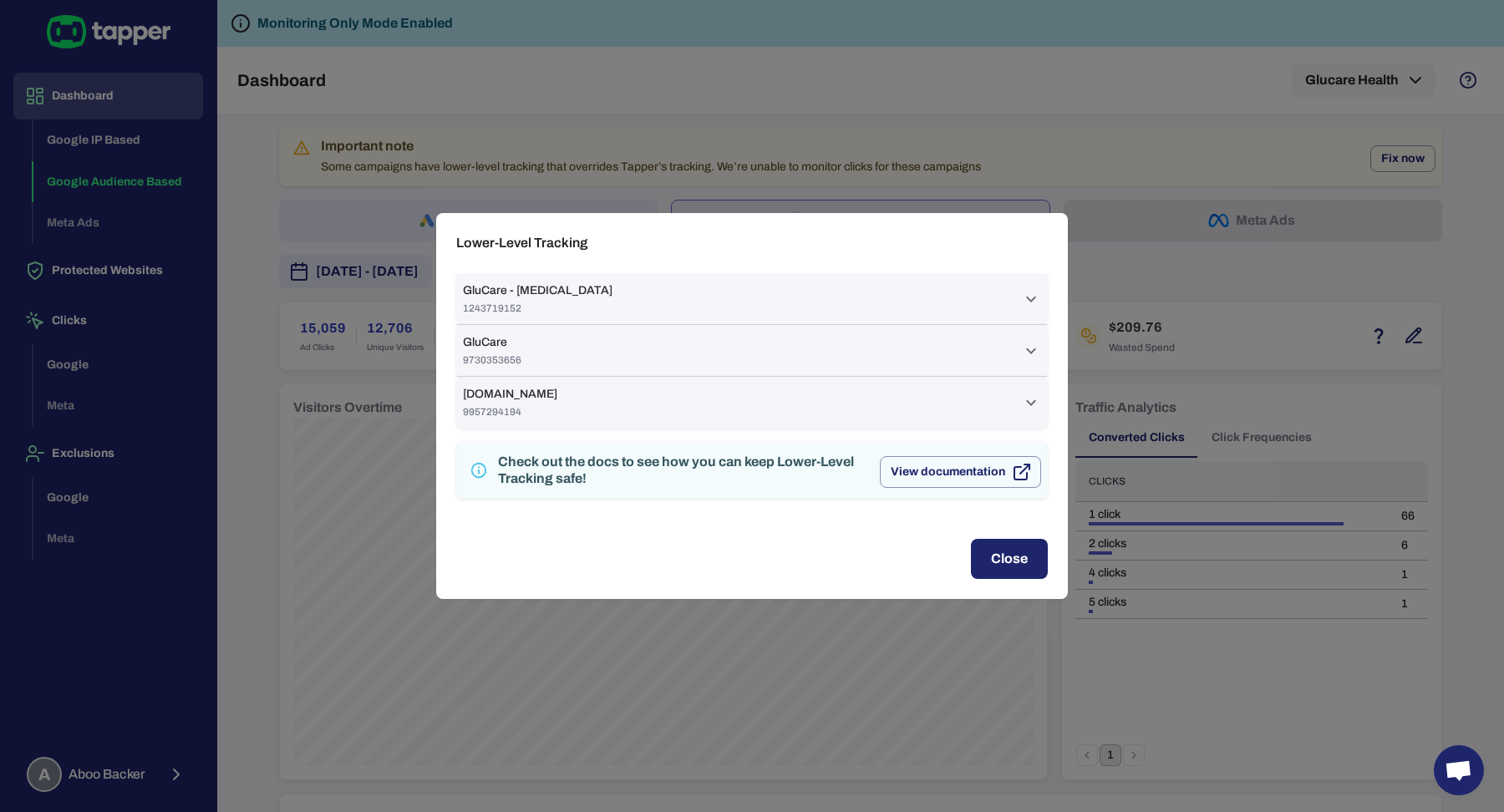
click at [830, 402] on div "[DOMAIN_NAME] 9957294194" at bounding box center [741, 402] width 558 height 31
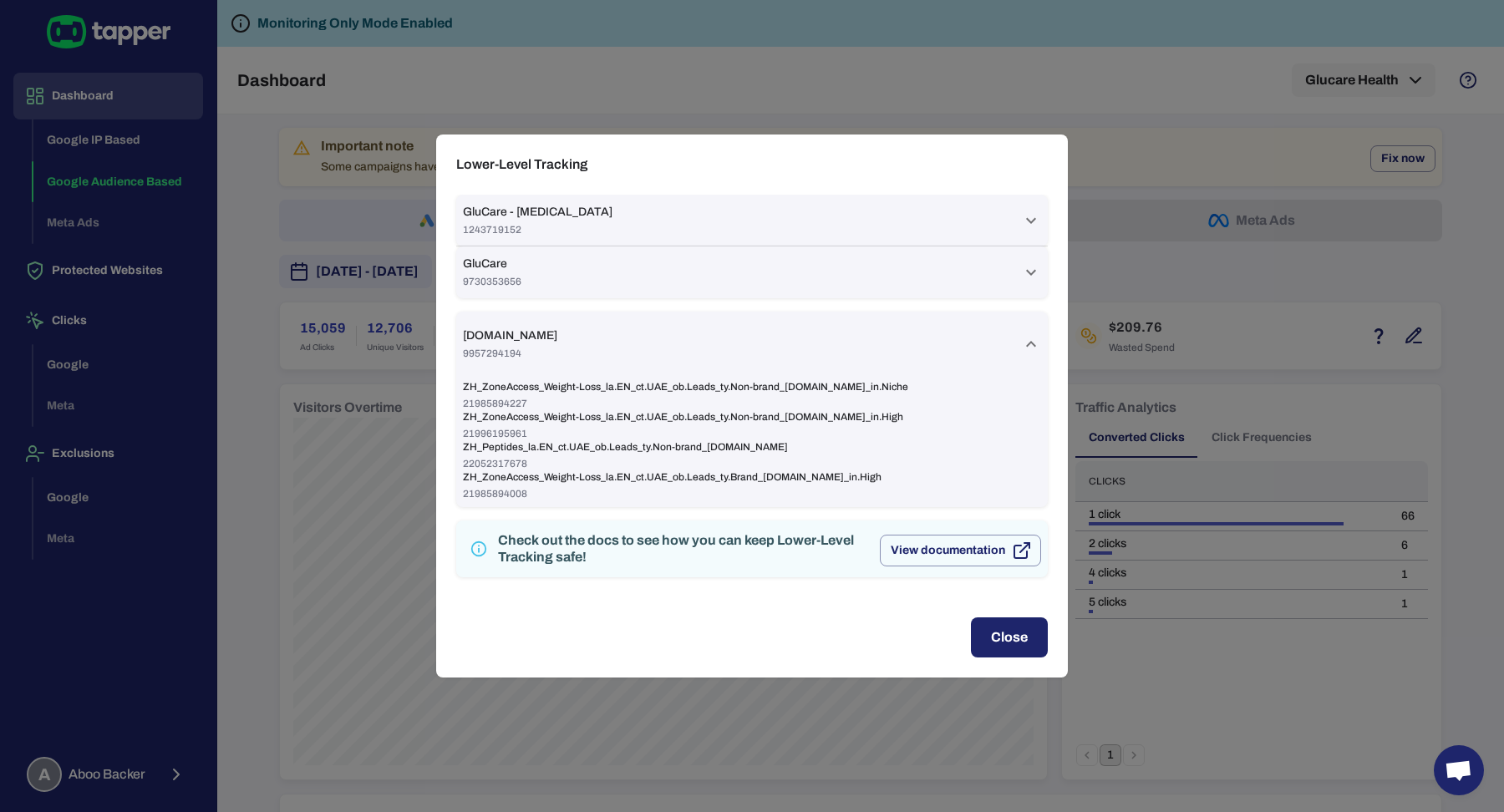
click at [775, 343] on div "[DOMAIN_NAME] 9957294194" at bounding box center [741, 343] width 558 height 31
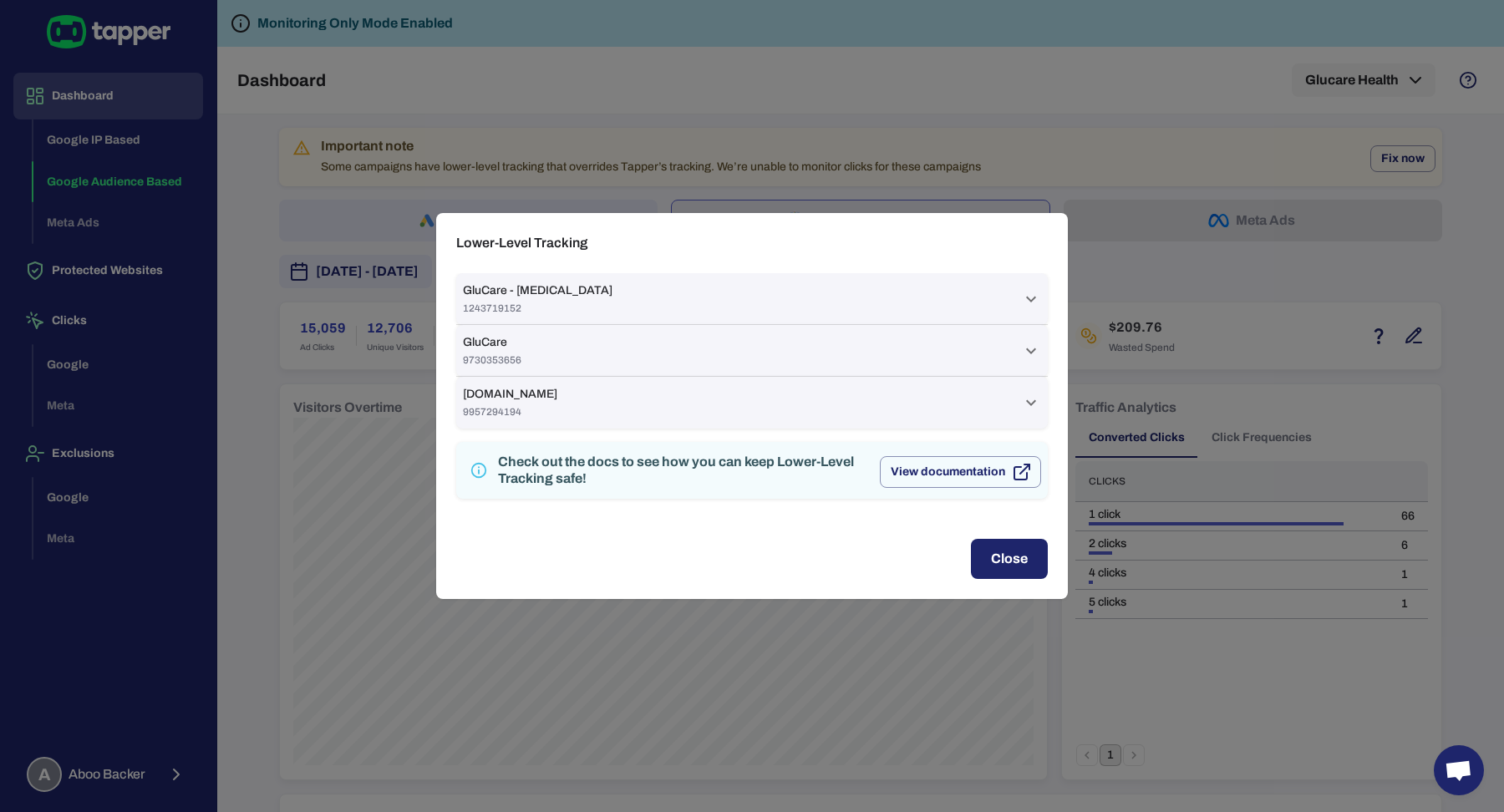
click at [780, 355] on div "GluCare 9730353656" at bounding box center [741, 350] width 558 height 31
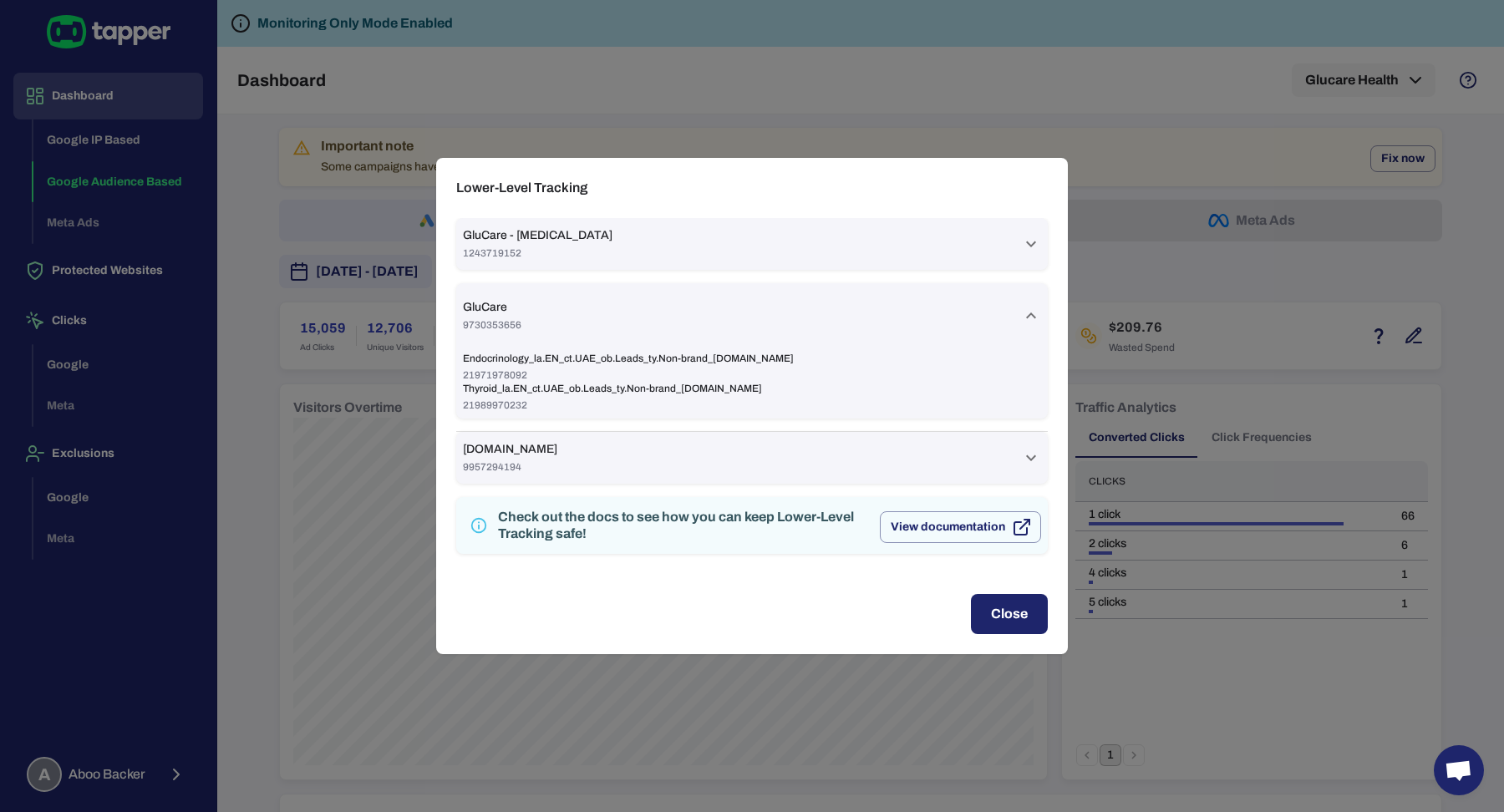
click at [777, 304] on div "GluCare 9730353656" at bounding box center [741, 315] width 558 height 31
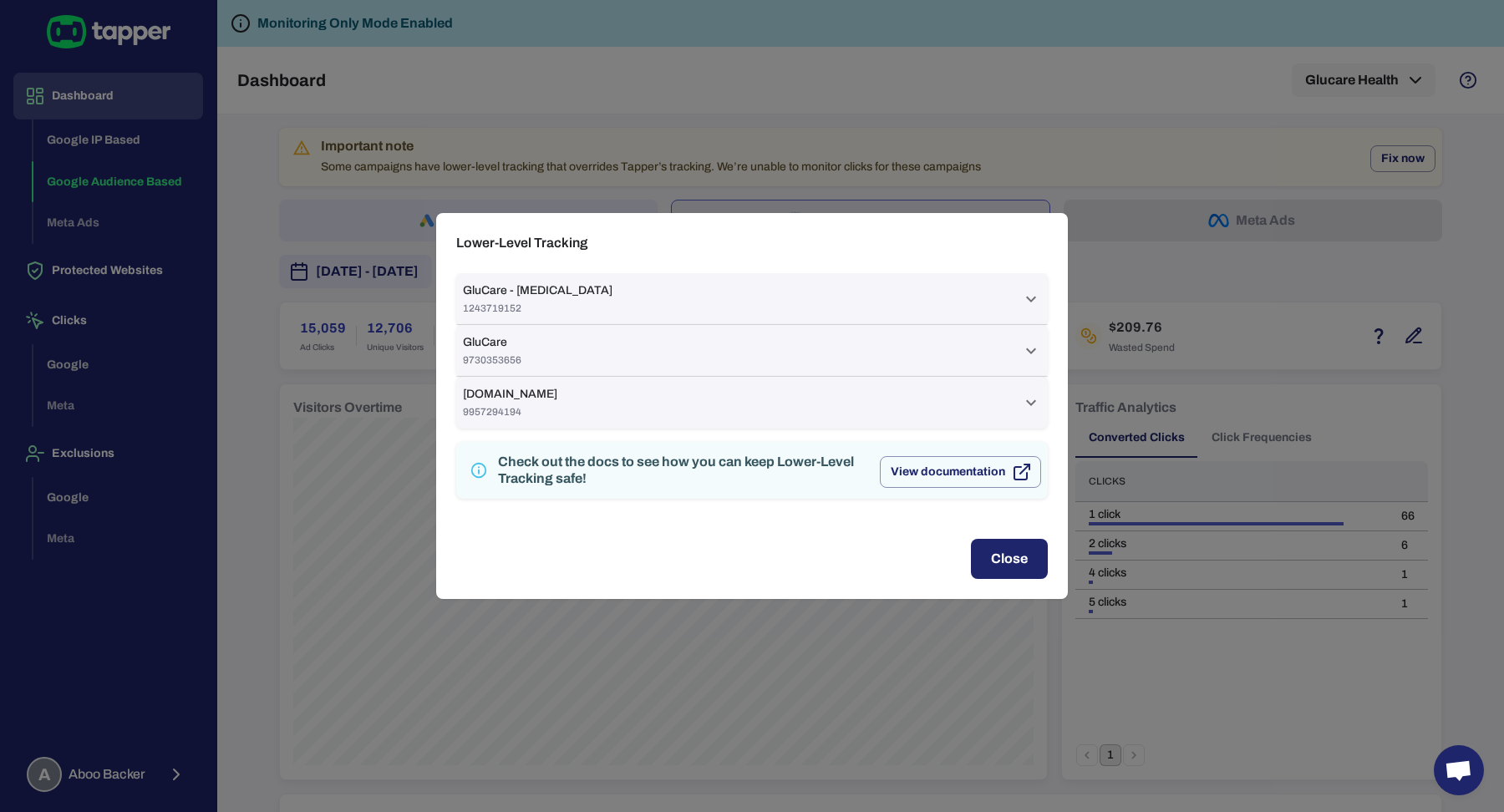
click at [779, 291] on div "GluCare - [MEDICAL_DATA] 1243719152" at bounding box center [741, 298] width 558 height 31
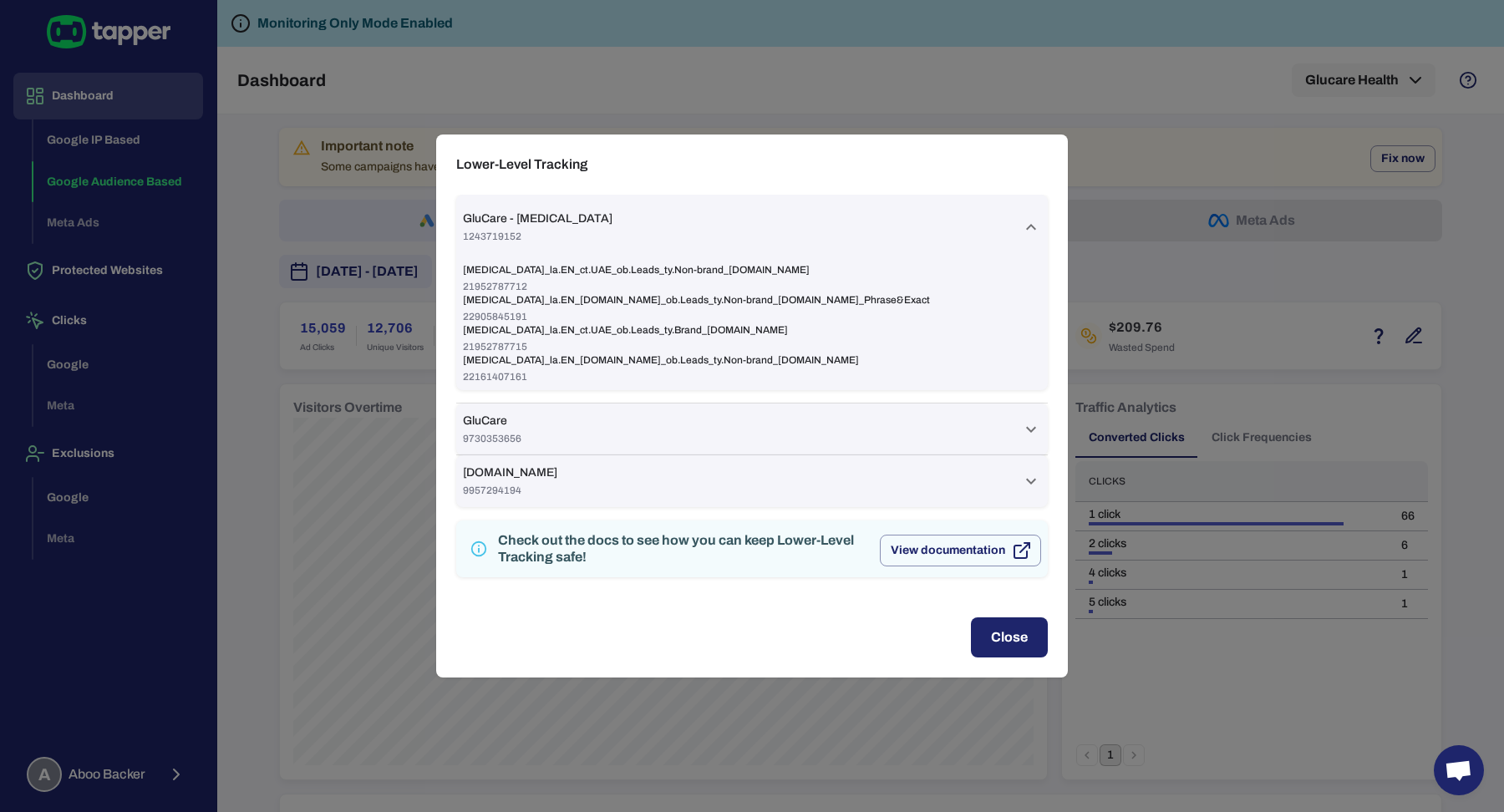
click at [771, 215] on div "GluCare - [MEDICAL_DATA] 1243719152" at bounding box center [741, 226] width 558 height 31
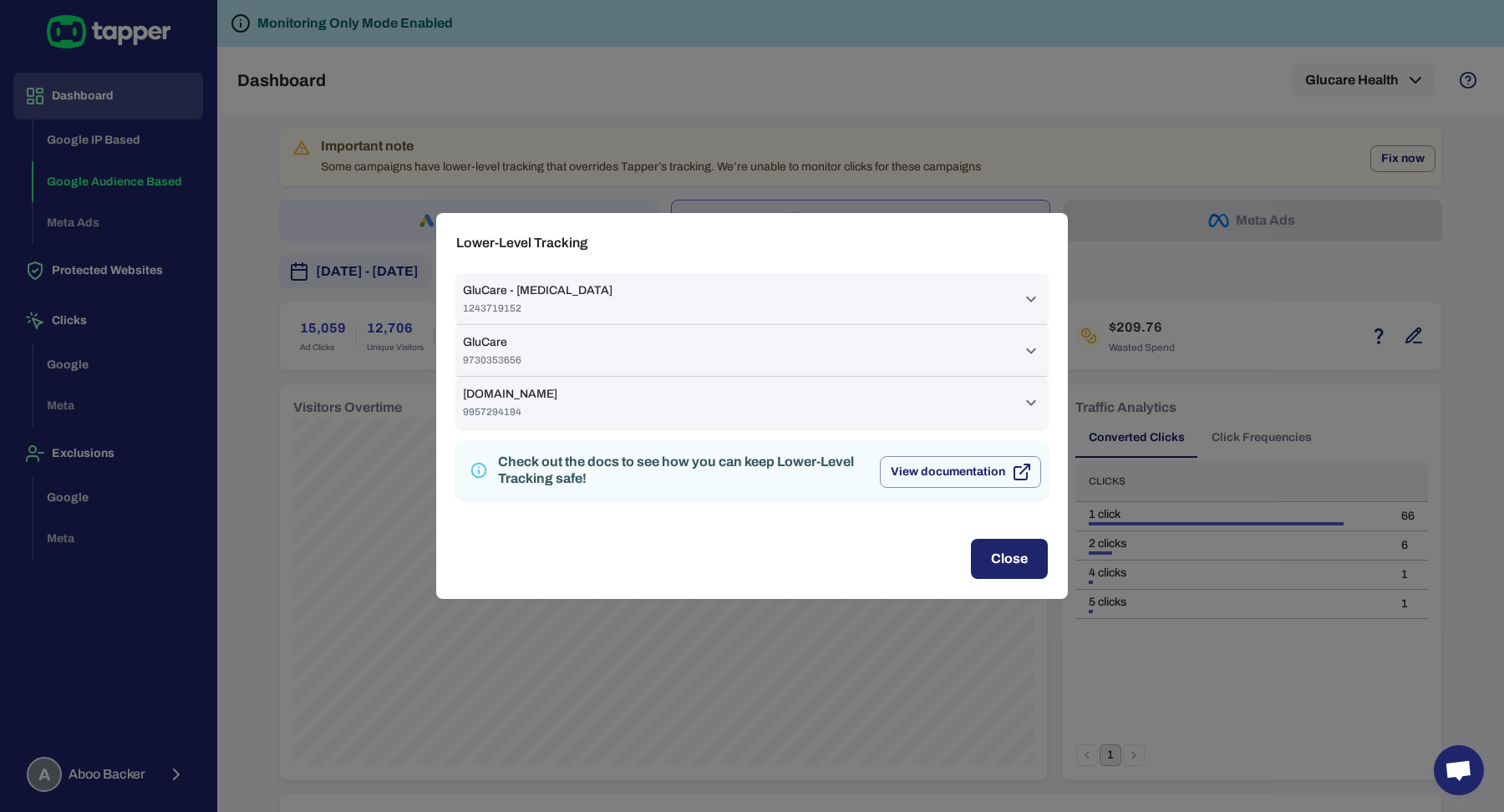
click at [447, 450] on div "GluCare - [MEDICAL_DATA] 1243719152 [MEDICAL_DATA]_la.EN_ct.UAE_ob.Leads_ty.Non…" at bounding box center [751, 395] width 632 height 245
click at [375, 494] on div "Lower-Level Tracking GluCare - [MEDICAL_DATA] 1243719152 [MEDICAL_DATA]_la.EN_c…" at bounding box center [752, 406] width 1504 height 812
